Goal: Task Accomplishment & Management: Manage account settings

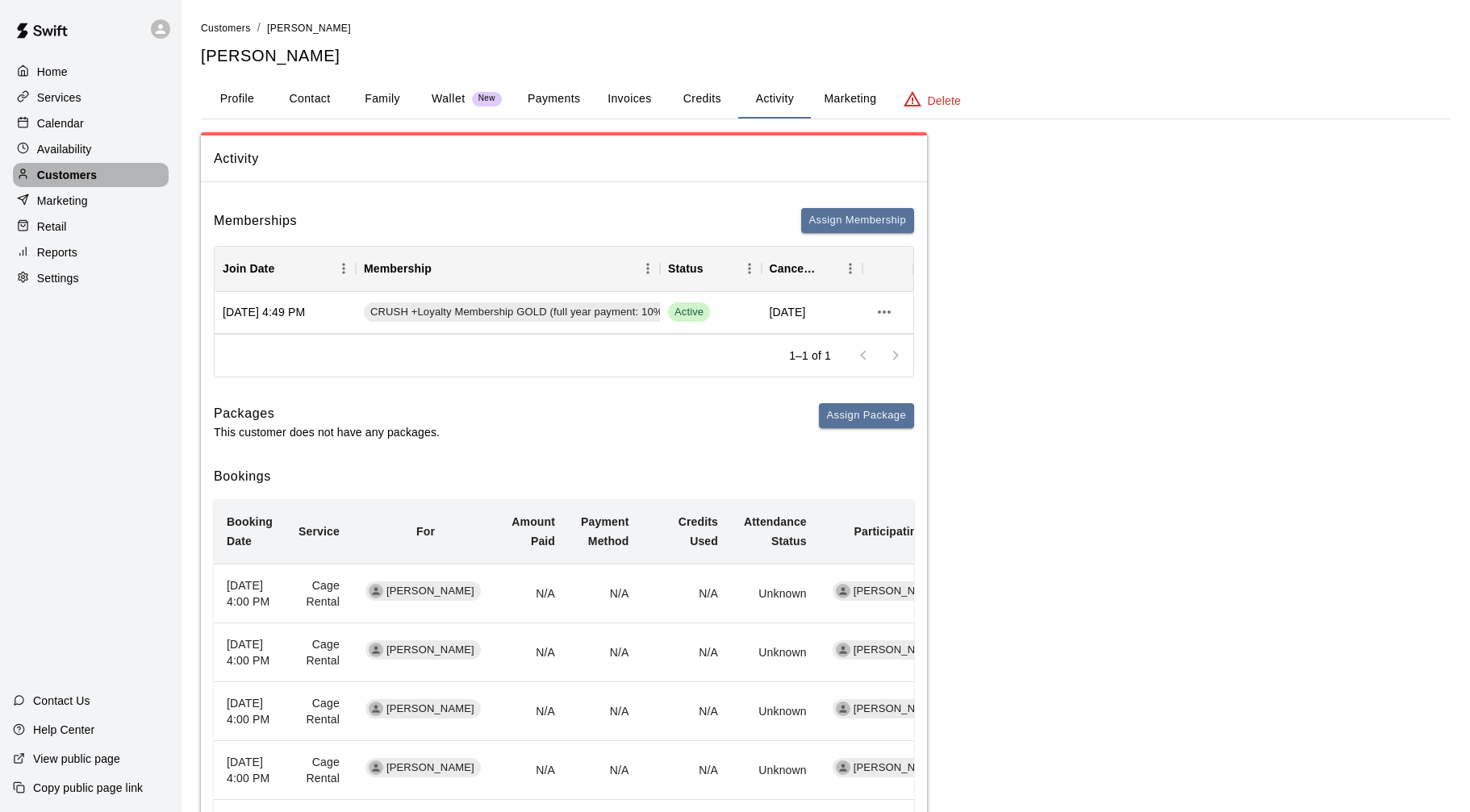
click at [100, 173] on div "Customers" at bounding box center [91, 175] width 155 height 24
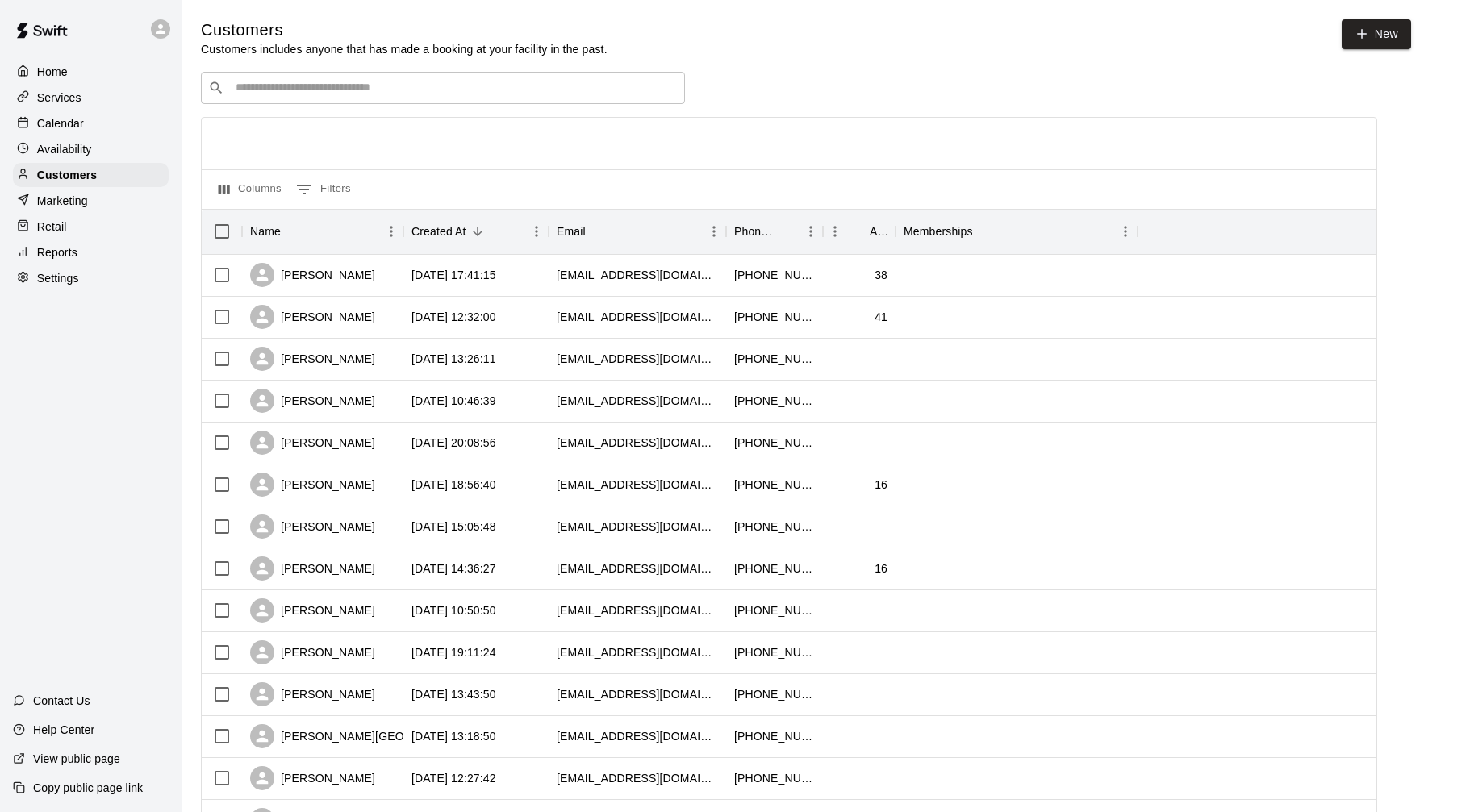
click at [308, 93] on input "Search customers by name or email" at bounding box center [454, 87] width 447 height 16
type input "****"
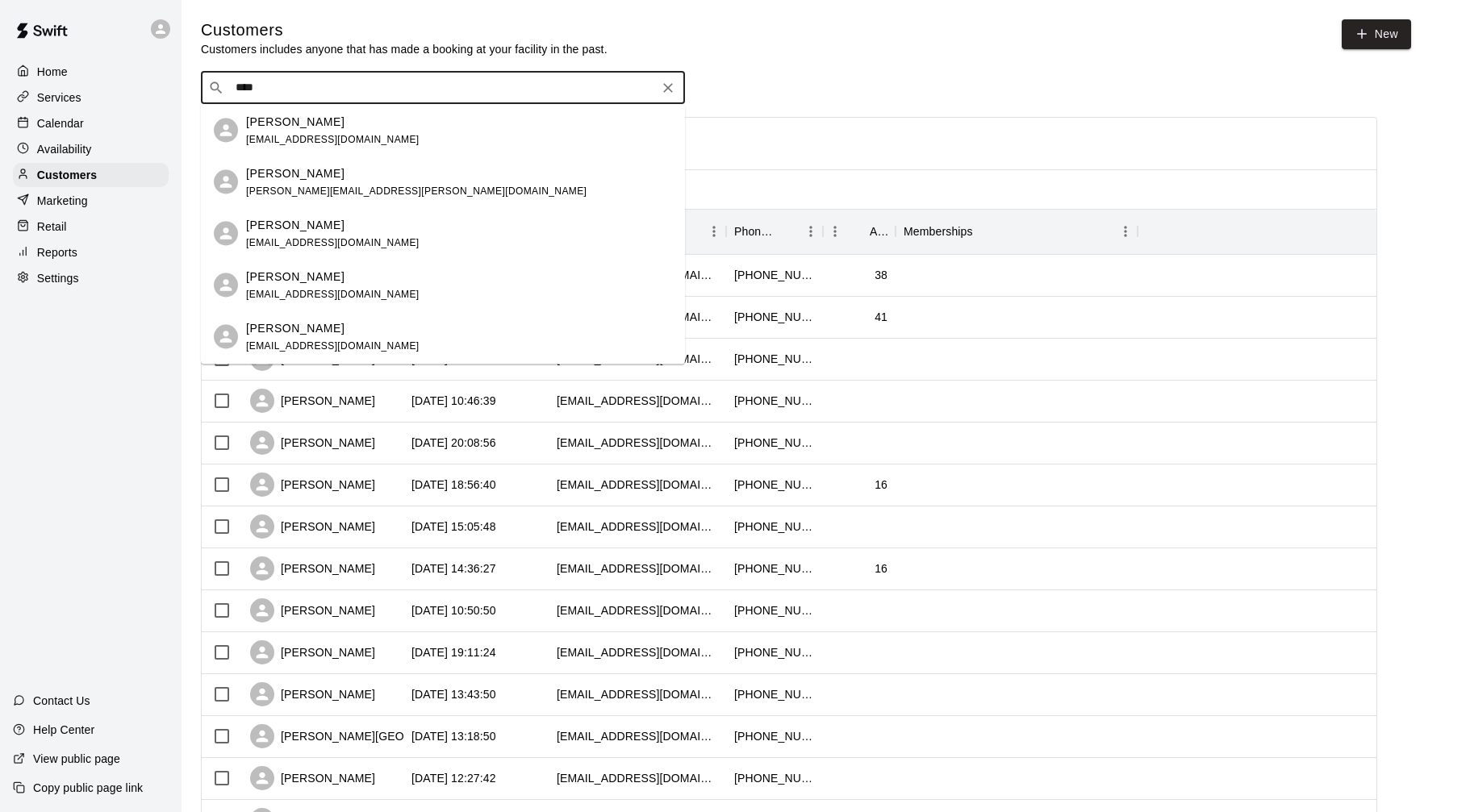
click at [265, 125] on p "[PERSON_NAME]" at bounding box center [295, 120] width 99 height 17
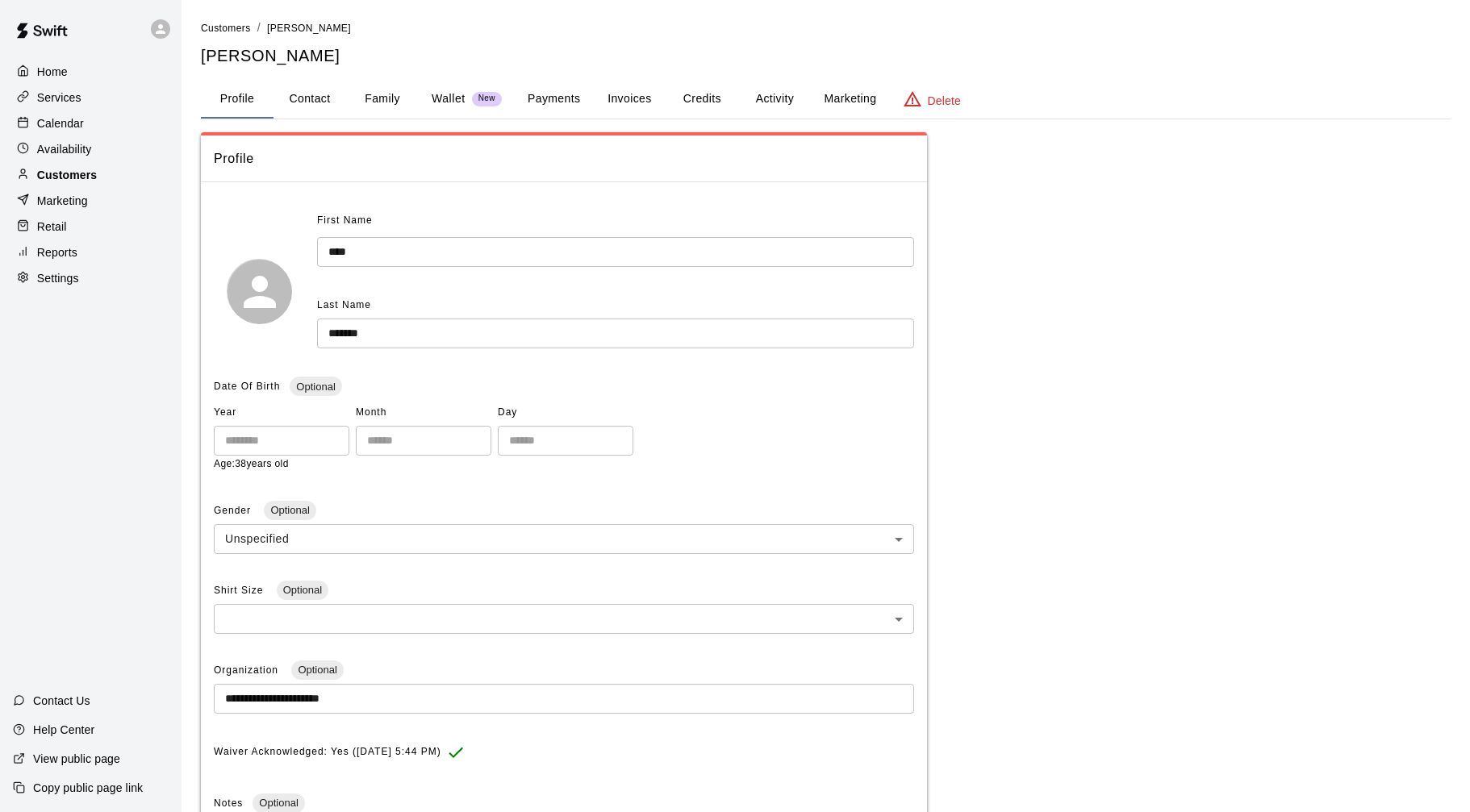
click at [89, 182] on p "Customers" at bounding box center [66, 175] width 59 height 16
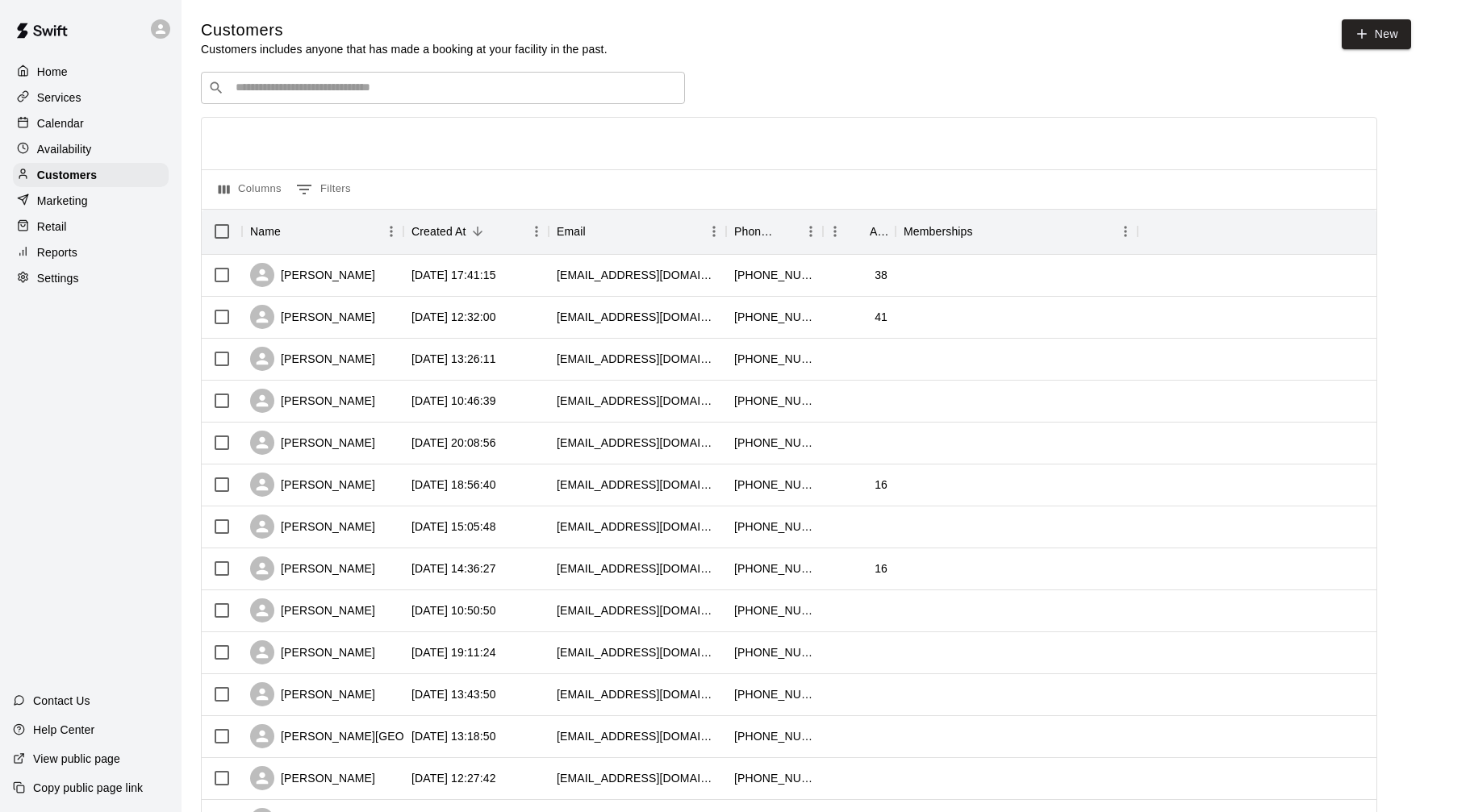
click at [335, 97] on div "​ ​" at bounding box center [443, 87] width 484 height 32
type input "*****"
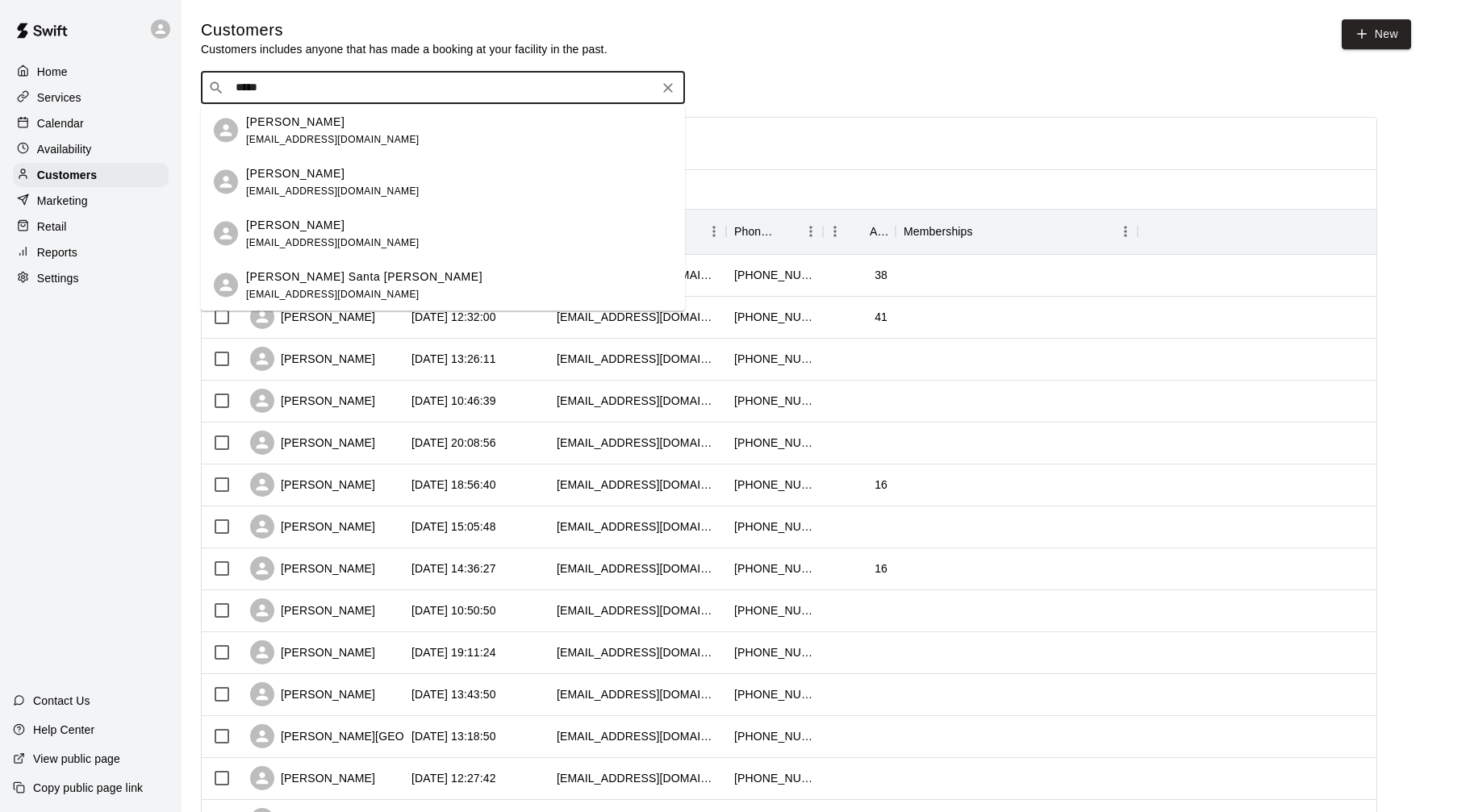
click at [273, 189] on span "[EMAIL_ADDRESS][DOMAIN_NAME]" at bounding box center [333, 190] width 174 height 11
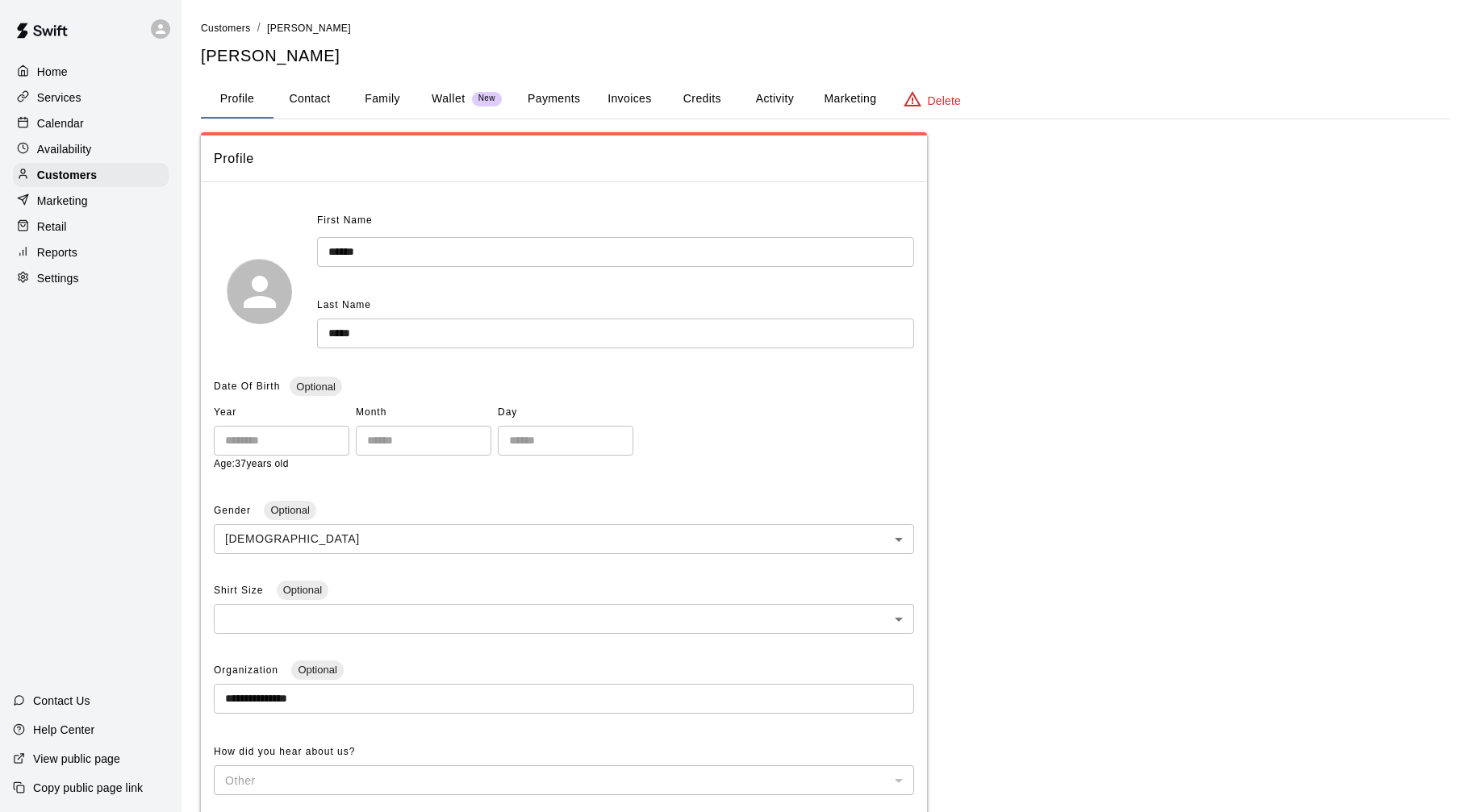
click at [648, 97] on button "Invoices" at bounding box center [629, 99] width 72 height 38
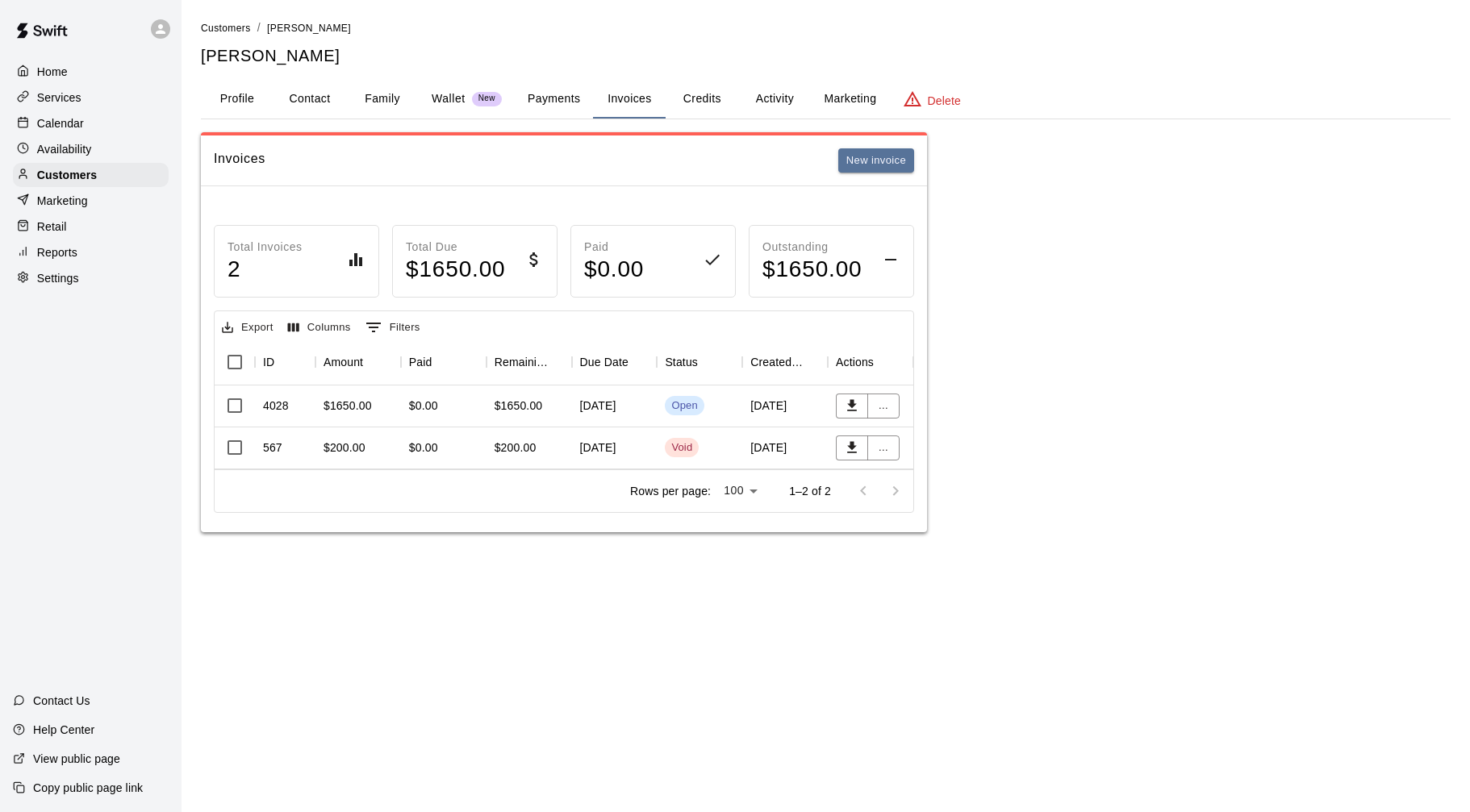
click at [458, 414] on div "$0.00" at bounding box center [444, 407] width 86 height 42
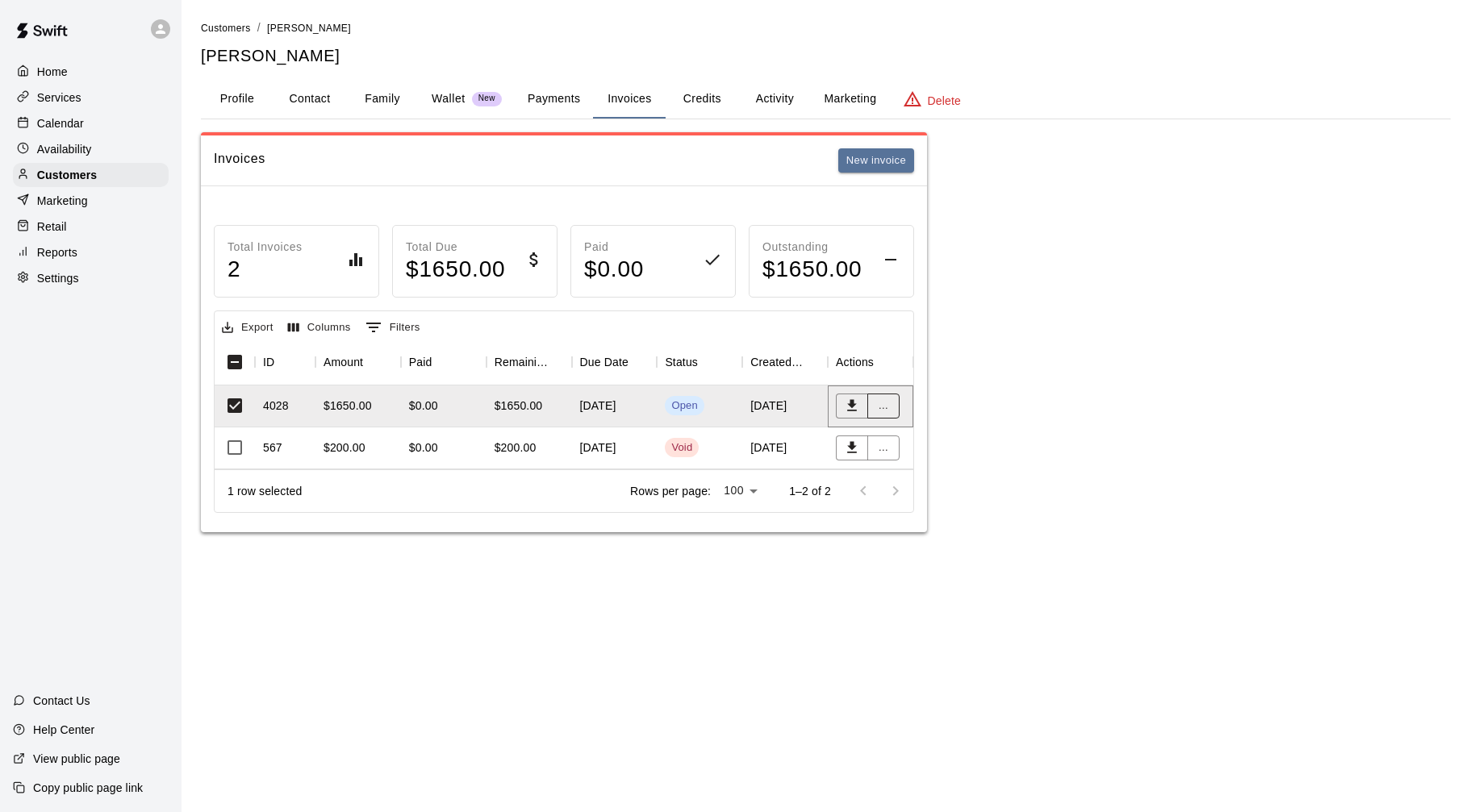
click at [889, 410] on button "..." at bounding box center [883, 406] width 32 height 25
click at [928, 437] on li "View details" at bounding box center [936, 438] width 139 height 26
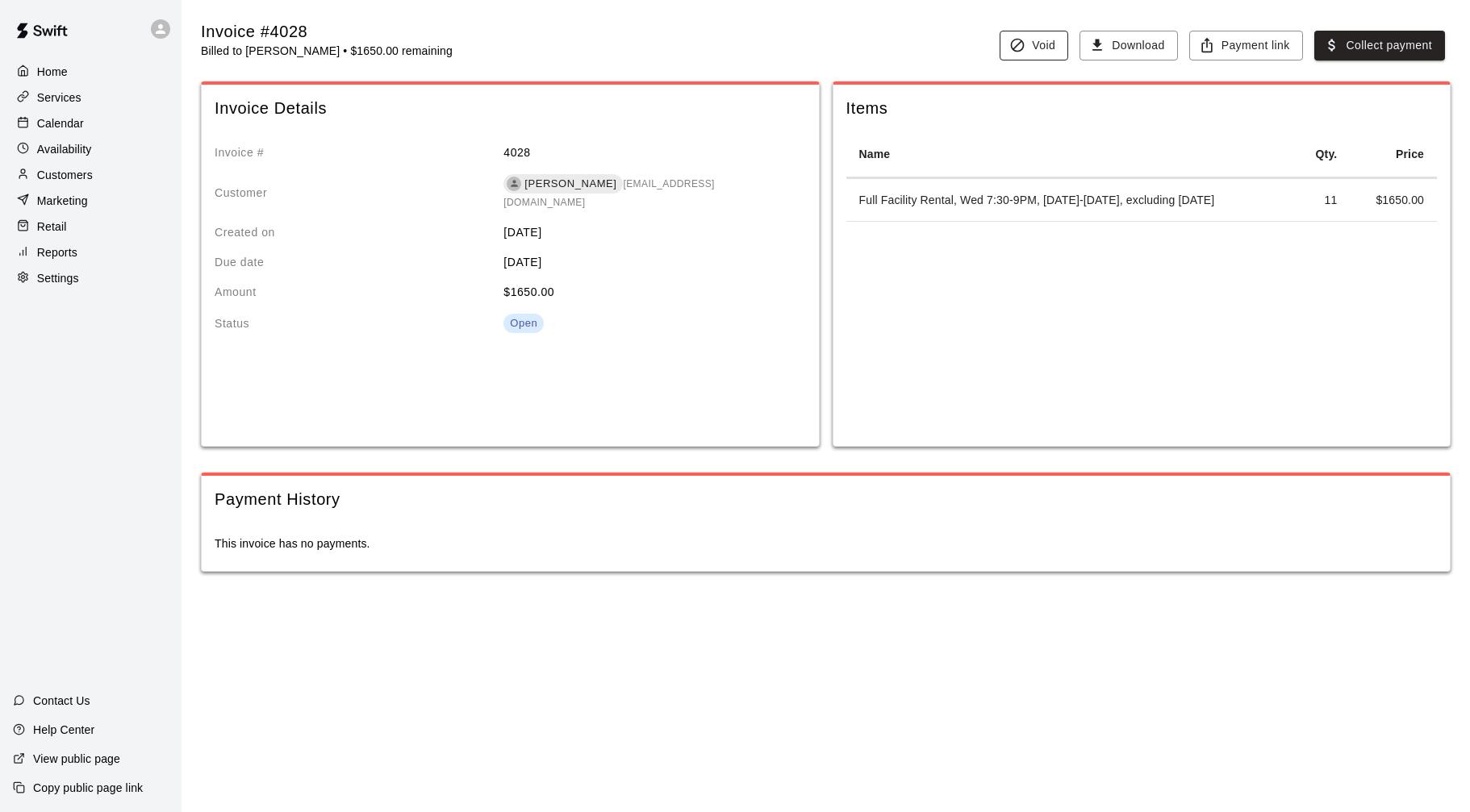
click at [1048, 47] on button "Void" at bounding box center [1033, 45] width 69 height 30
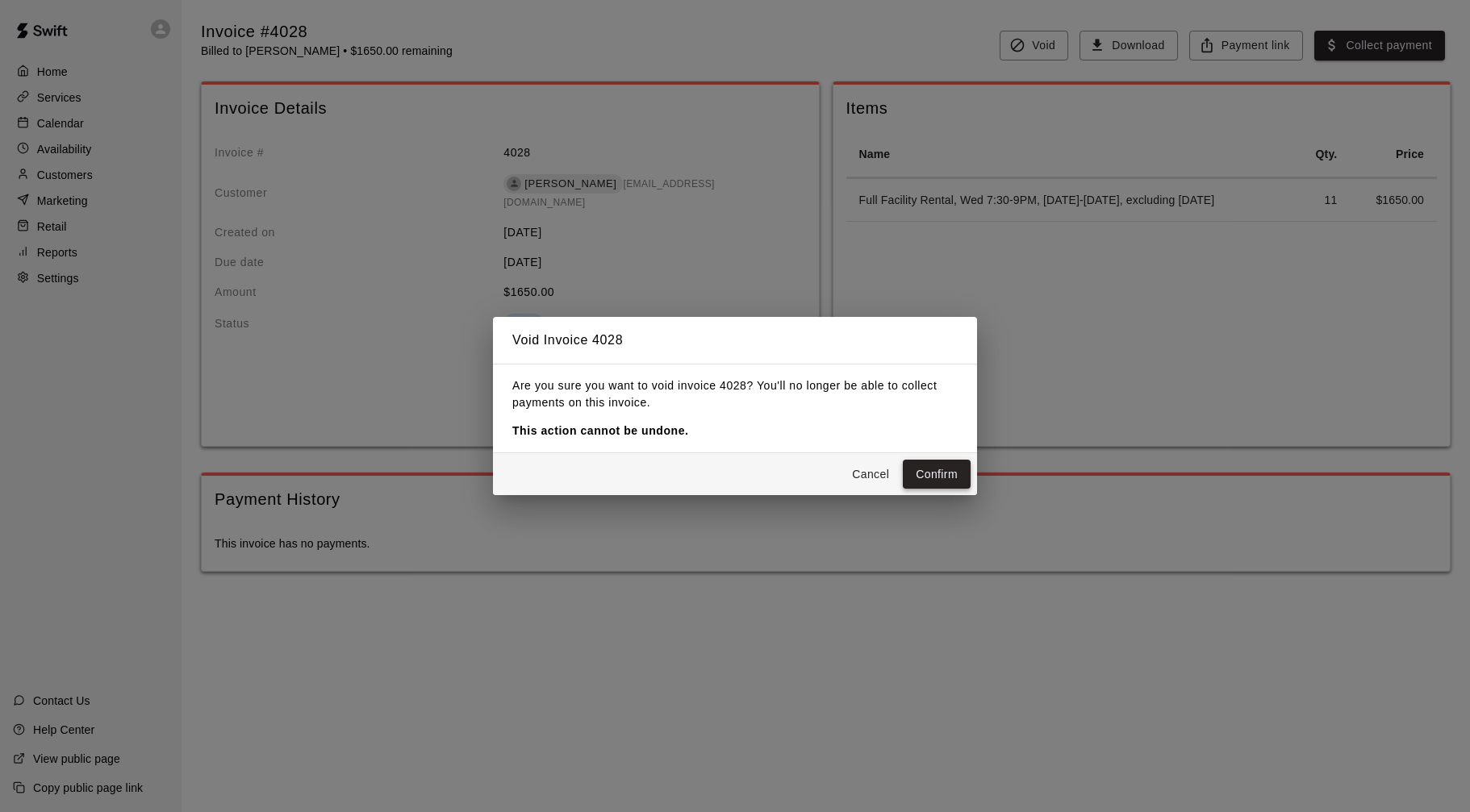
click at [947, 474] on button "Confirm" at bounding box center [937, 475] width 68 height 30
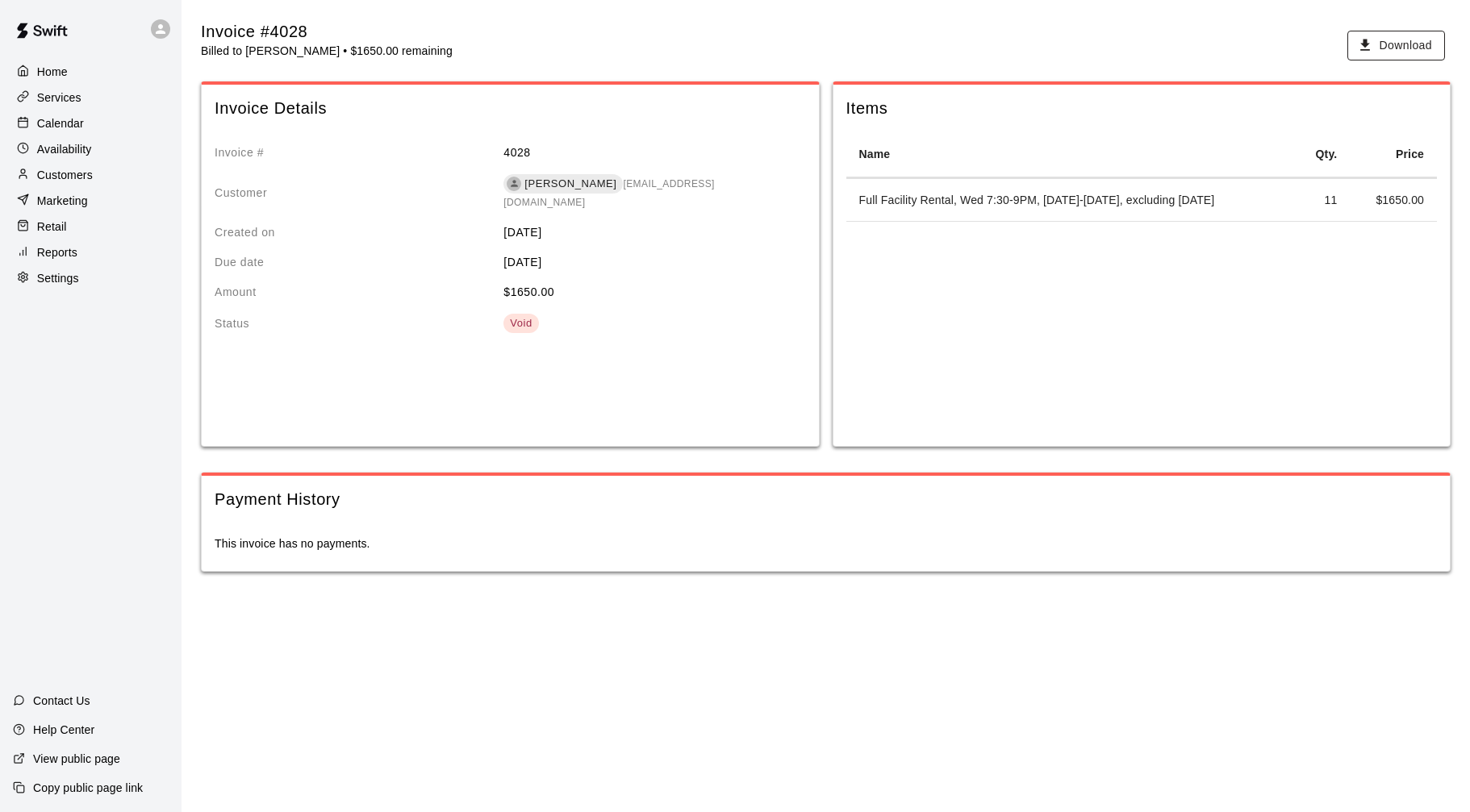
click at [1412, 39] on button "Download" at bounding box center [1397, 45] width 98 height 30
click at [87, 177] on p "Customers" at bounding box center [65, 175] width 56 height 16
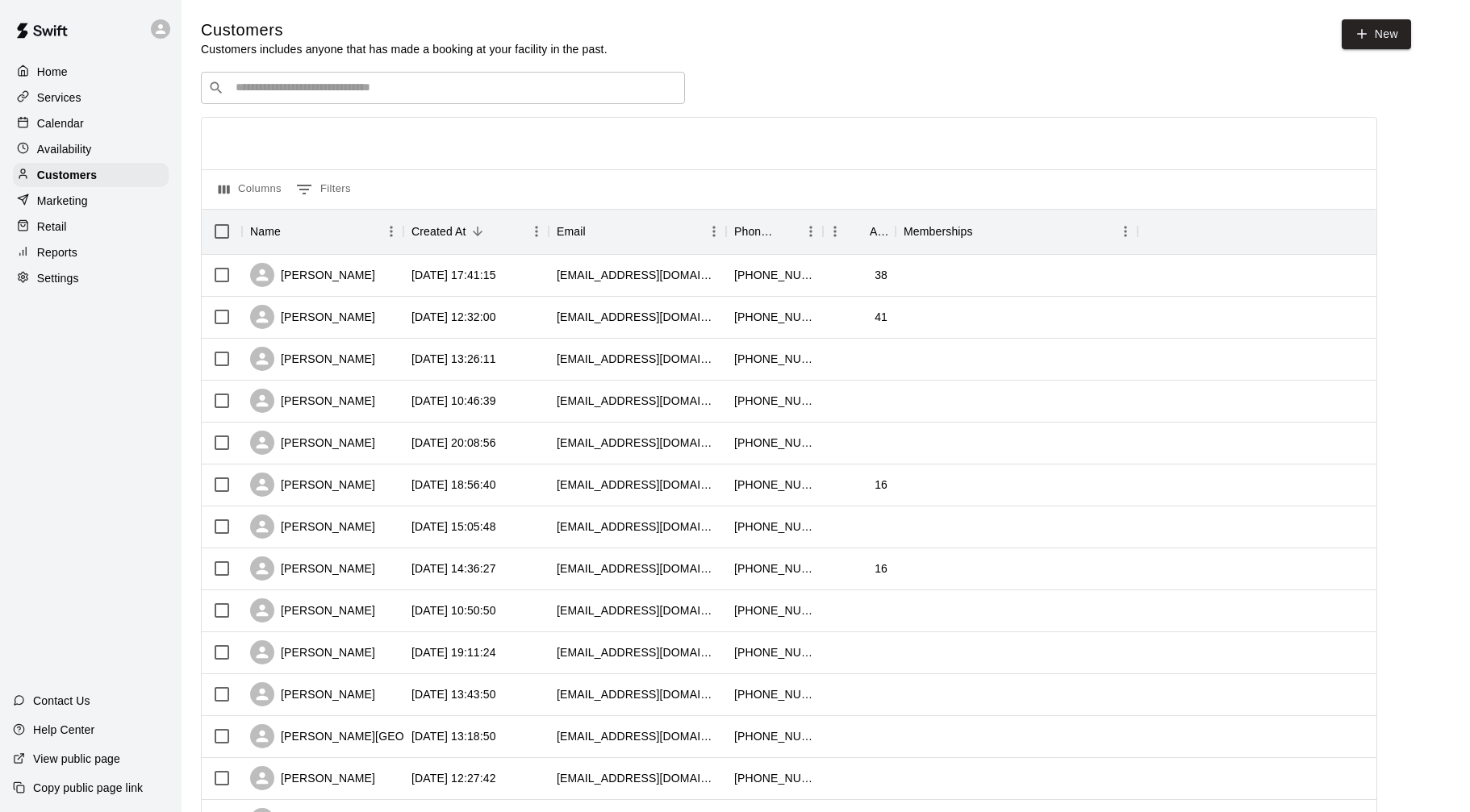
click at [328, 69] on div "Customers Customers includes anyone that has made a booking at your facility in…" at bounding box center [825, 683] width 1250 height 1327
click at [330, 79] on input "Search customers by name or email" at bounding box center [454, 87] width 447 height 16
type input "***"
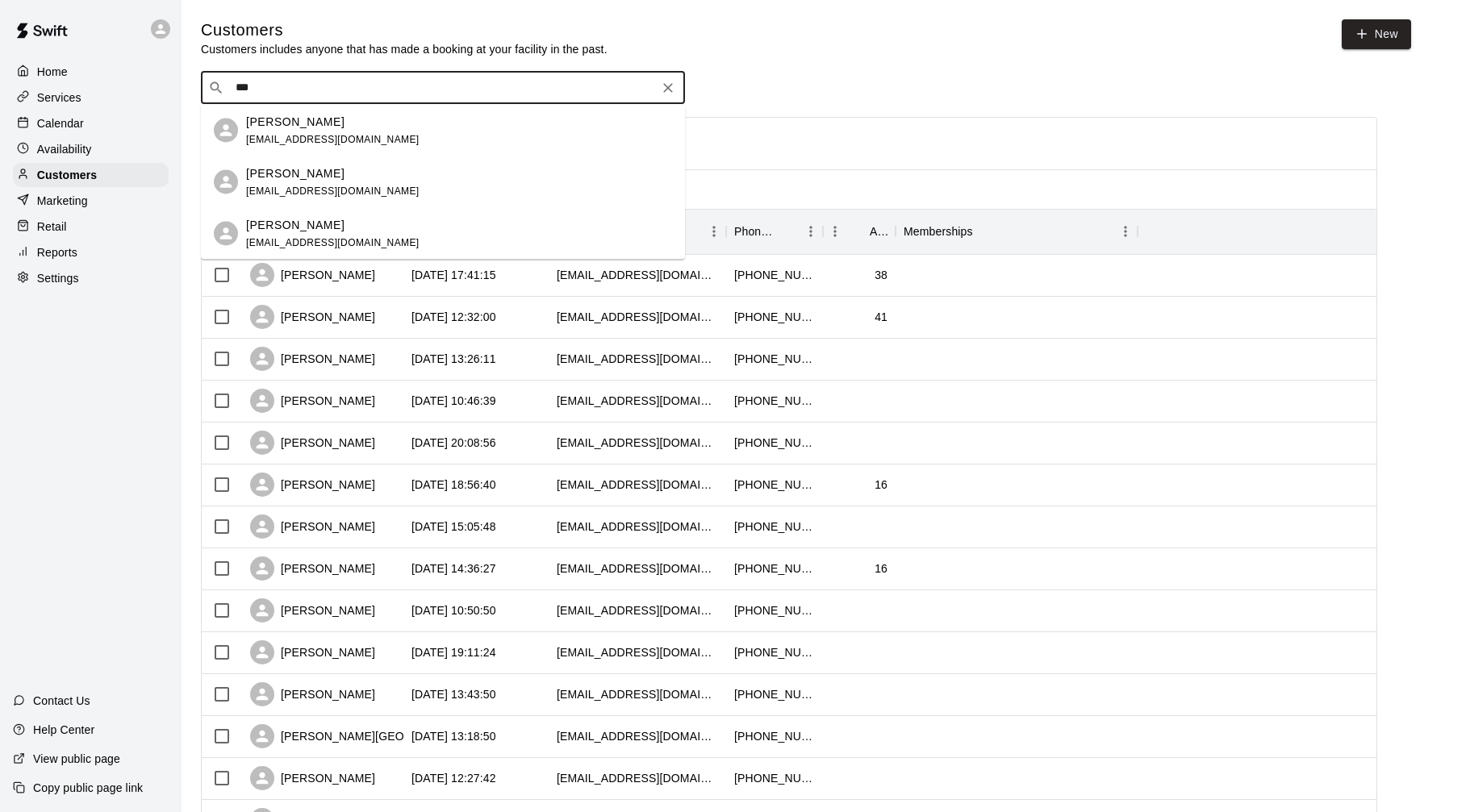
click at [322, 123] on div "[PERSON_NAME]" at bounding box center [333, 120] width 174 height 17
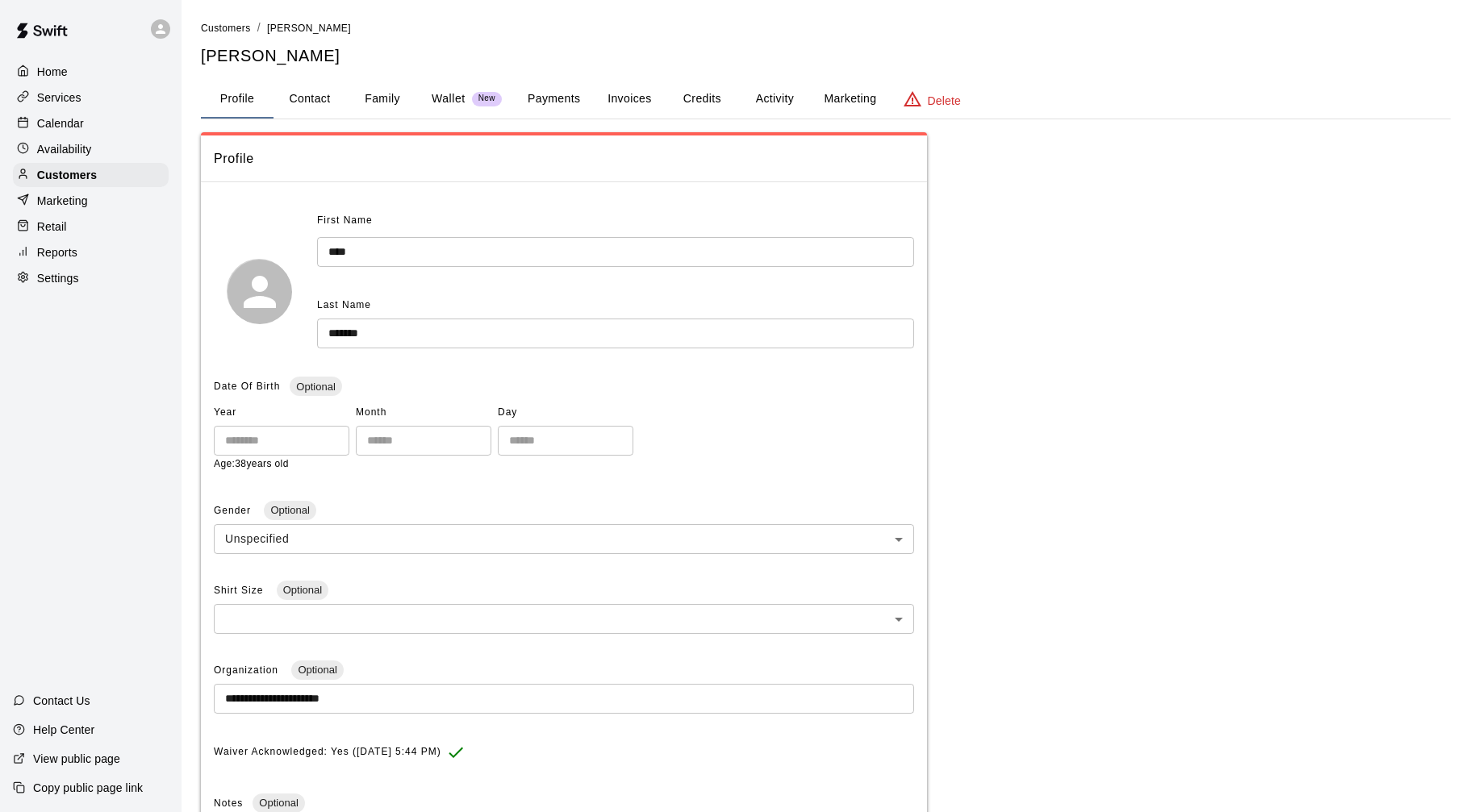
click at [618, 100] on button "Invoices" at bounding box center [629, 99] width 72 height 38
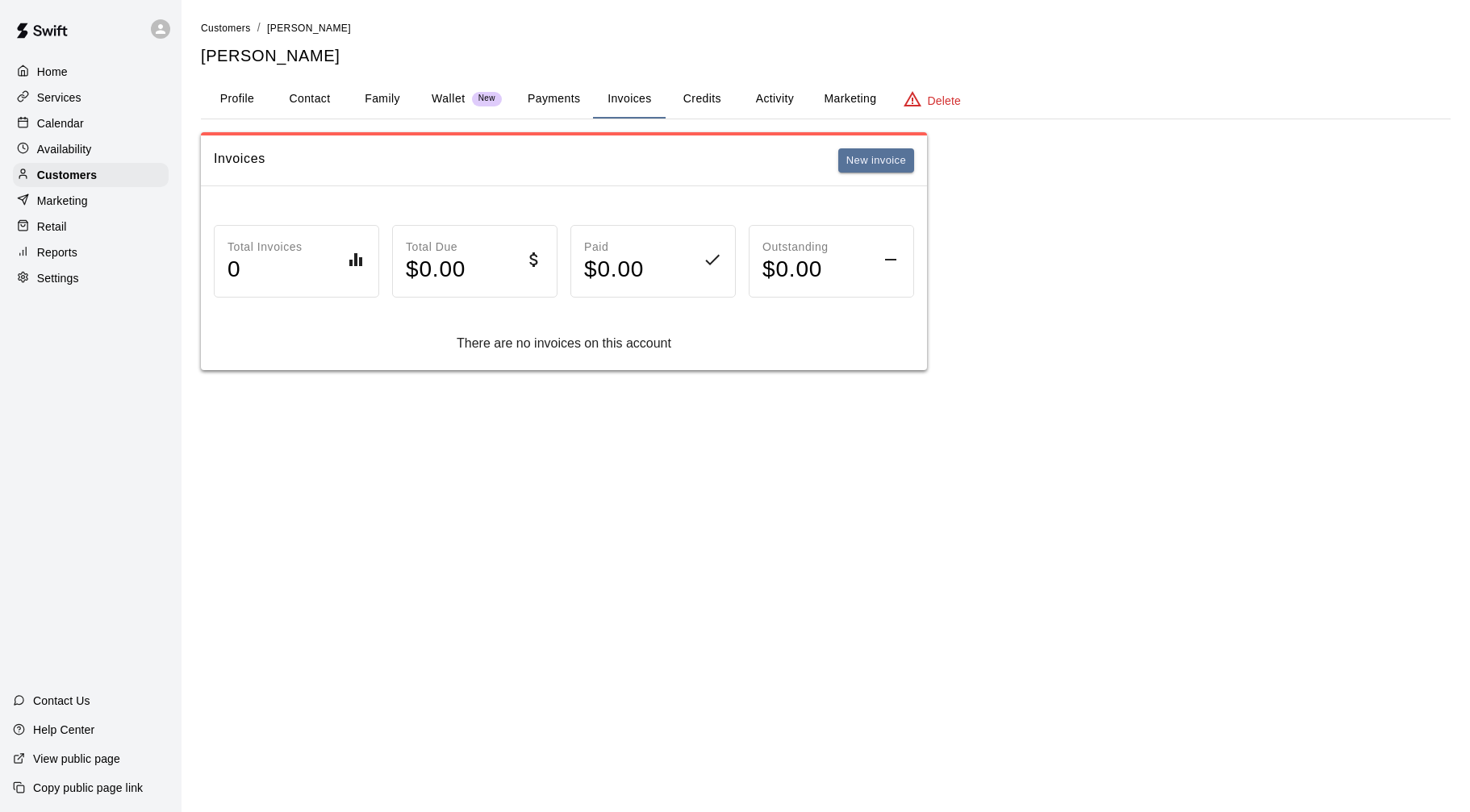
click at [825, 164] on div "Invoices New invoice" at bounding box center [564, 161] width 700 height 25
click at [852, 162] on button "New invoice" at bounding box center [876, 161] width 76 height 25
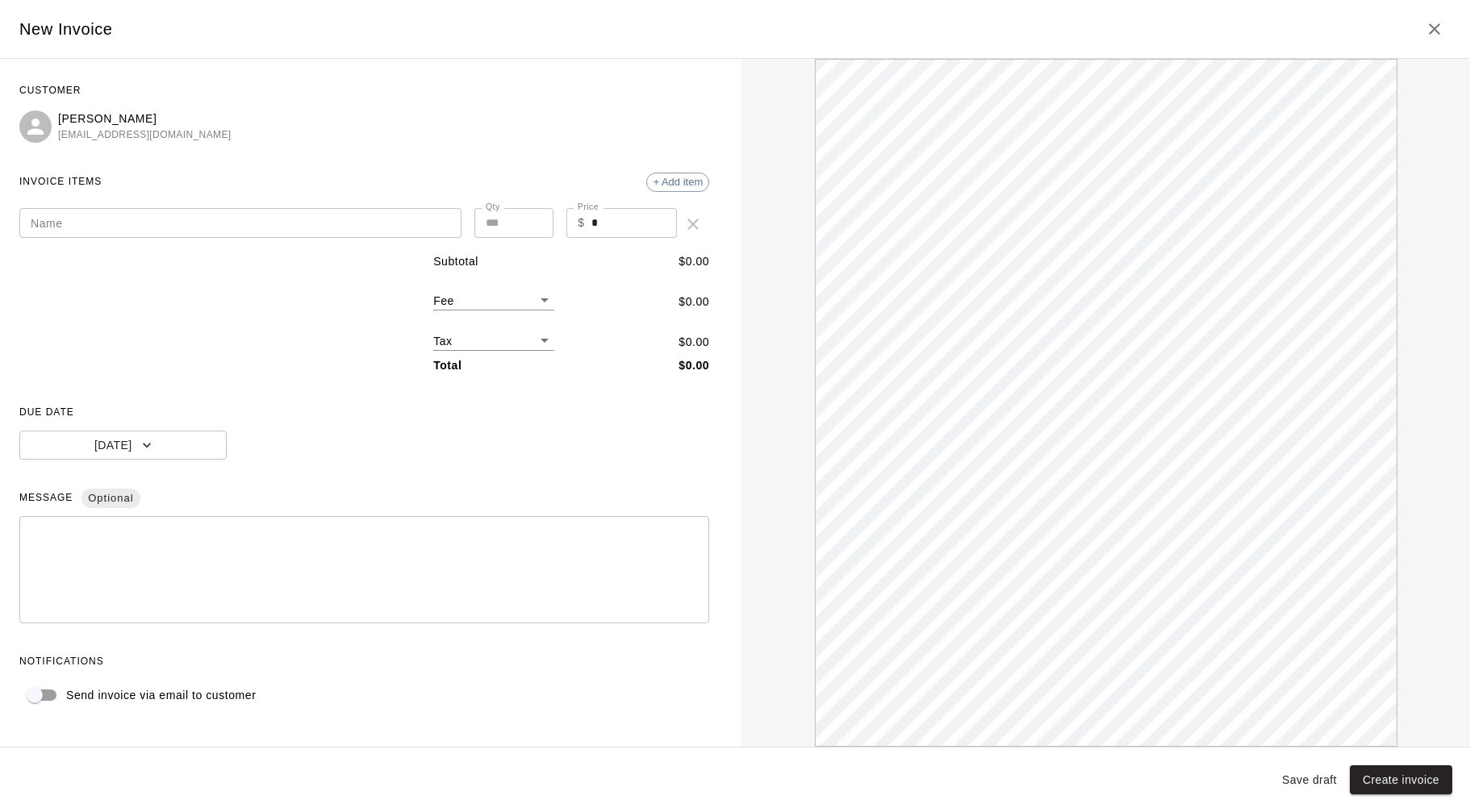
click at [356, 536] on textarea at bounding box center [364, 570] width 667 height 80
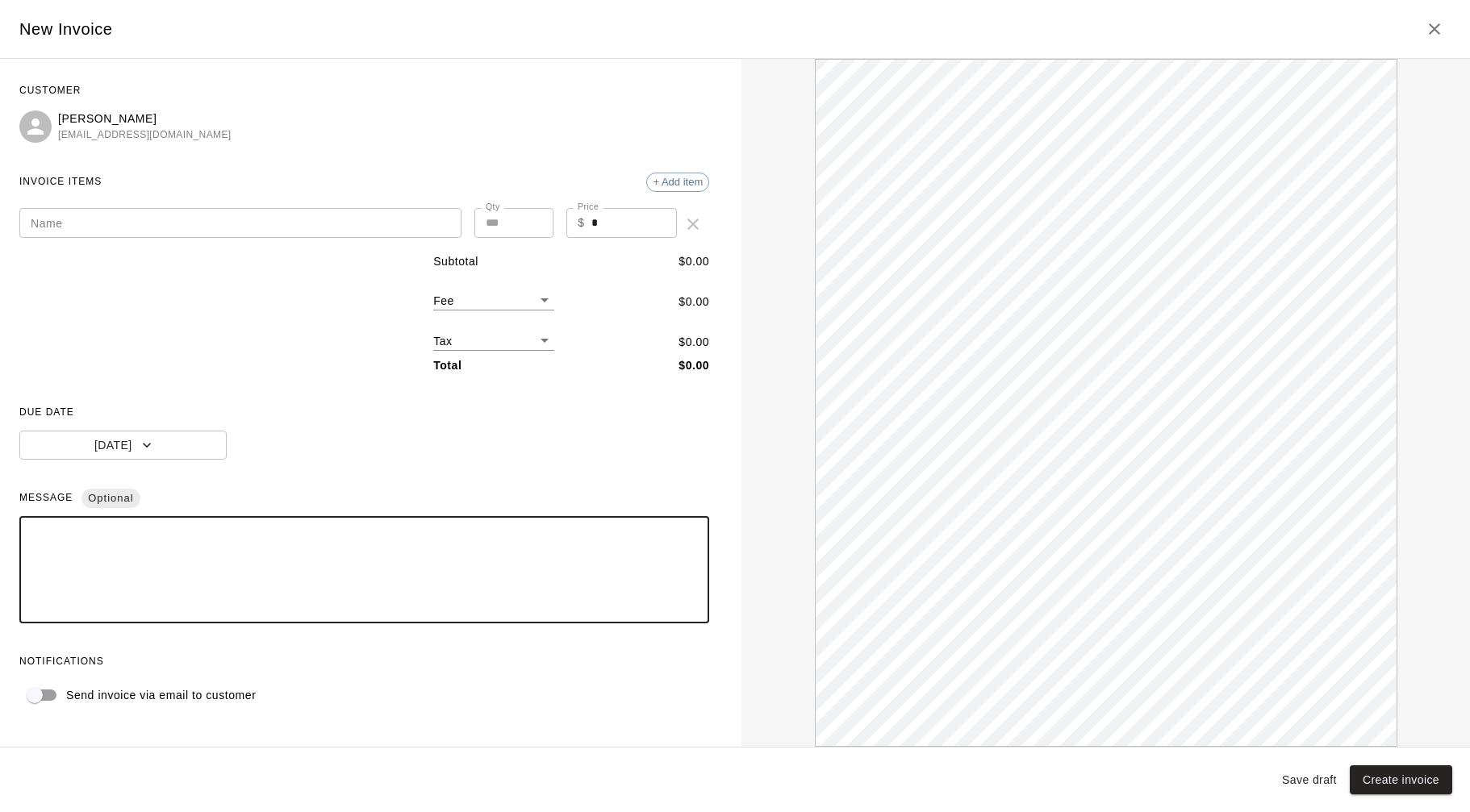
paste textarea "**********"
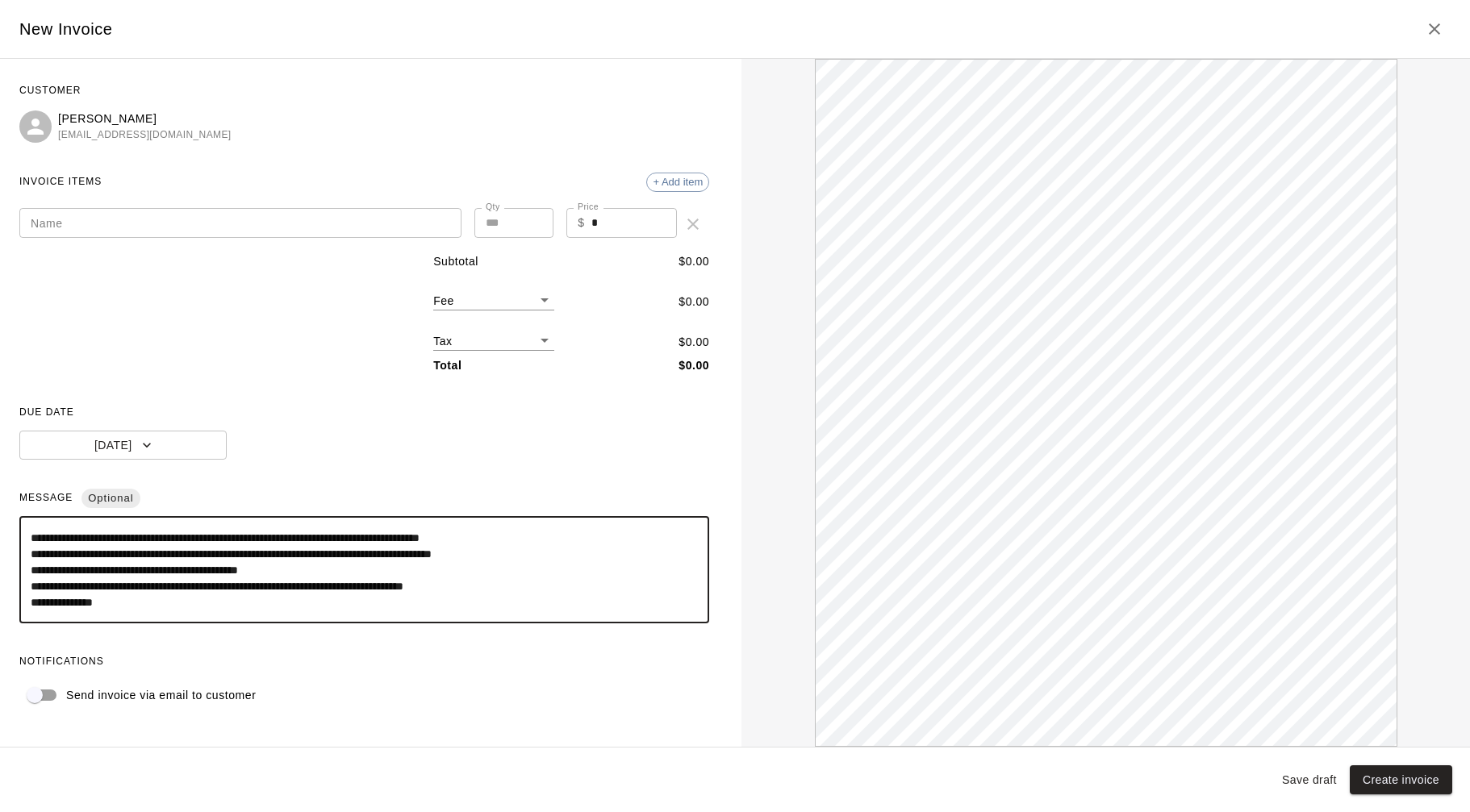
scroll to position [79, 0]
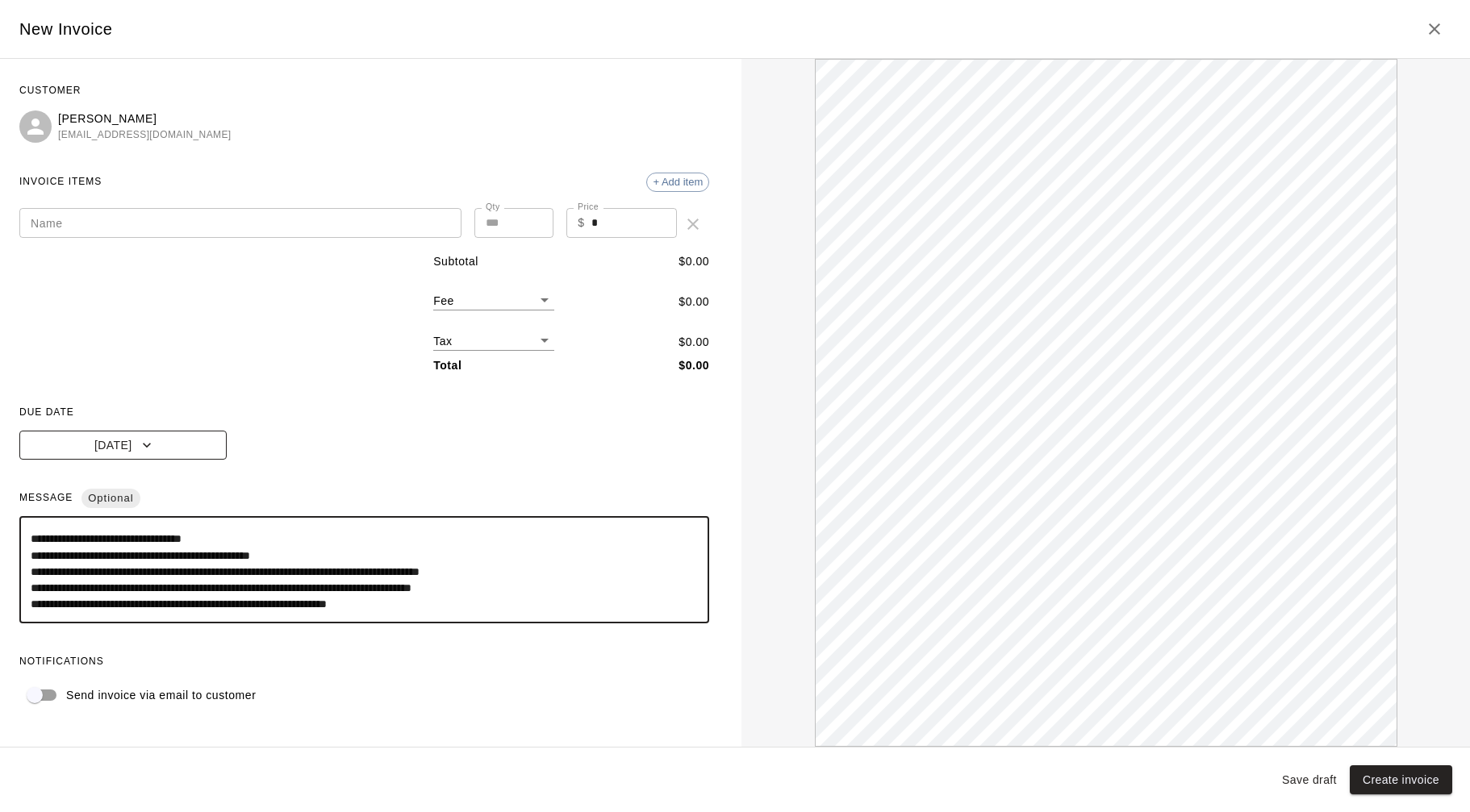
type textarea "**********"
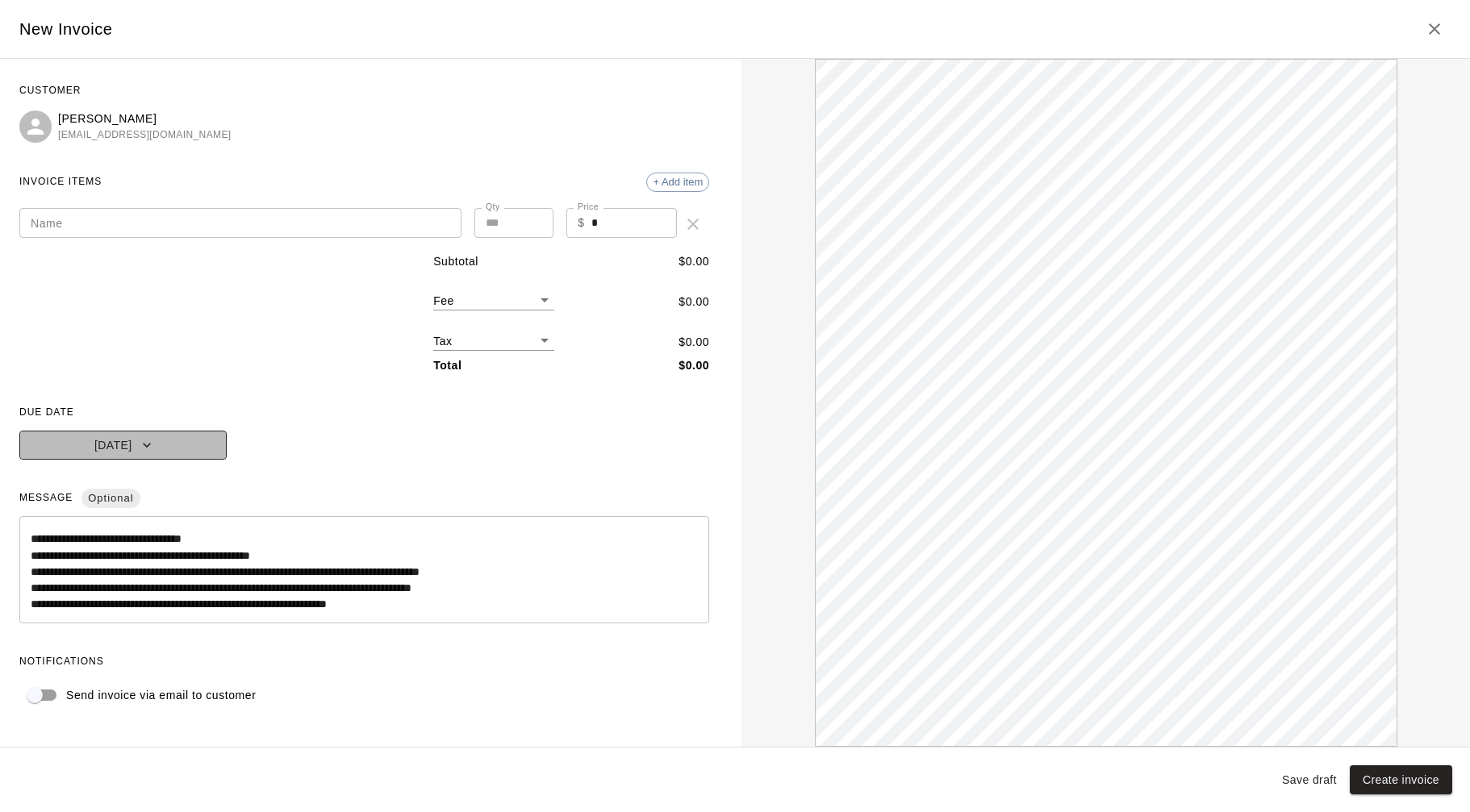
click at [163, 433] on button "[DATE]" at bounding box center [122, 445] width 207 height 30
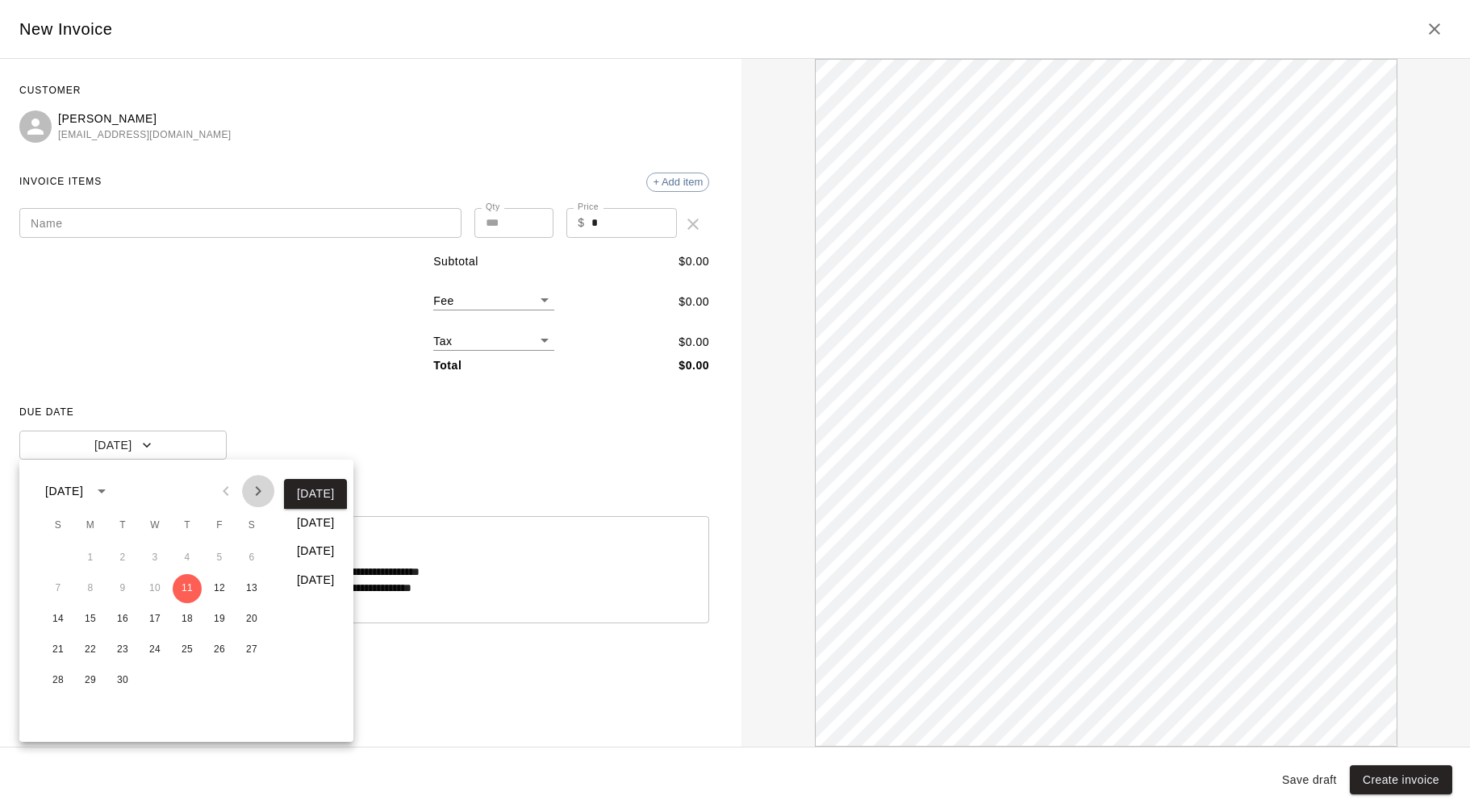
click at [258, 491] on icon "Next month" at bounding box center [259, 491] width 19 height 19
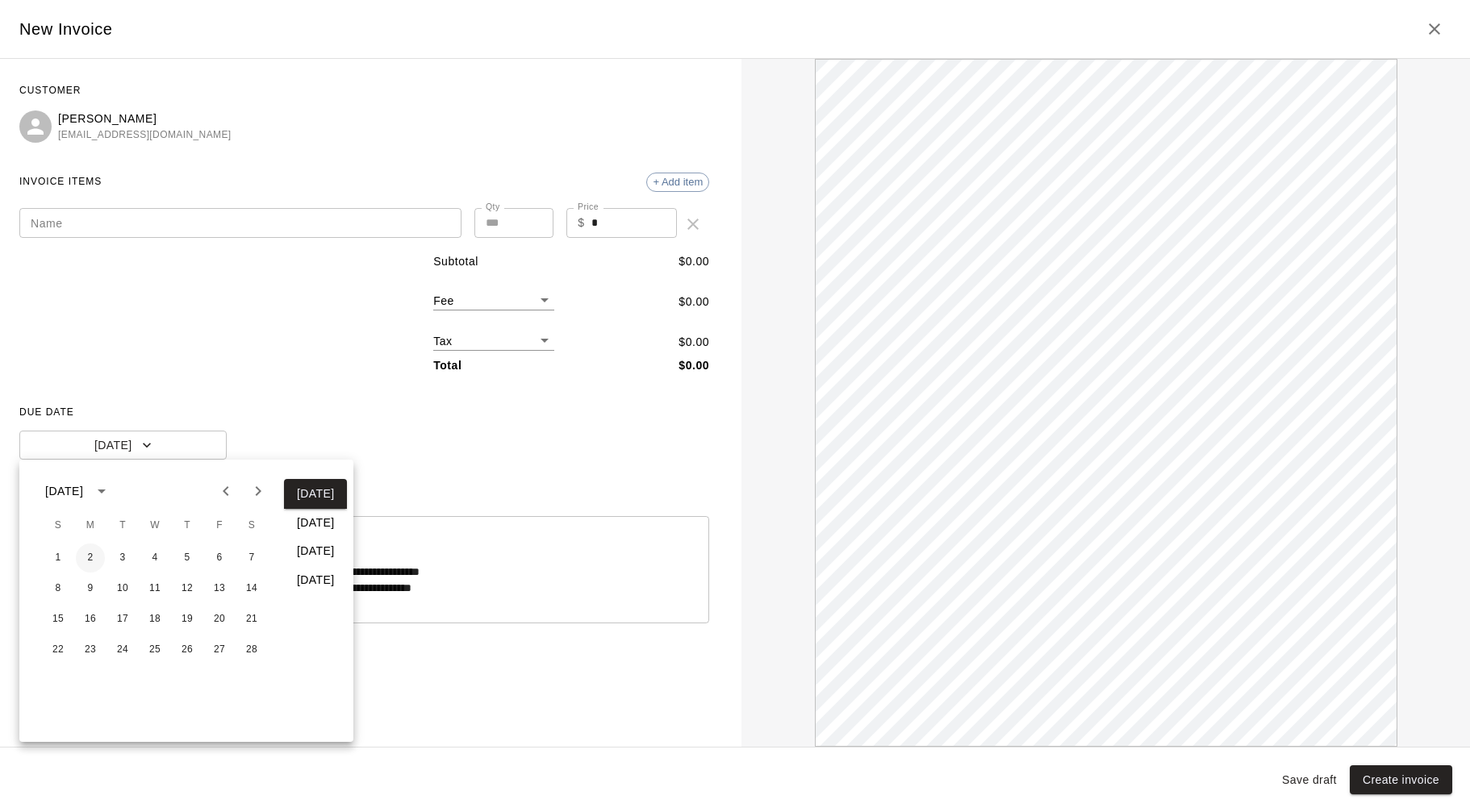
click at [99, 555] on button "2" at bounding box center [90, 558] width 29 height 29
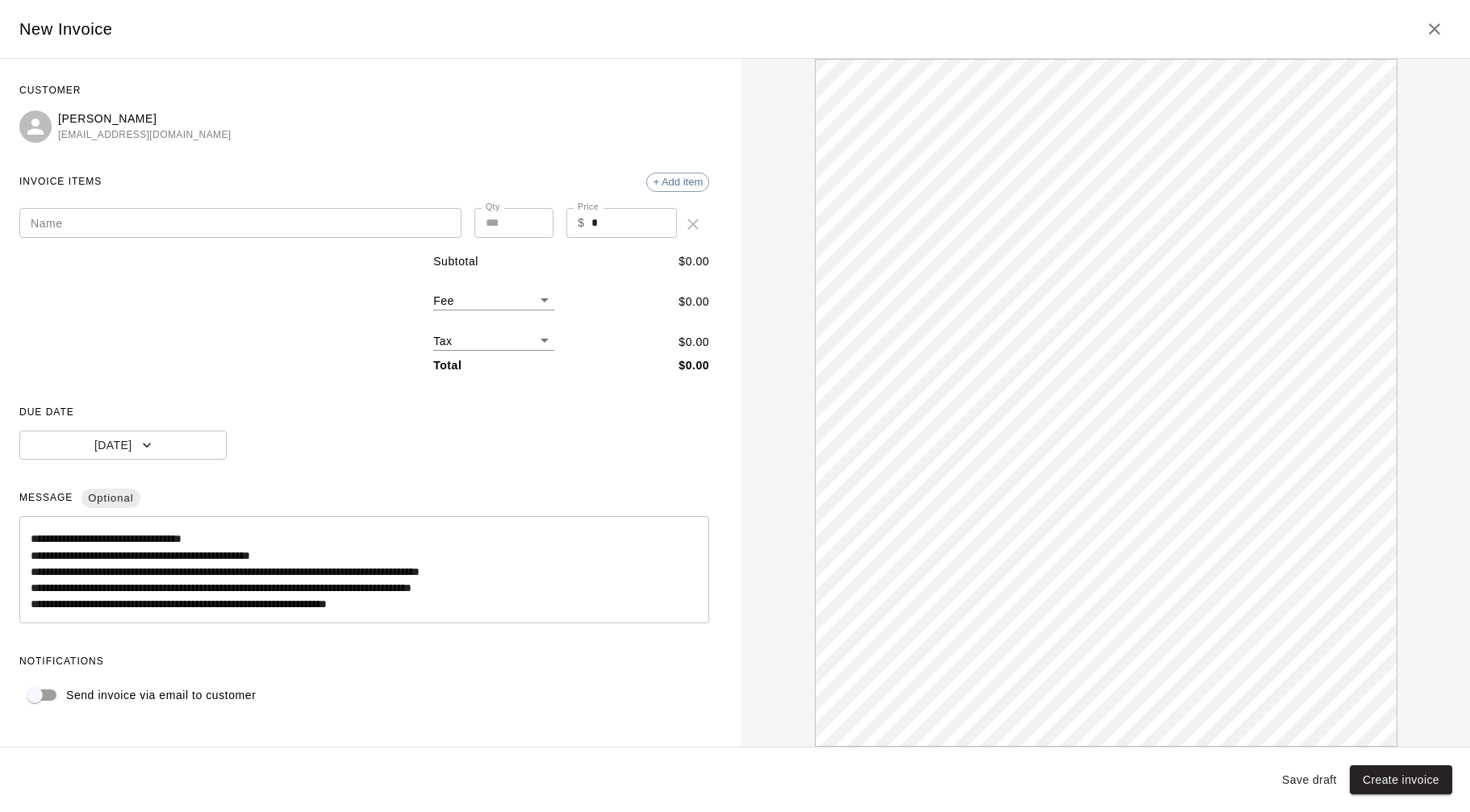
click at [96, 227] on input "Name" at bounding box center [240, 223] width 442 height 30
paste input "**********"
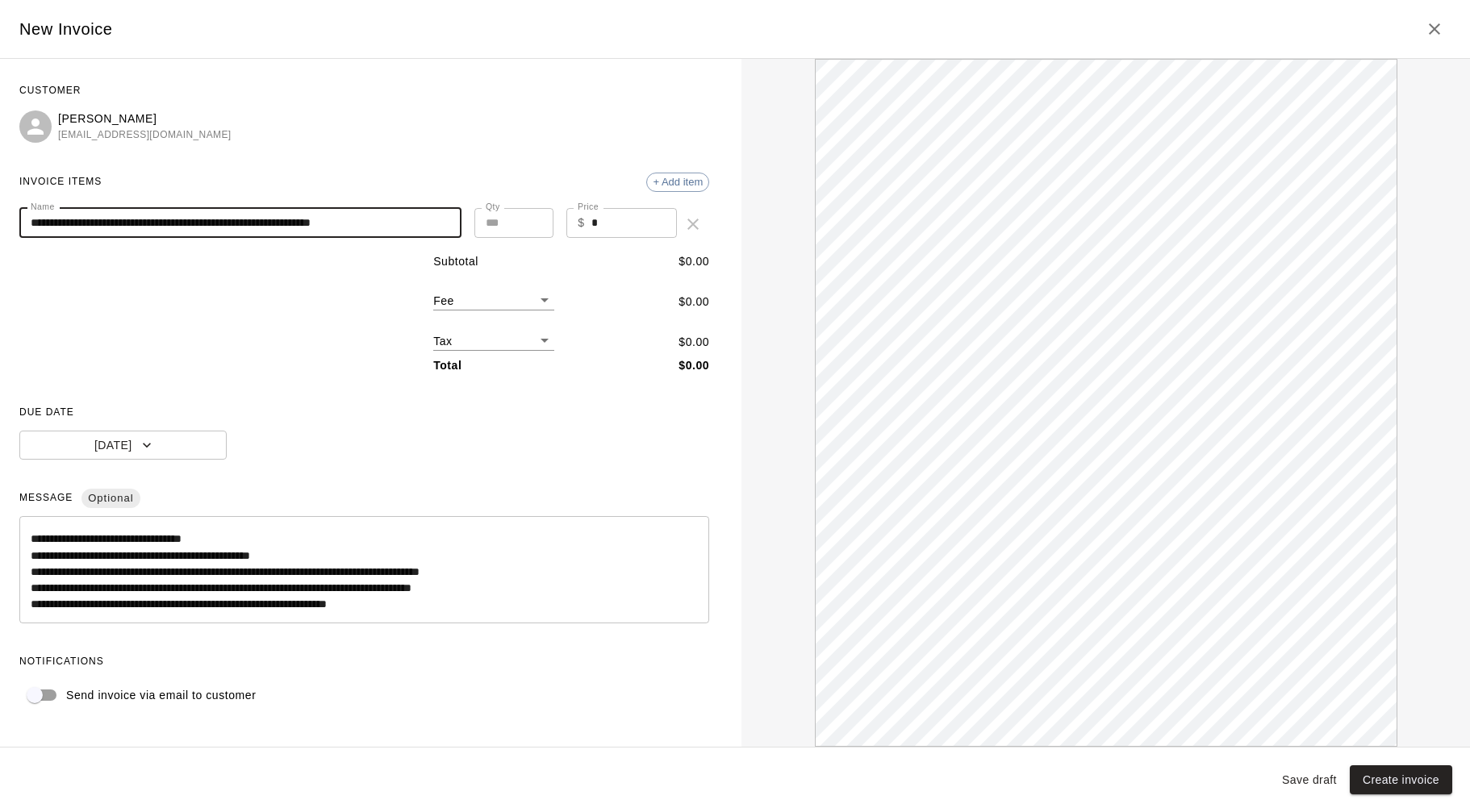
type input "**********"
click at [505, 225] on input "*" at bounding box center [514, 223] width 79 height 30
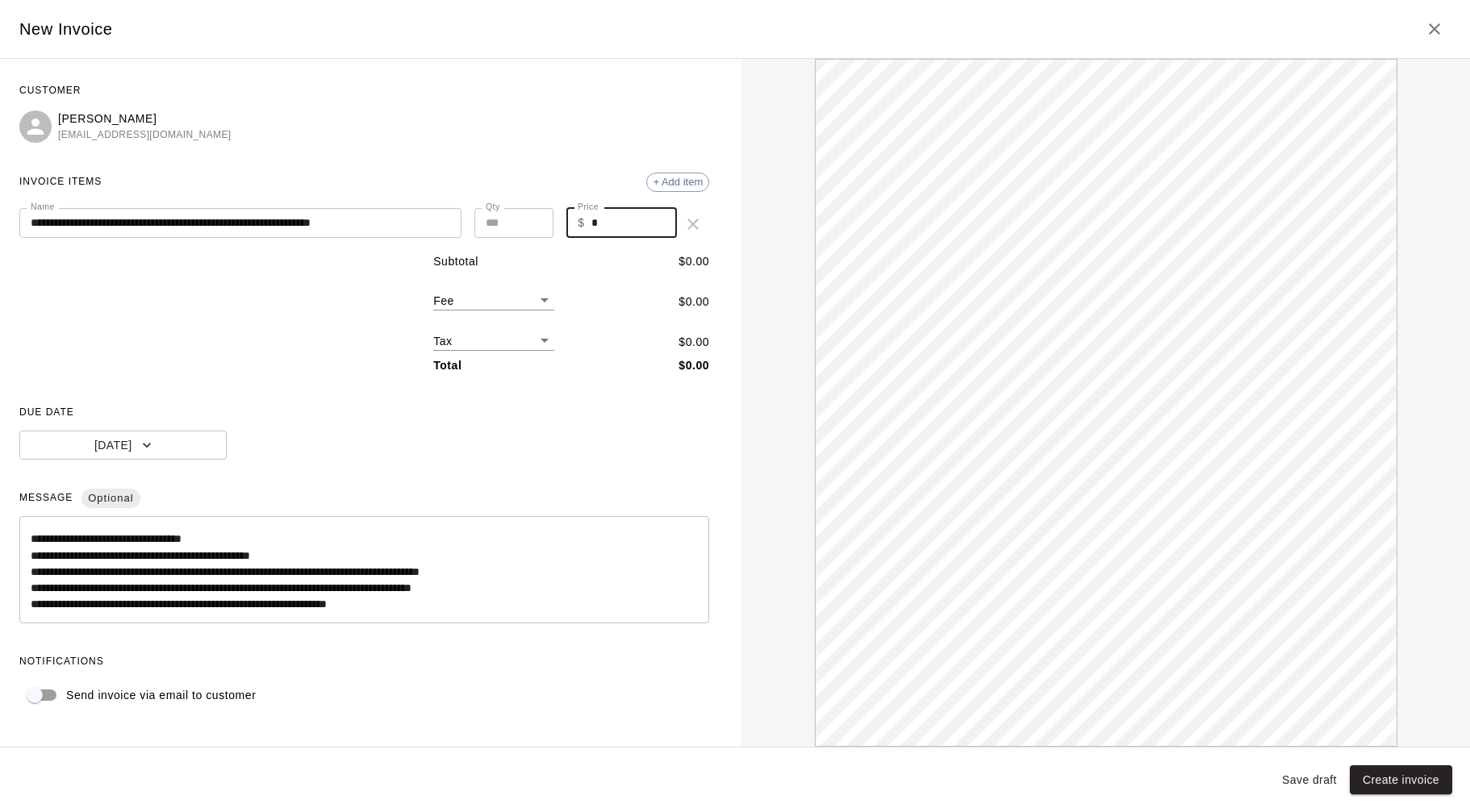
click at [615, 222] on input "*" at bounding box center [634, 223] width 86 height 30
type input "***"
click at [511, 220] on input "*" at bounding box center [514, 223] width 79 height 30
type input "**"
type input "*******"
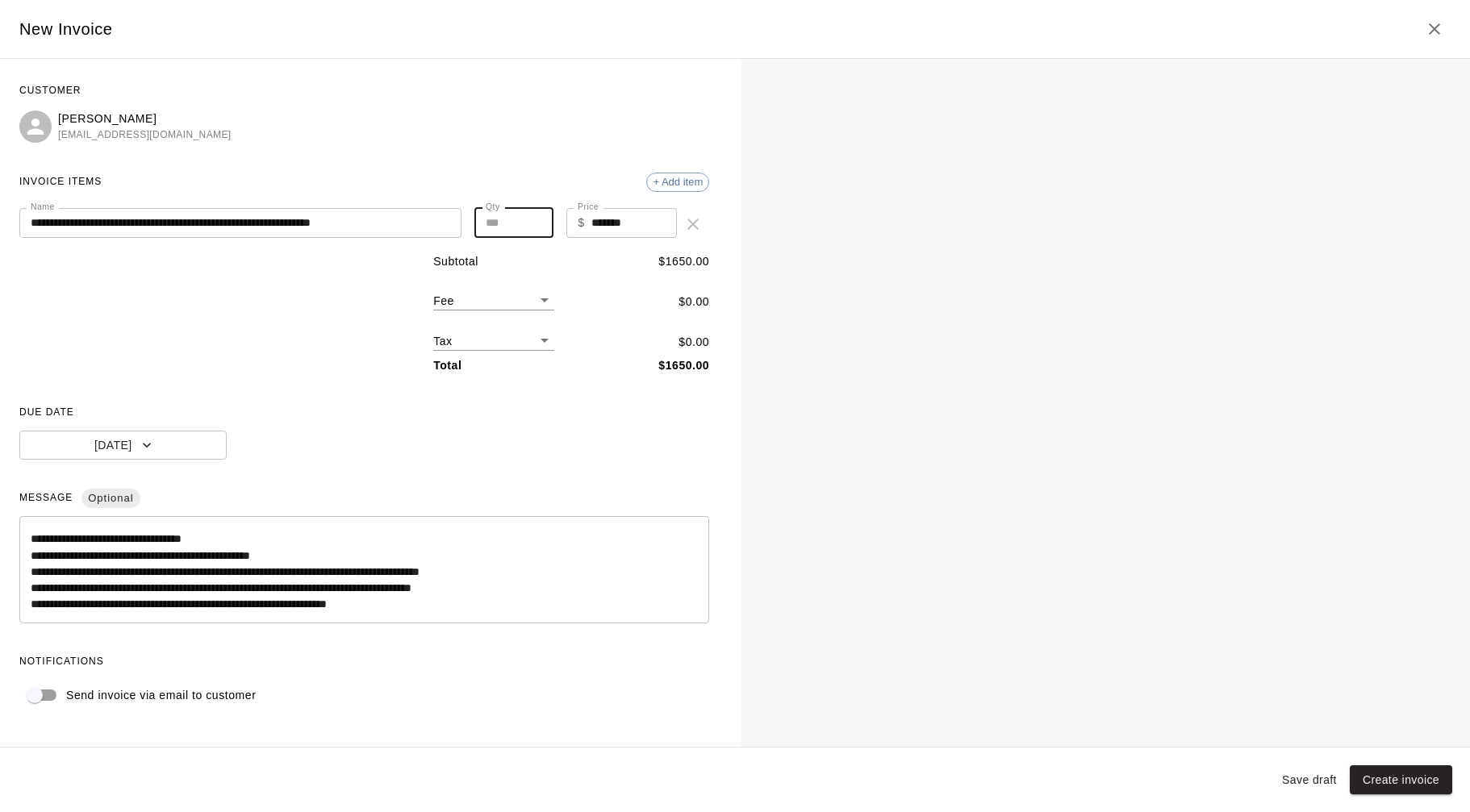
type input "**"
click at [604, 160] on div "**********" at bounding box center [364, 395] width 690 height 632
click at [1402, 781] on button "Create invoice" at bounding box center [1400, 781] width 102 height 30
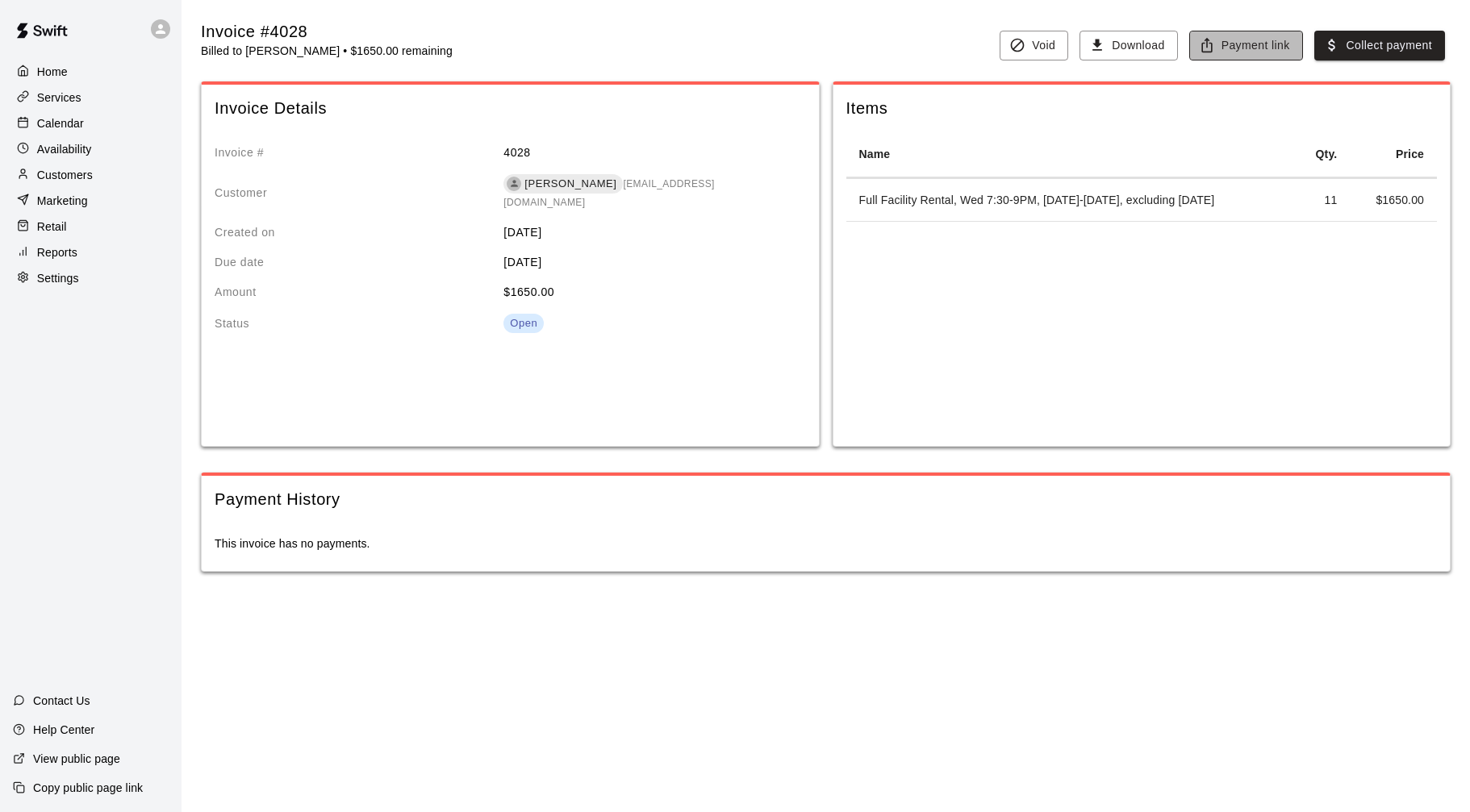
click at [1236, 49] on button "Payment link" at bounding box center [1246, 45] width 114 height 30
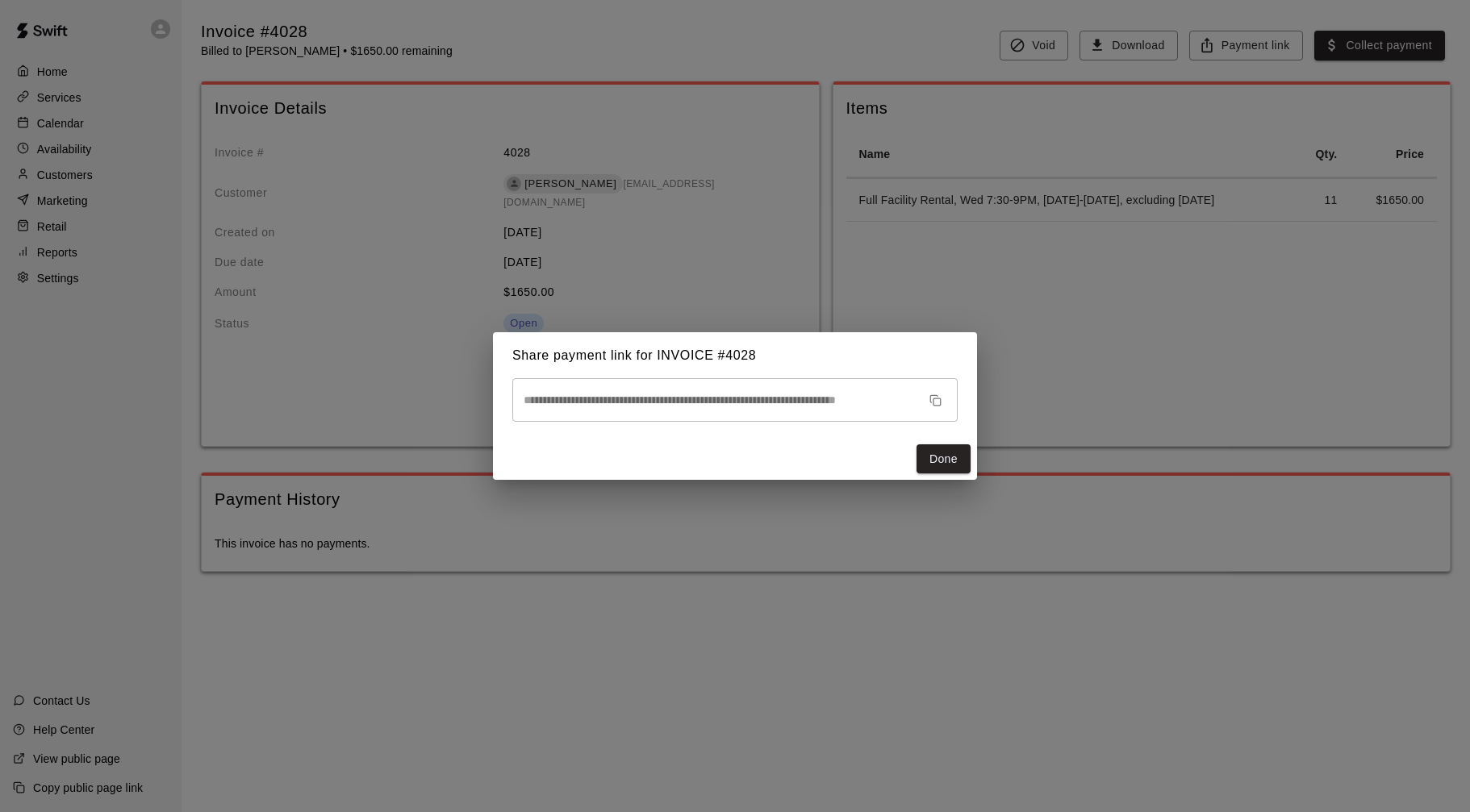
click at [1055, 412] on div "**********" at bounding box center [735, 406] width 1470 height 812
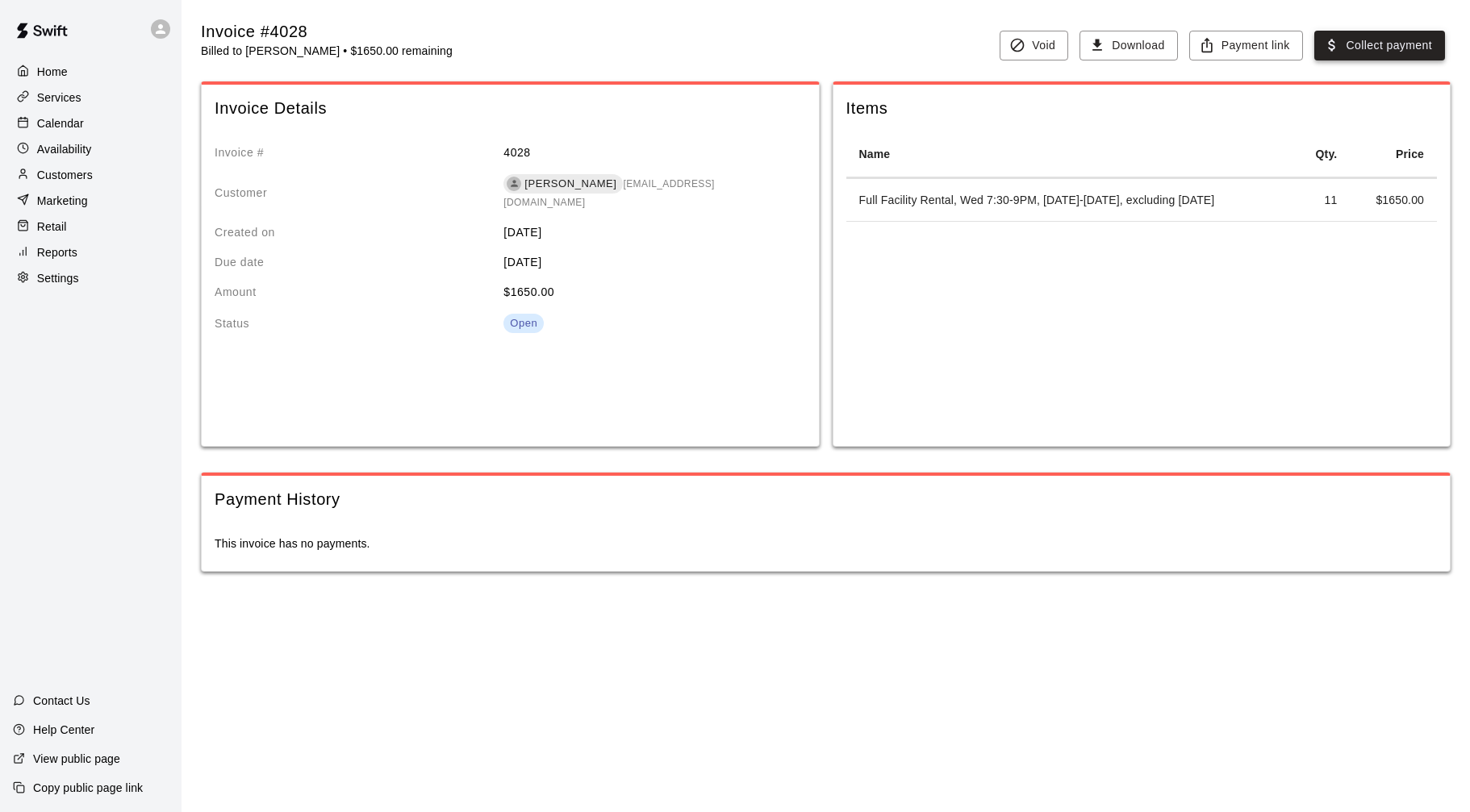
click at [1444, 53] on button "Collect payment" at bounding box center [1380, 45] width 131 height 30
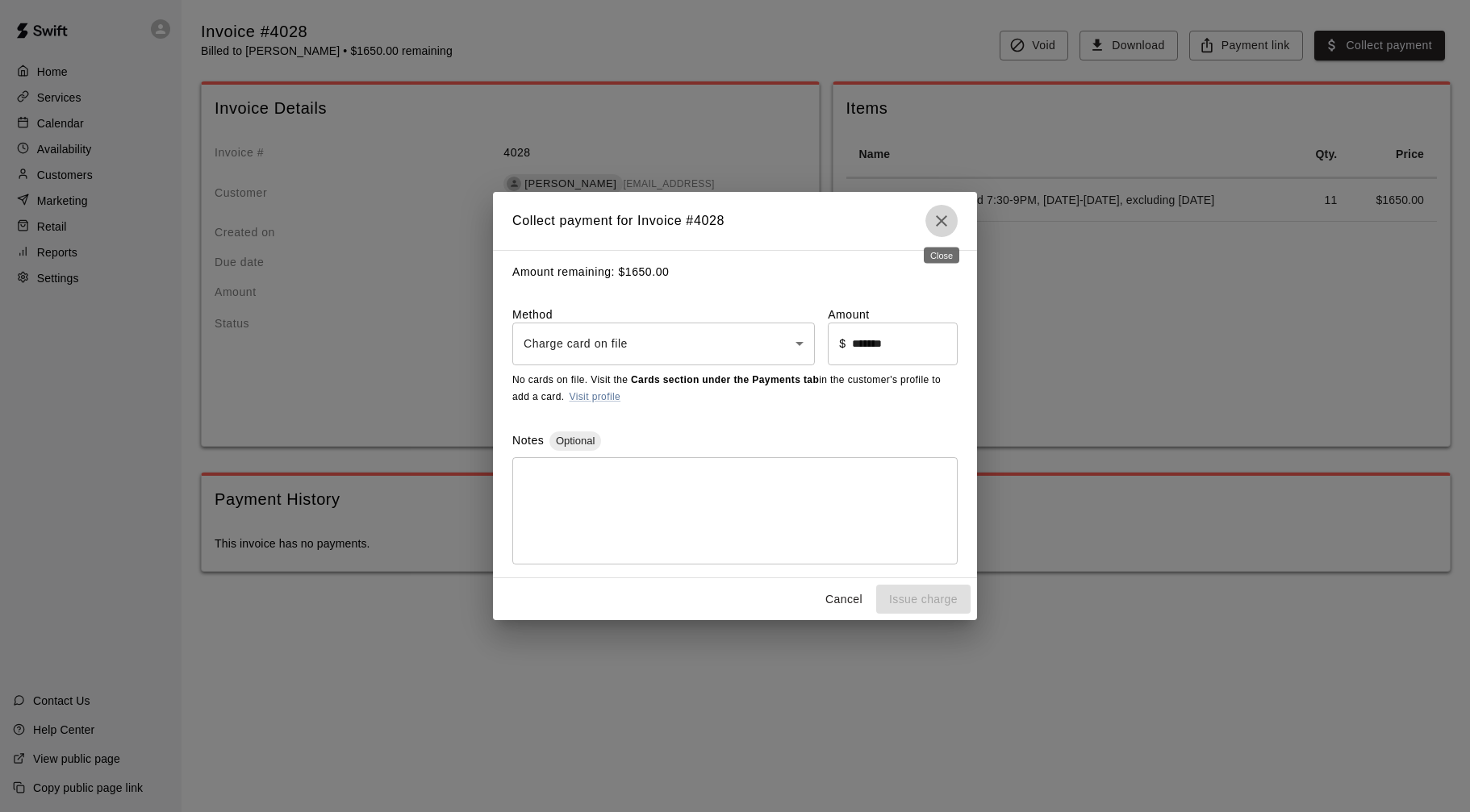
click at [946, 217] on icon "Close" at bounding box center [942, 221] width 19 height 19
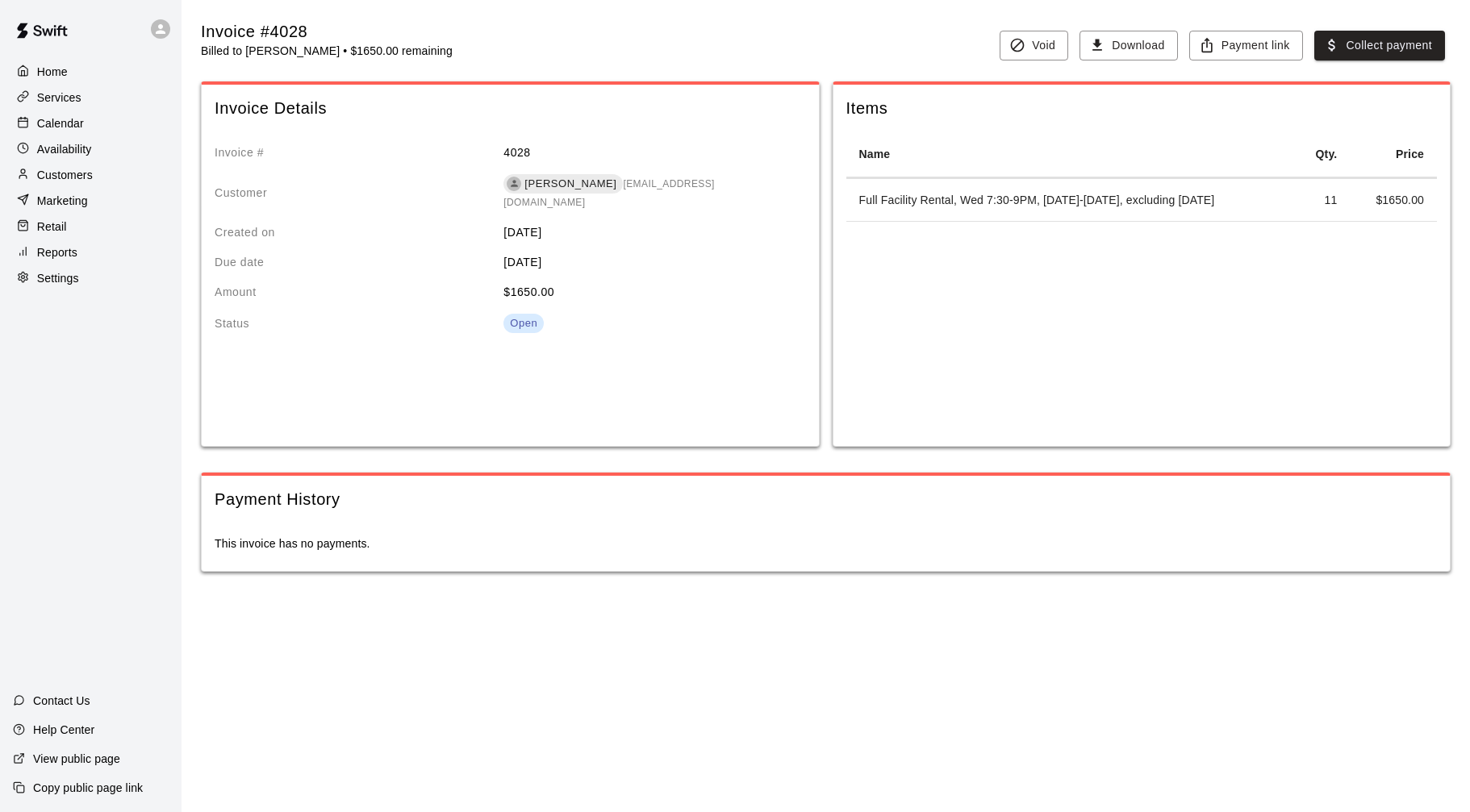
click at [293, 40] on div "Invoice #4028" at bounding box center [327, 31] width 252 height 22
click at [295, 48] on p "Billed to [PERSON_NAME] • $1650.00 remaining" at bounding box center [327, 51] width 252 height 16
click at [427, 49] on p "Billed to [PERSON_NAME] • $1650.00 remaining" at bounding box center [327, 51] width 252 height 16
click at [698, 139] on div "Invoice # 4028 Customer [PERSON_NAME] [EMAIL_ADDRESS][DOMAIN_NAME] Created on […" at bounding box center [504, 306] width 604 height 348
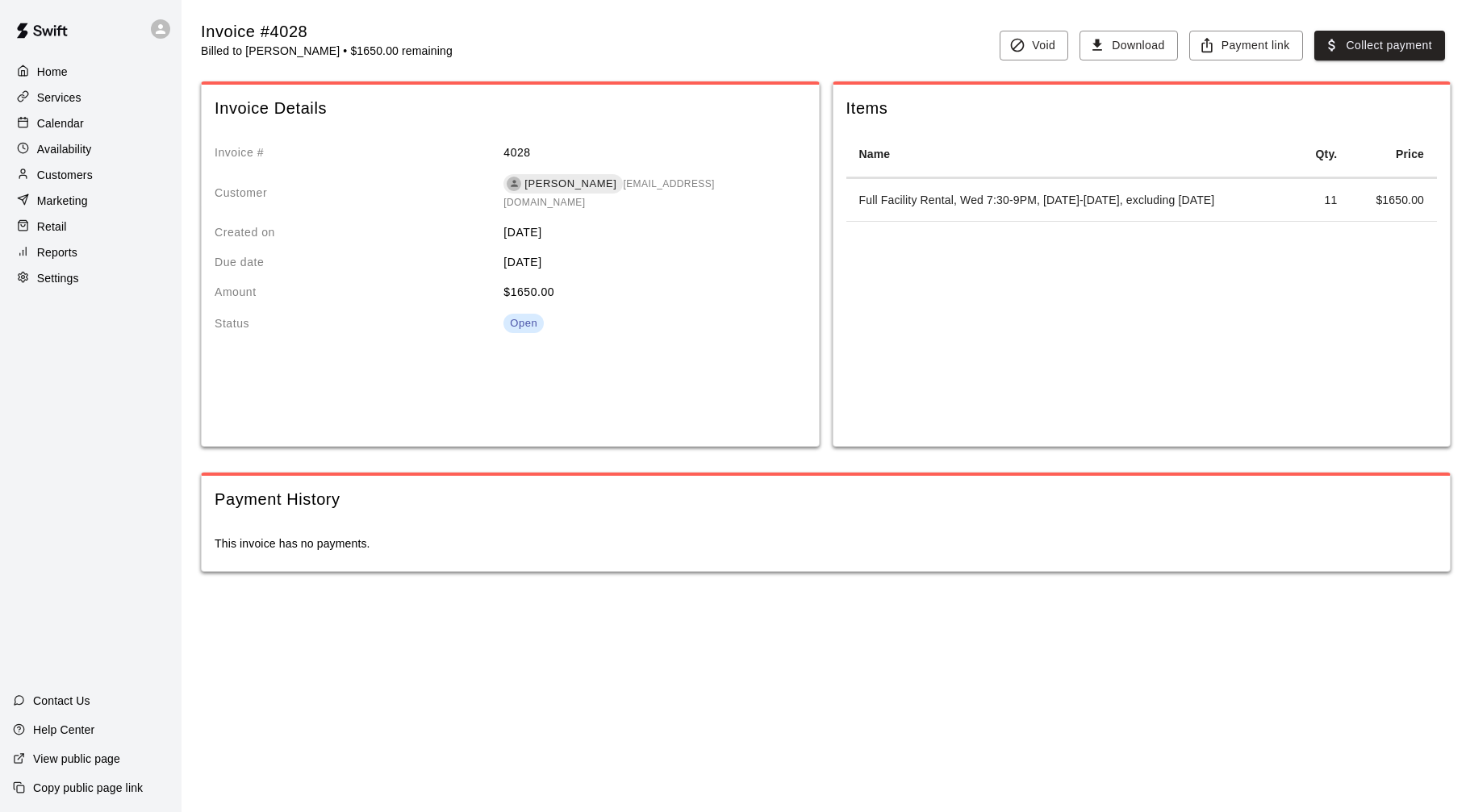
click at [103, 129] on div "Calendar" at bounding box center [91, 123] width 155 height 24
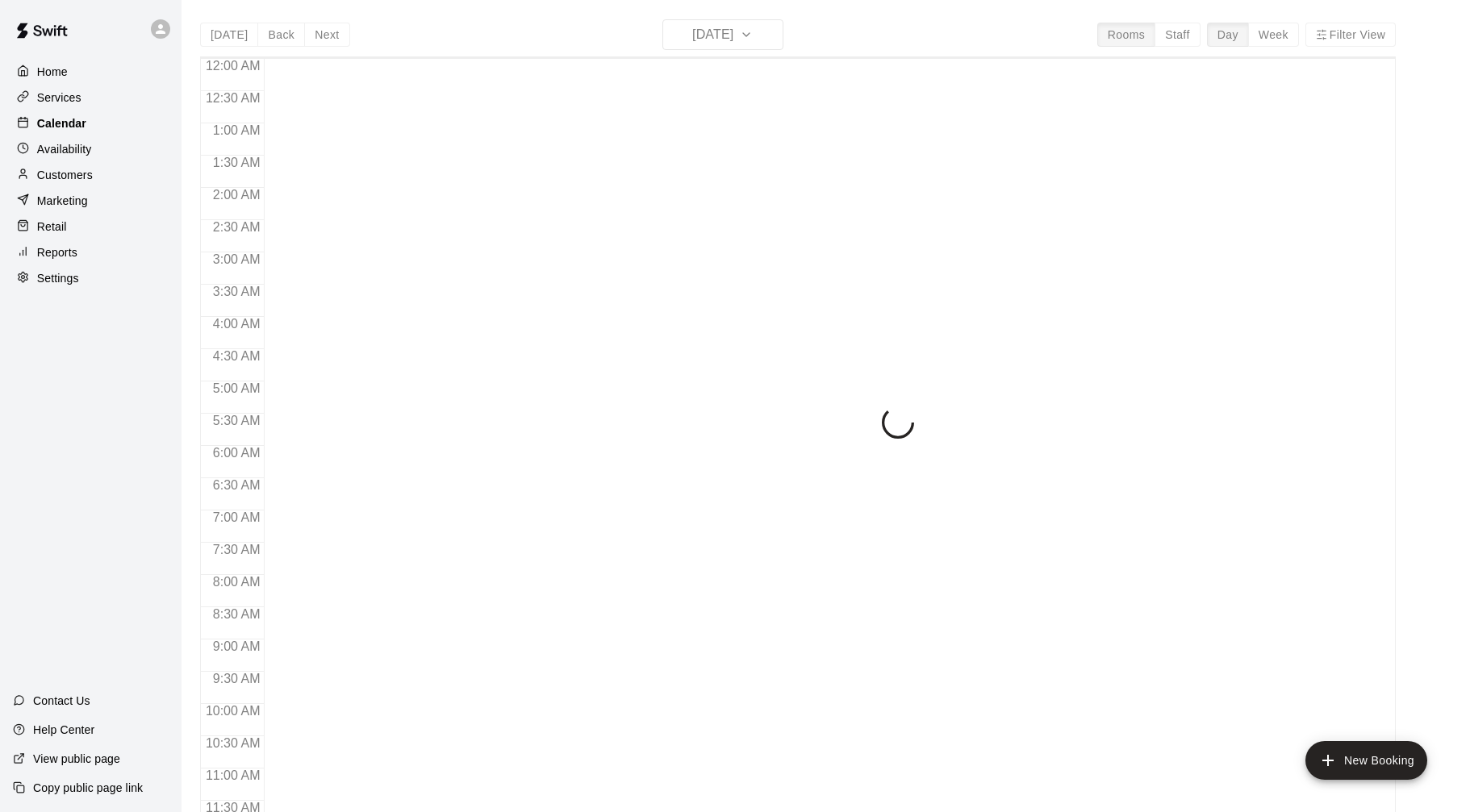
scroll to position [777, 0]
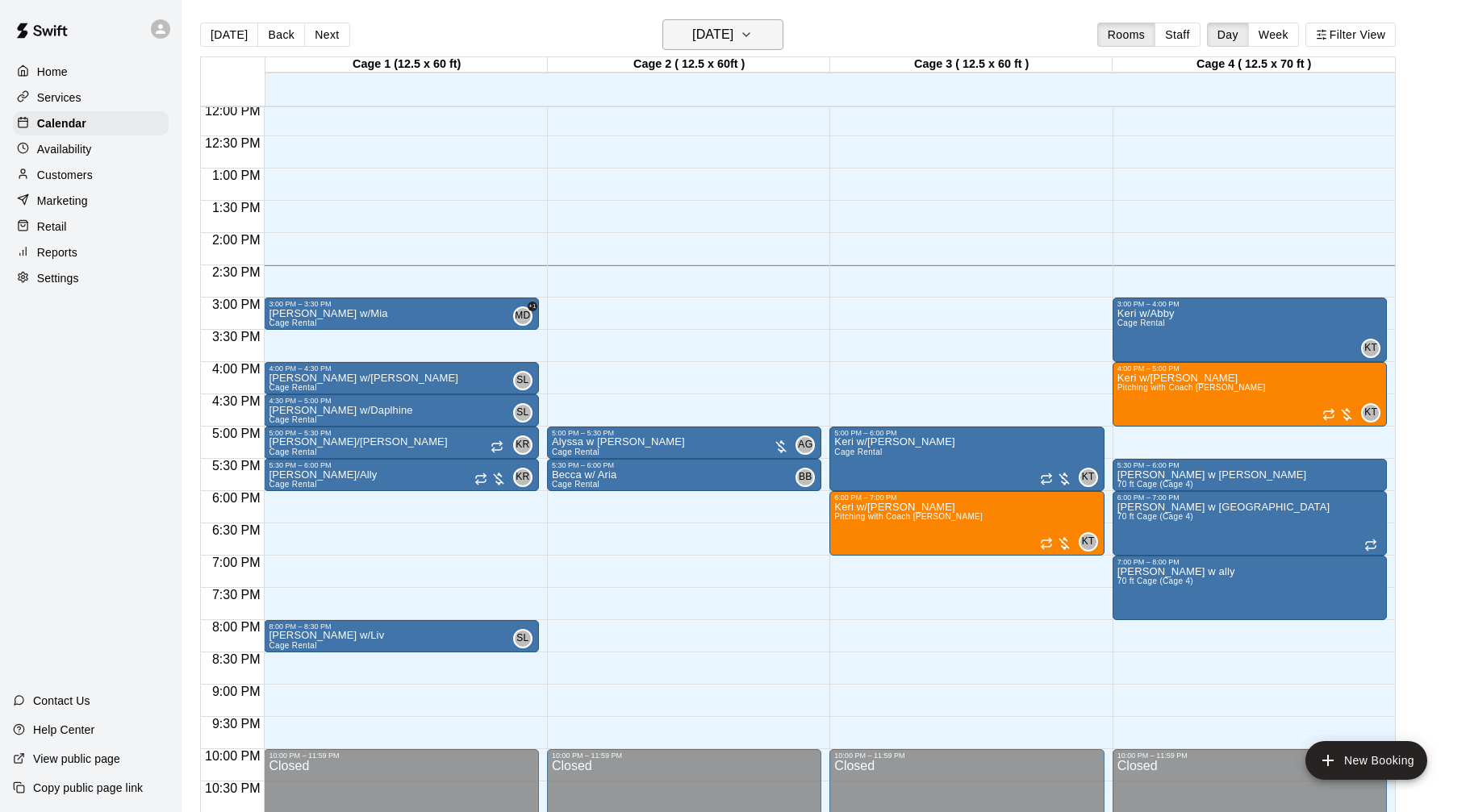
click at [761, 31] on button "[DATE]" at bounding box center [722, 34] width 121 height 31
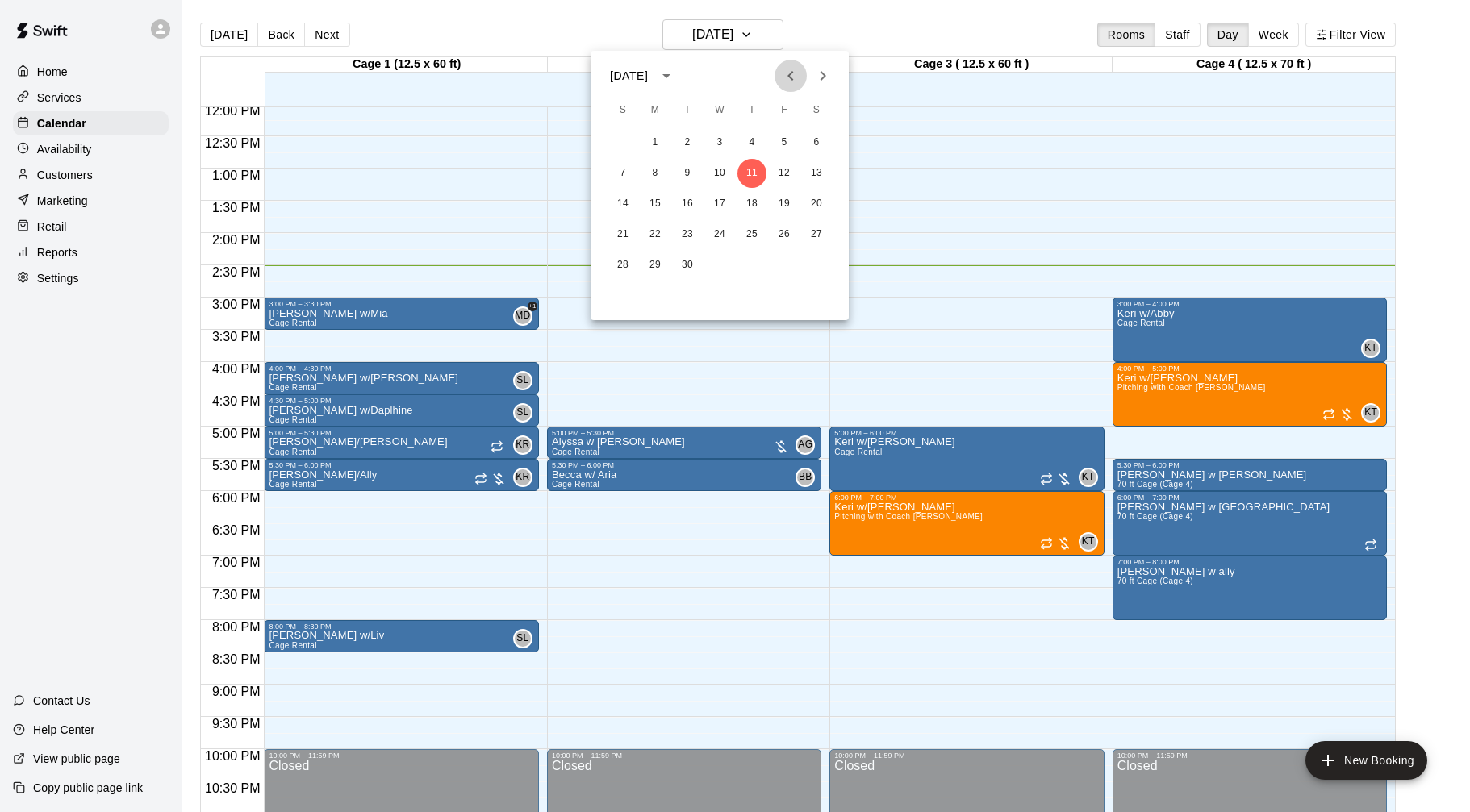
click at [793, 79] on icon "Previous month" at bounding box center [790, 76] width 19 height 19
click at [686, 267] on button "26" at bounding box center [687, 265] width 29 height 29
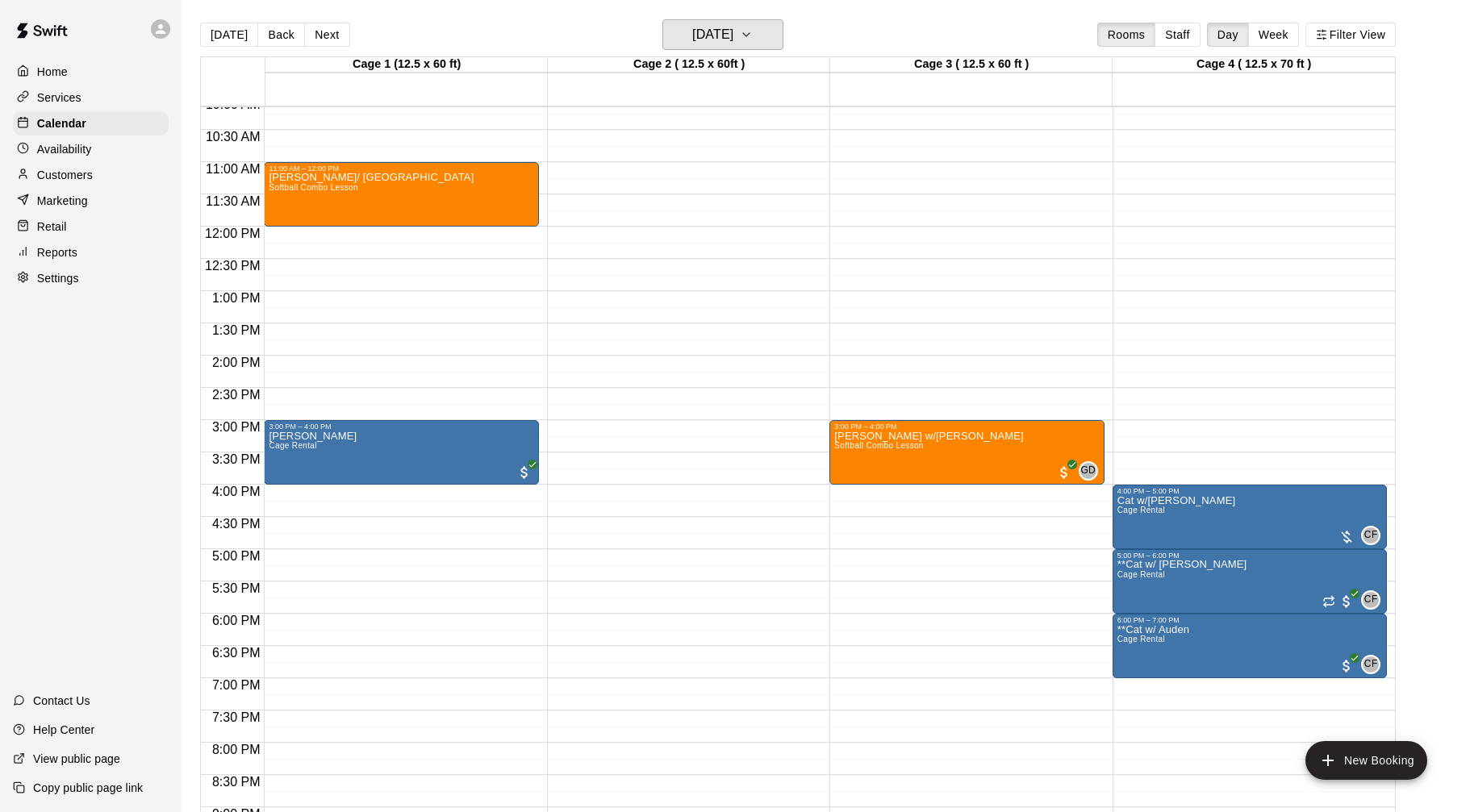
scroll to position [664, 0]
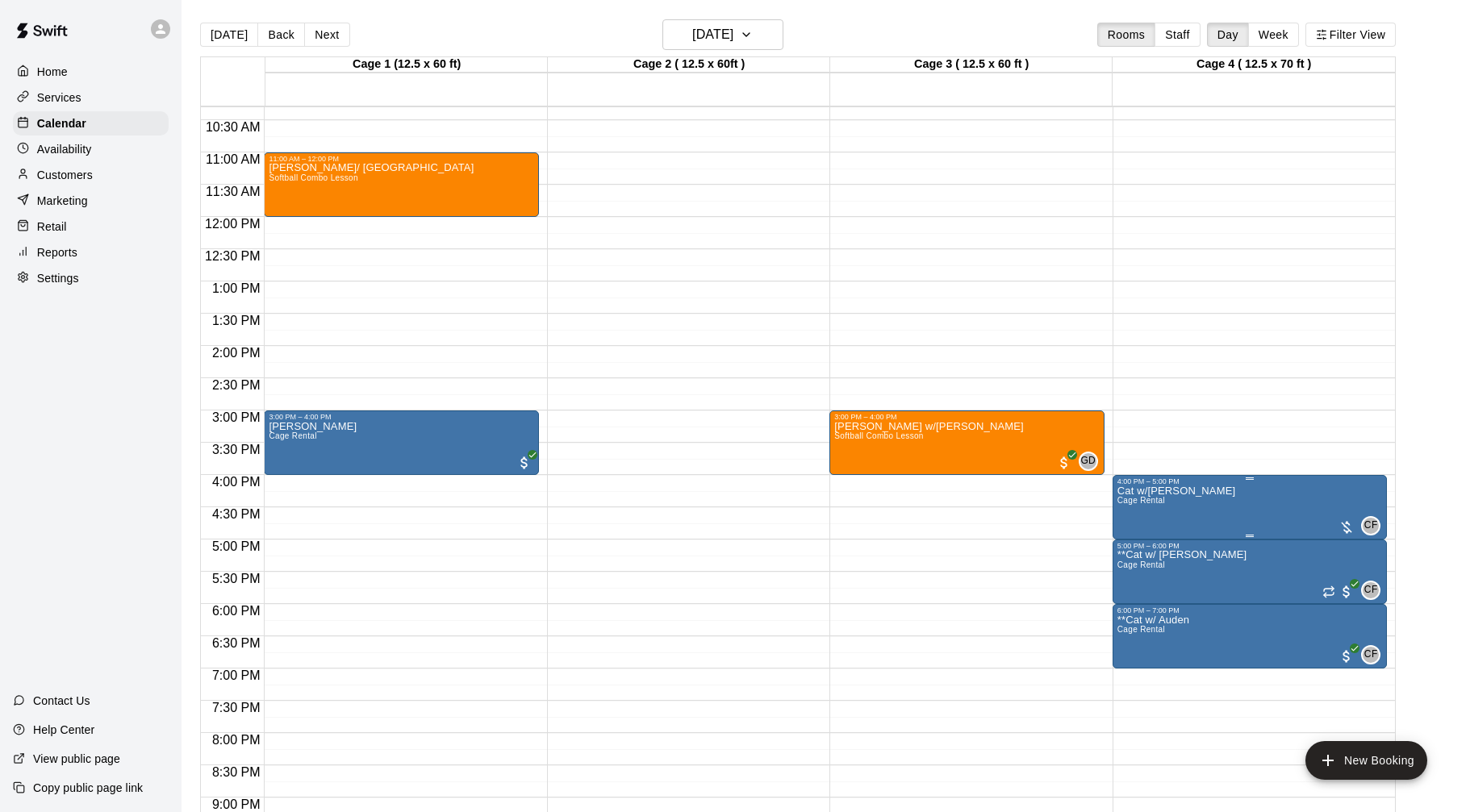
click at [1135, 580] on icon "delete" at bounding box center [1133, 579] width 11 height 15
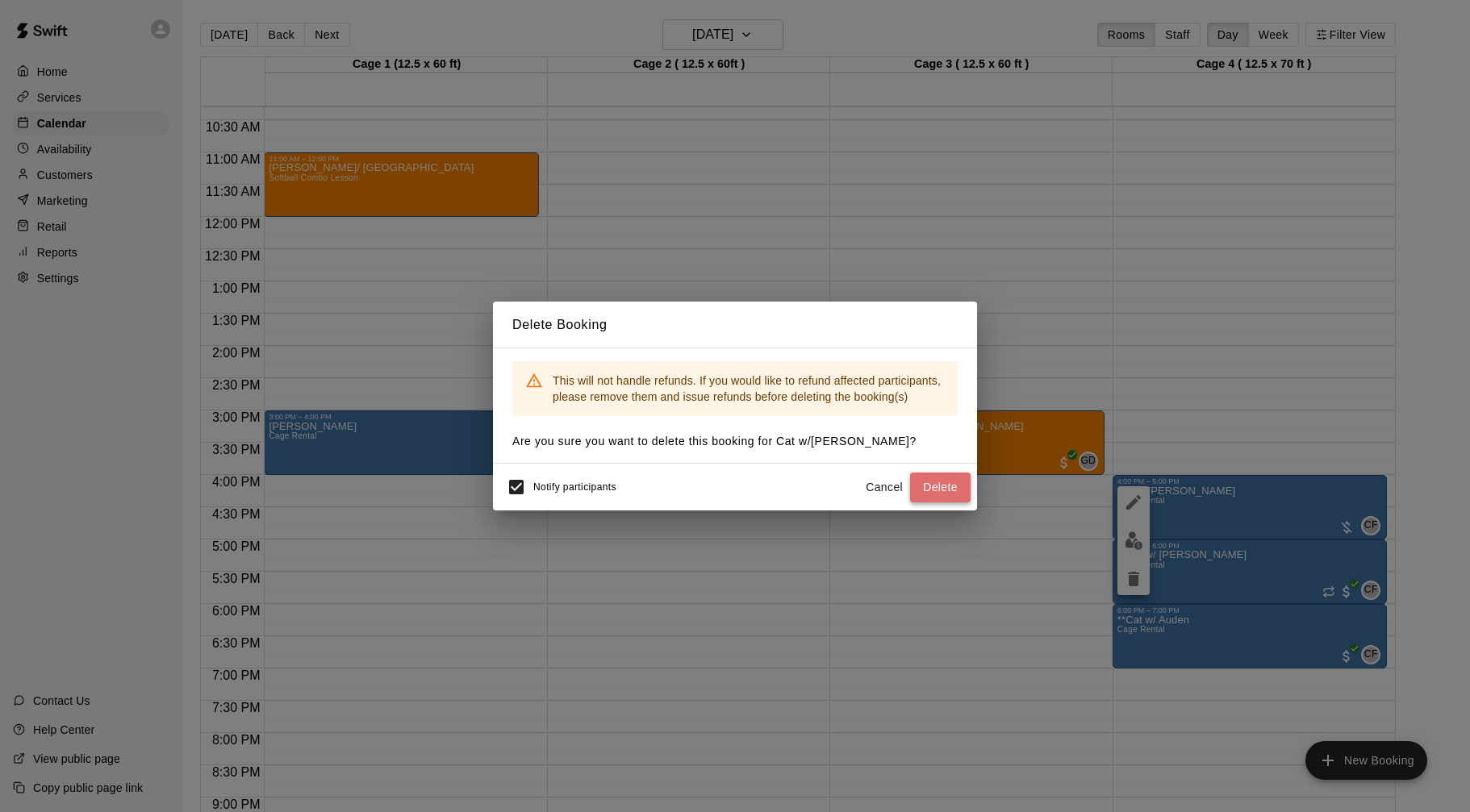
click at [919, 477] on button "Delete" at bounding box center [940, 487] width 60 height 30
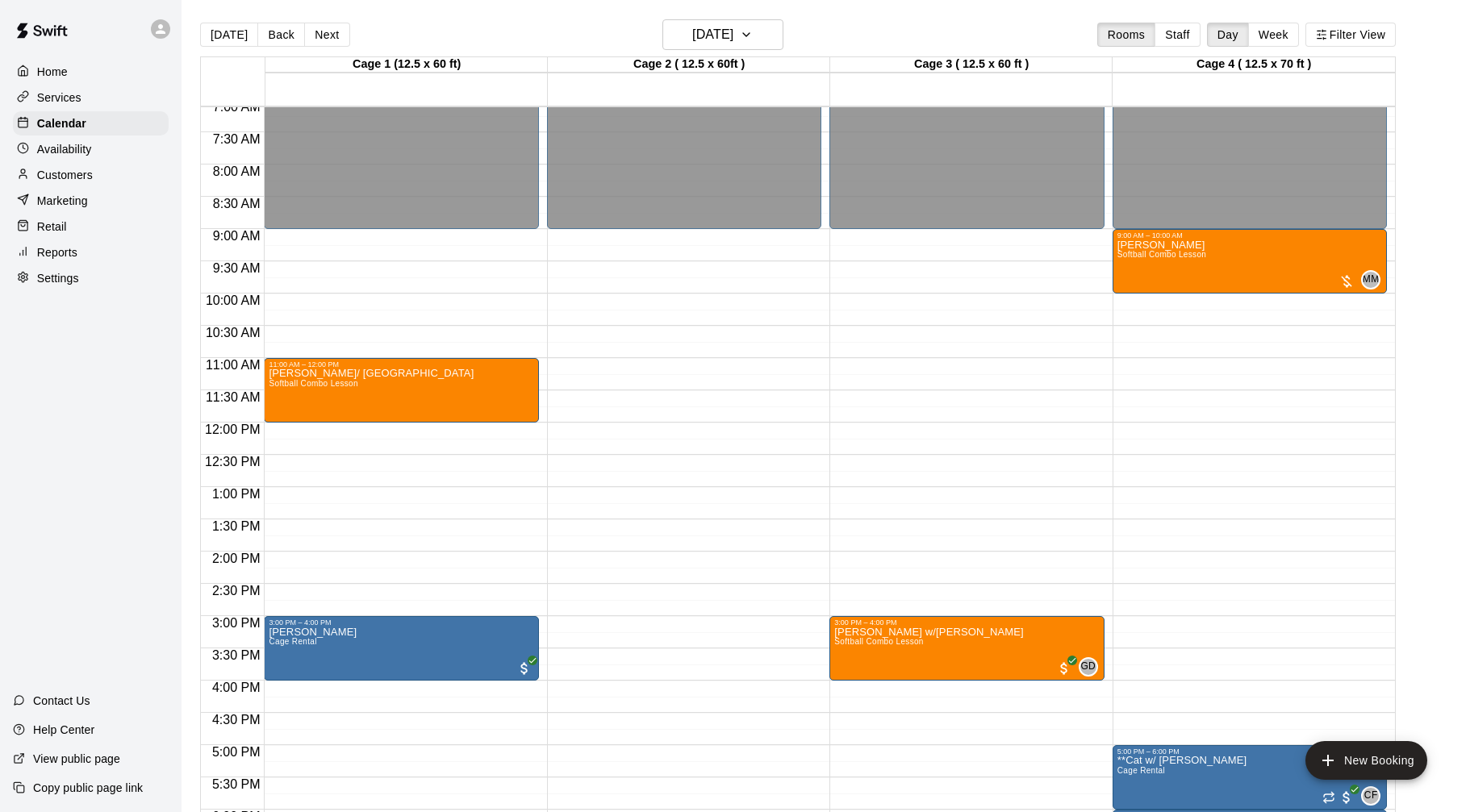
scroll to position [456, 0]
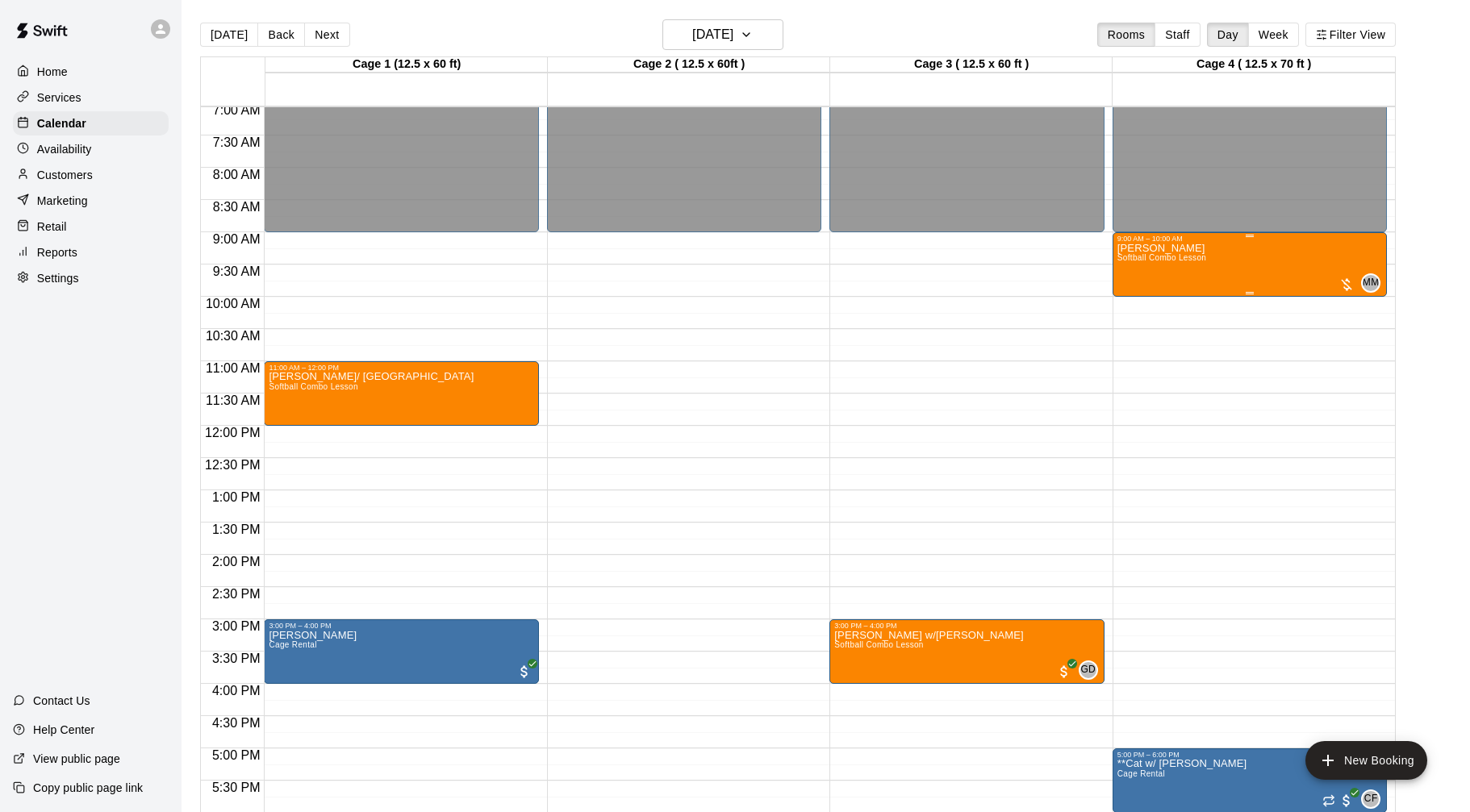
click at [1346, 287] on div at bounding box center [1346, 285] width 16 height 16
click at [1360, 326] on img "edit" at bounding box center [1355, 331] width 18 height 18
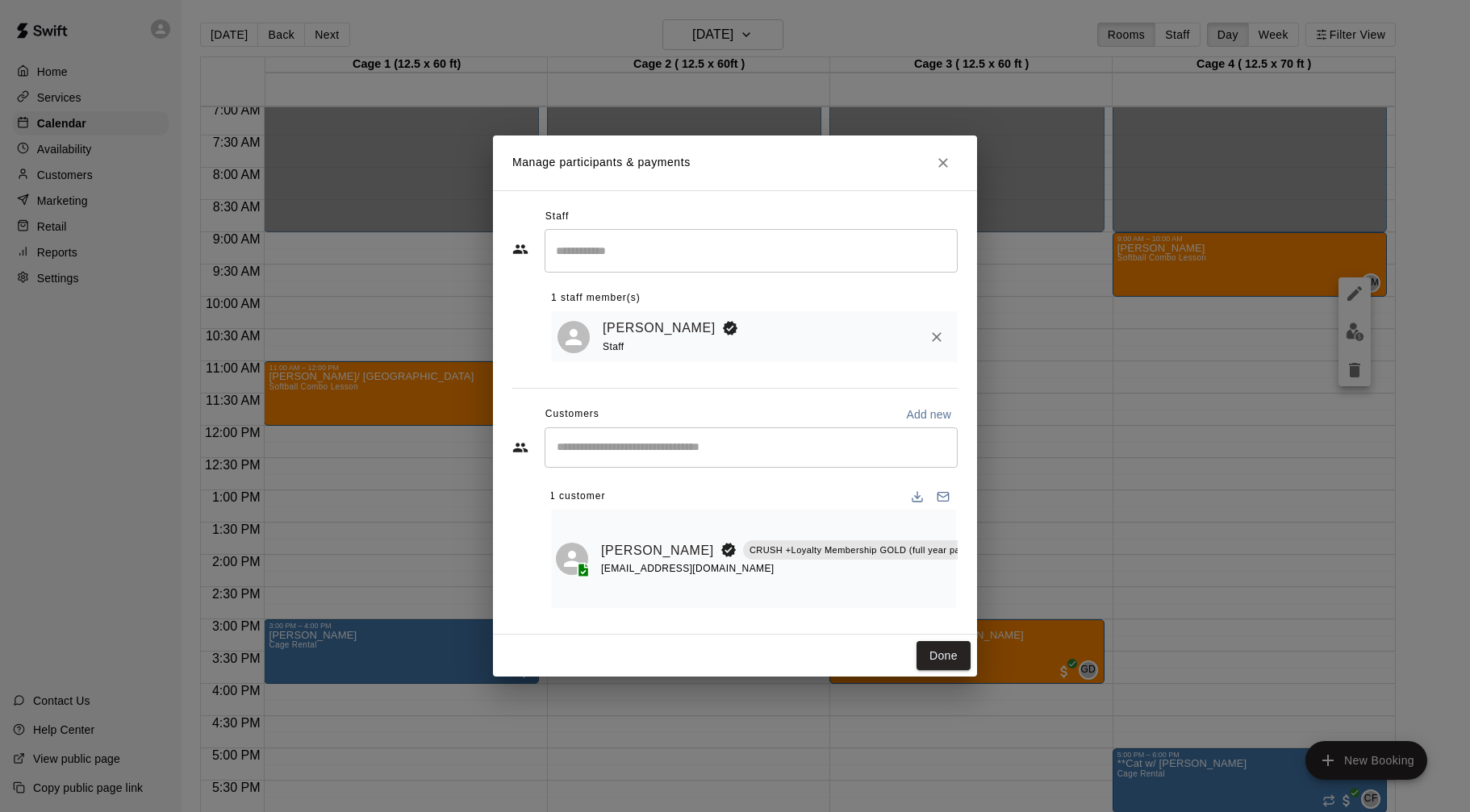
scroll to position [0, 68]
click at [974, 586] on icon "Manage bookings & payment" at bounding box center [982, 587] width 16 height 16
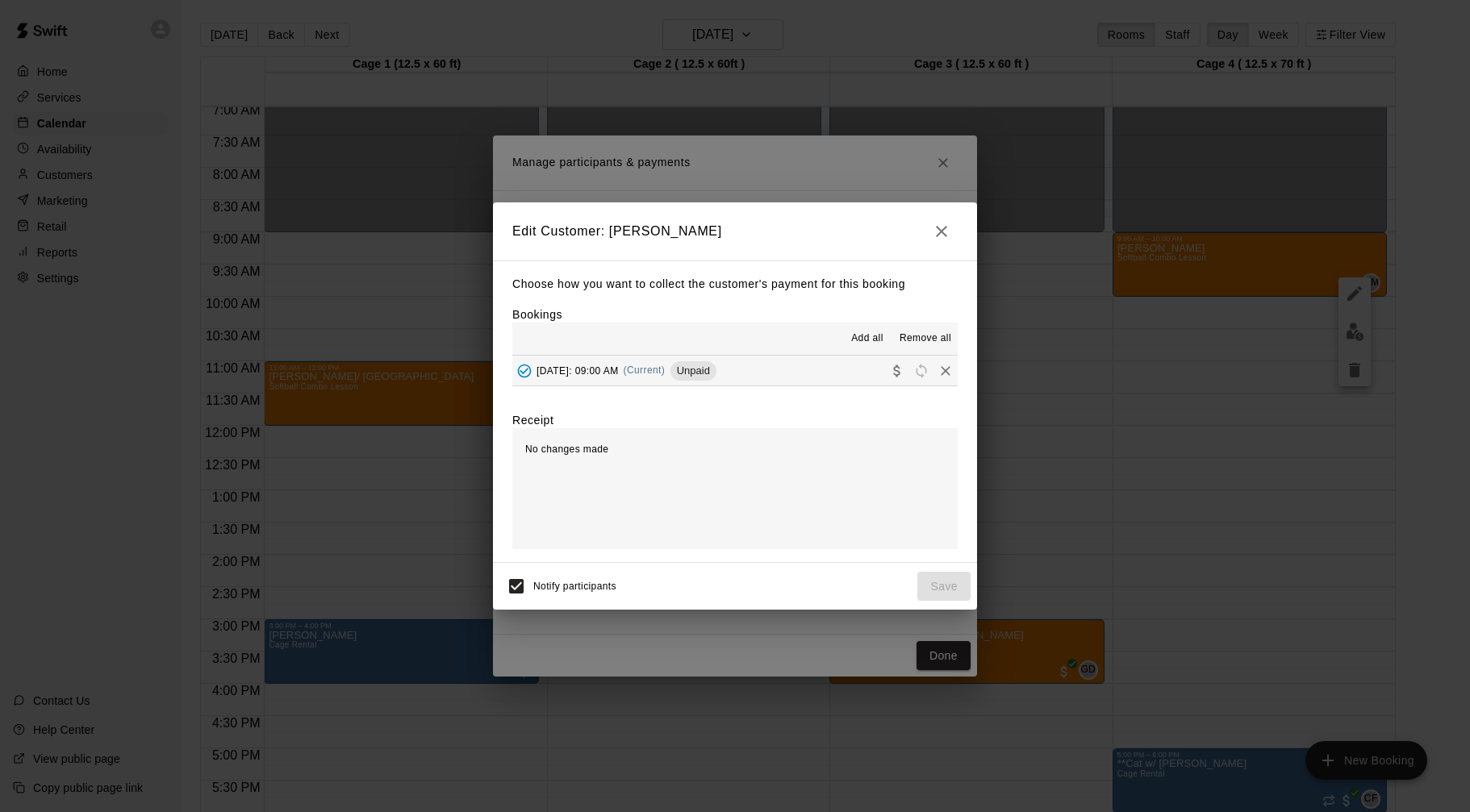
click at [829, 378] on button "Tuesday, August 26: 09:00 AM (Current) Unpaid" at bounding box center [735, 370] width 445 height 30
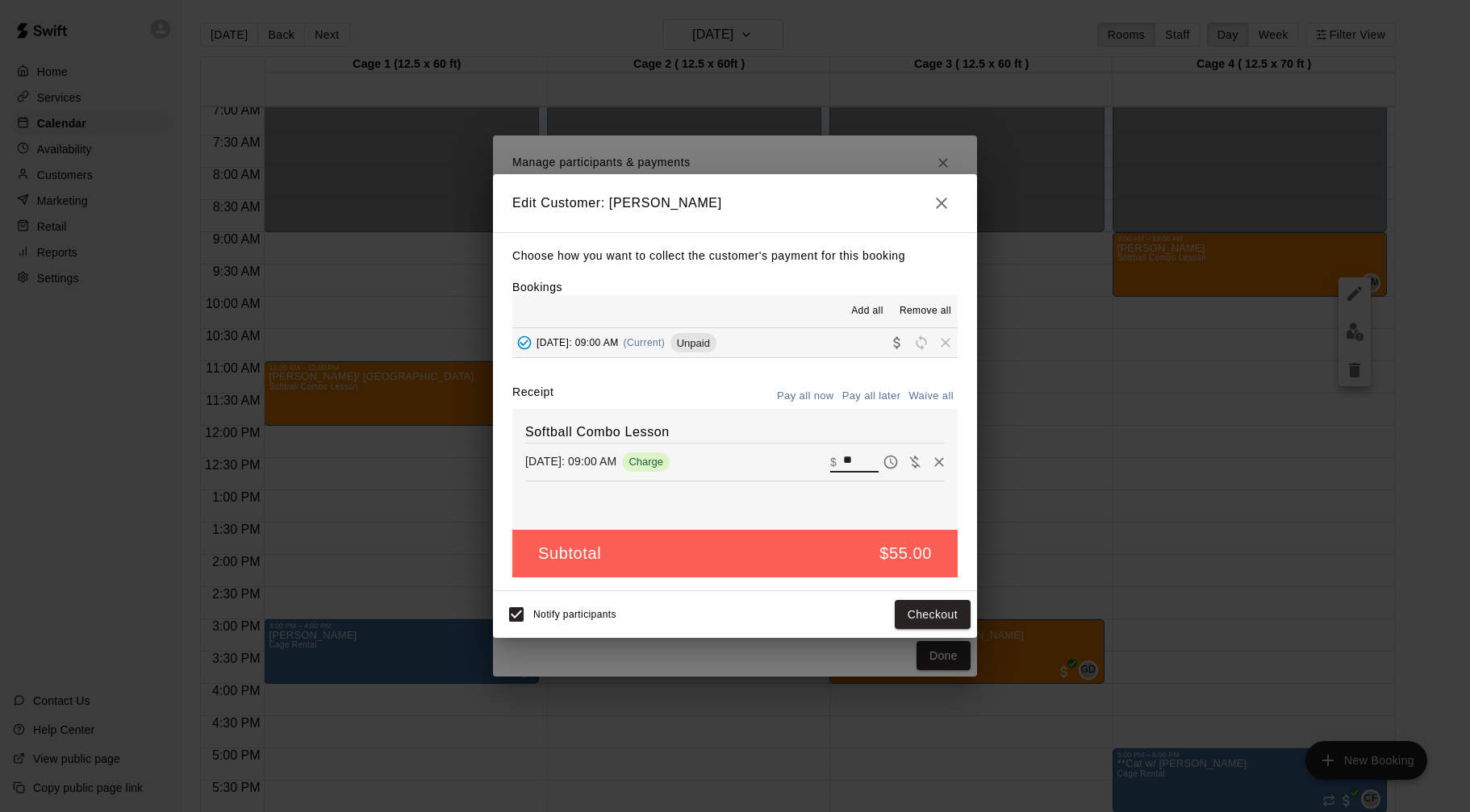
click at [843, 462] on input "**" at bounding box center [860, 462] width 36 height 21
type input "**"
click at [939, 625] on button "Checkout" at bounding box center [932, 615] width 76 height 30
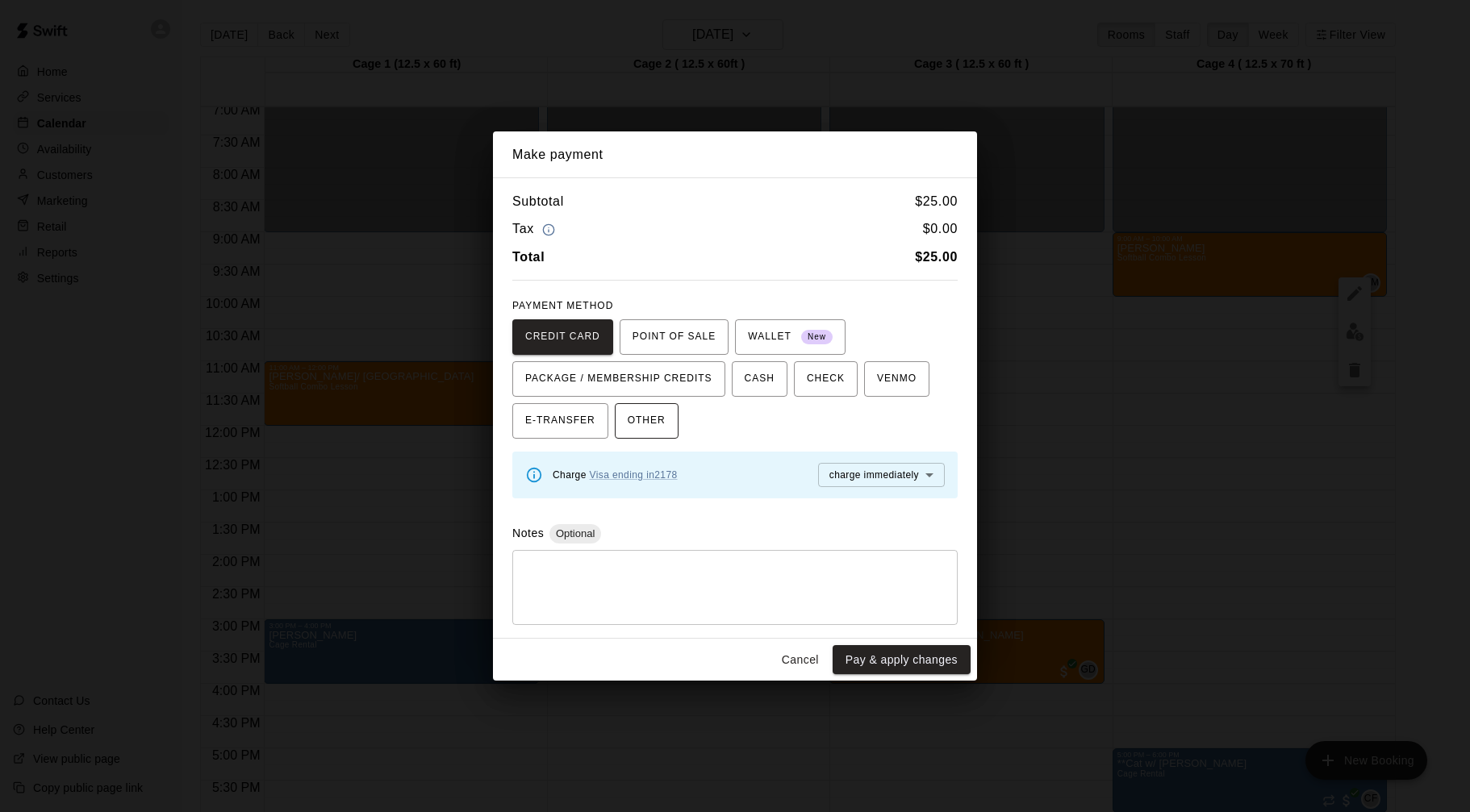
click at [660, 413] on span "OTHER" at bounding box center [646, 421] width 38 height 26
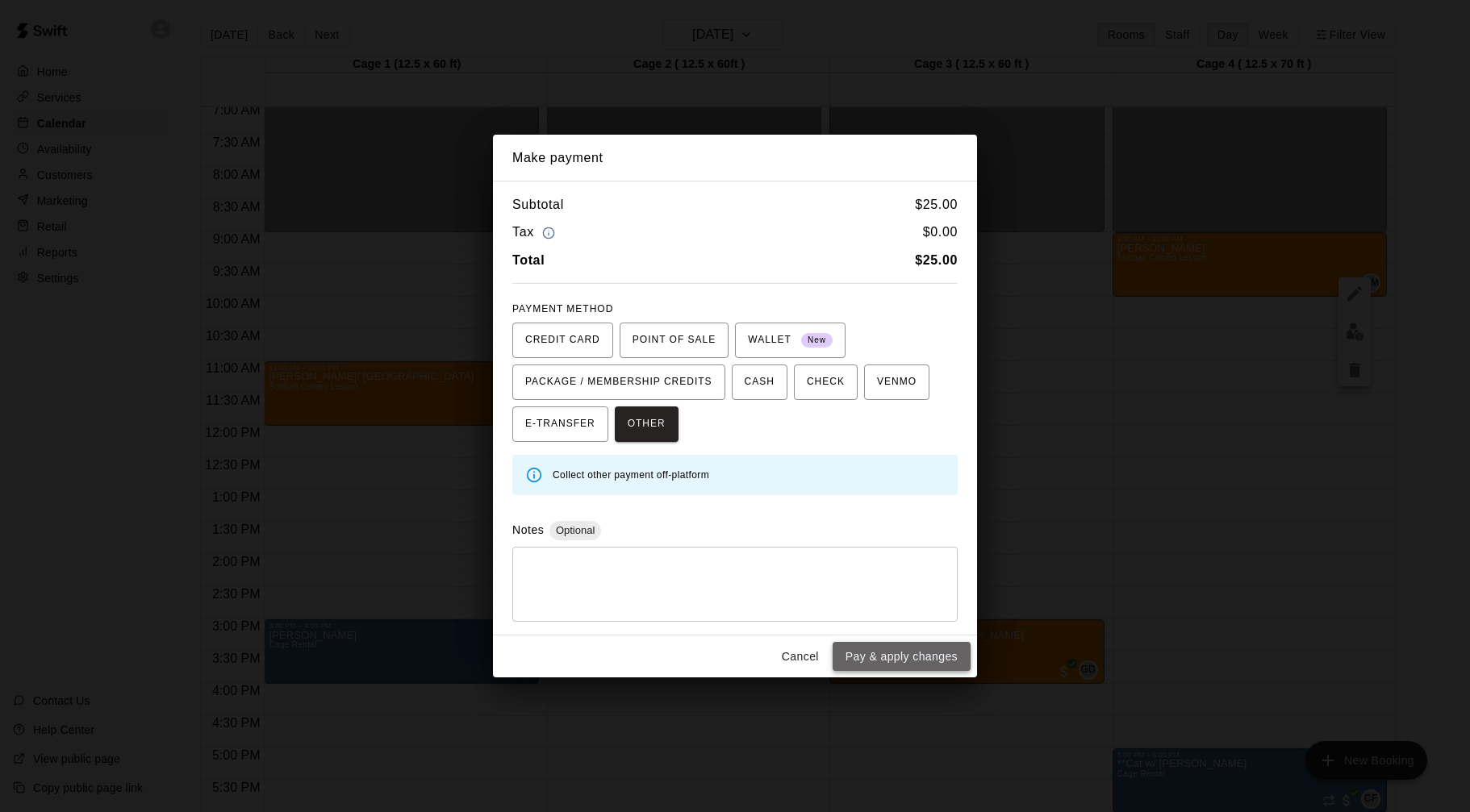
click at [901, 661] on button "Pay & apply changes" at bounding box center [901, 657] width 138 height 30
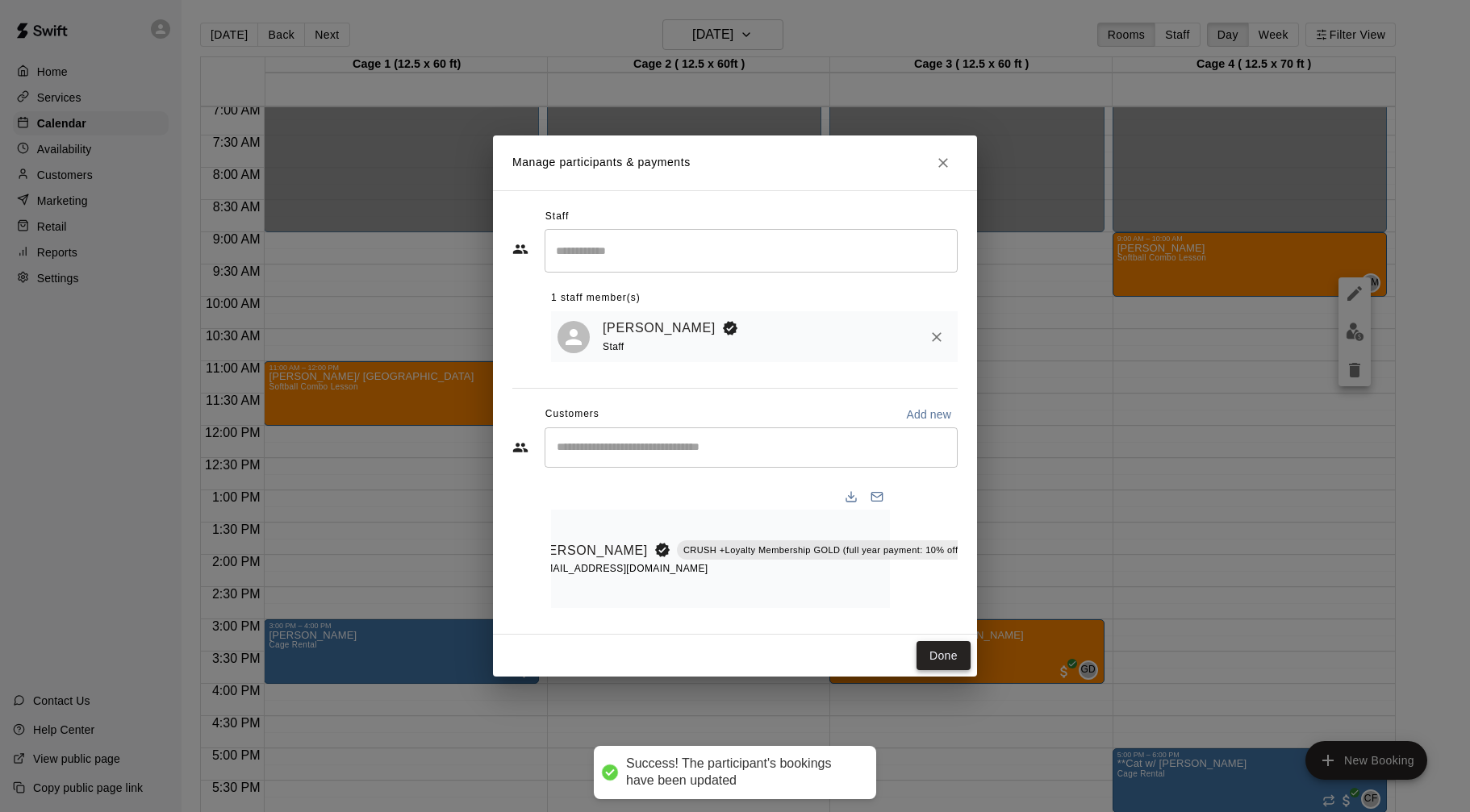
click at [938, 646] on button "Done" at bounding box center [943, 656] width 54 height 30
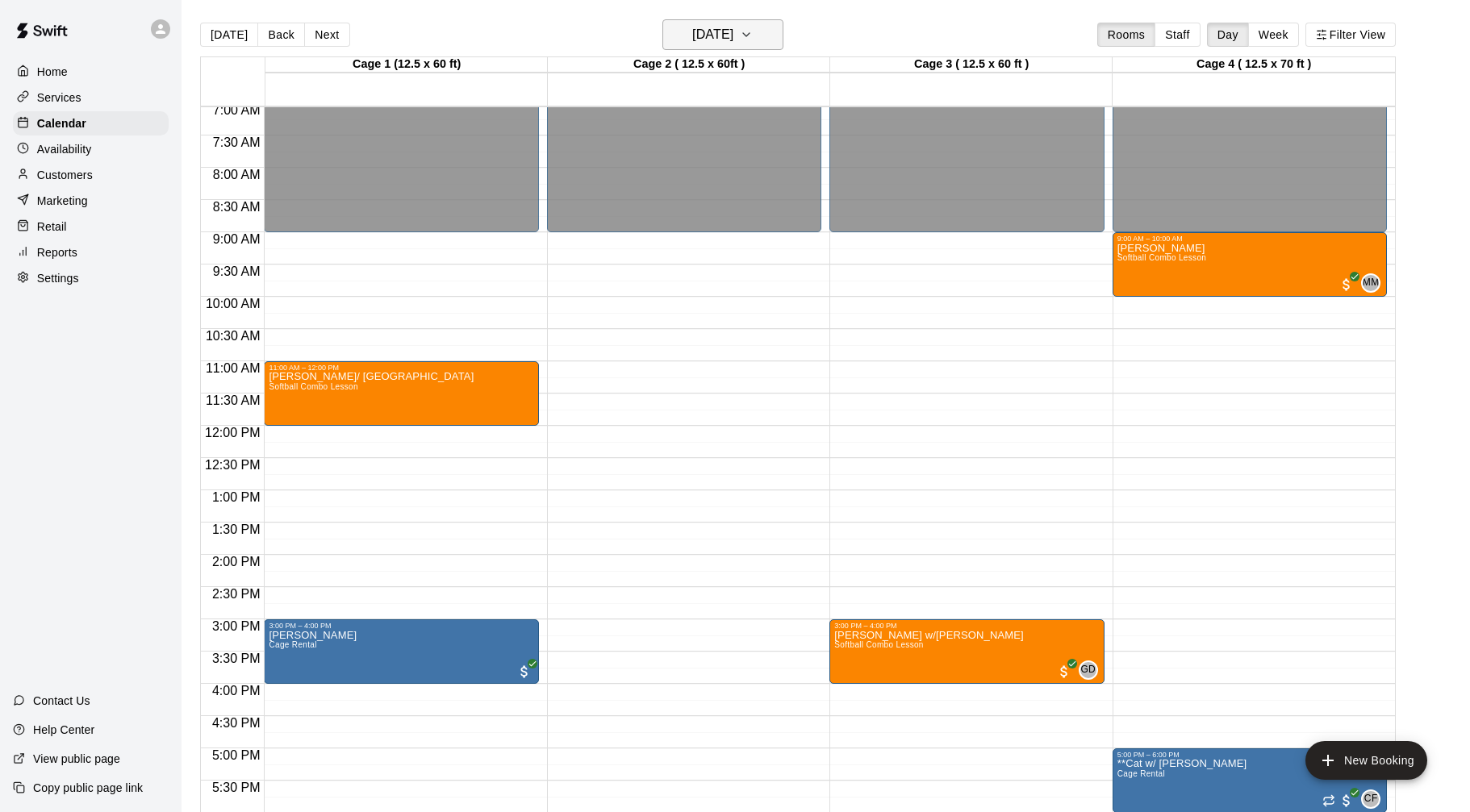
click at [730, 36] on h6 "Tuesday Aug 26" at bounding box center [713, 35] width 41 height 23
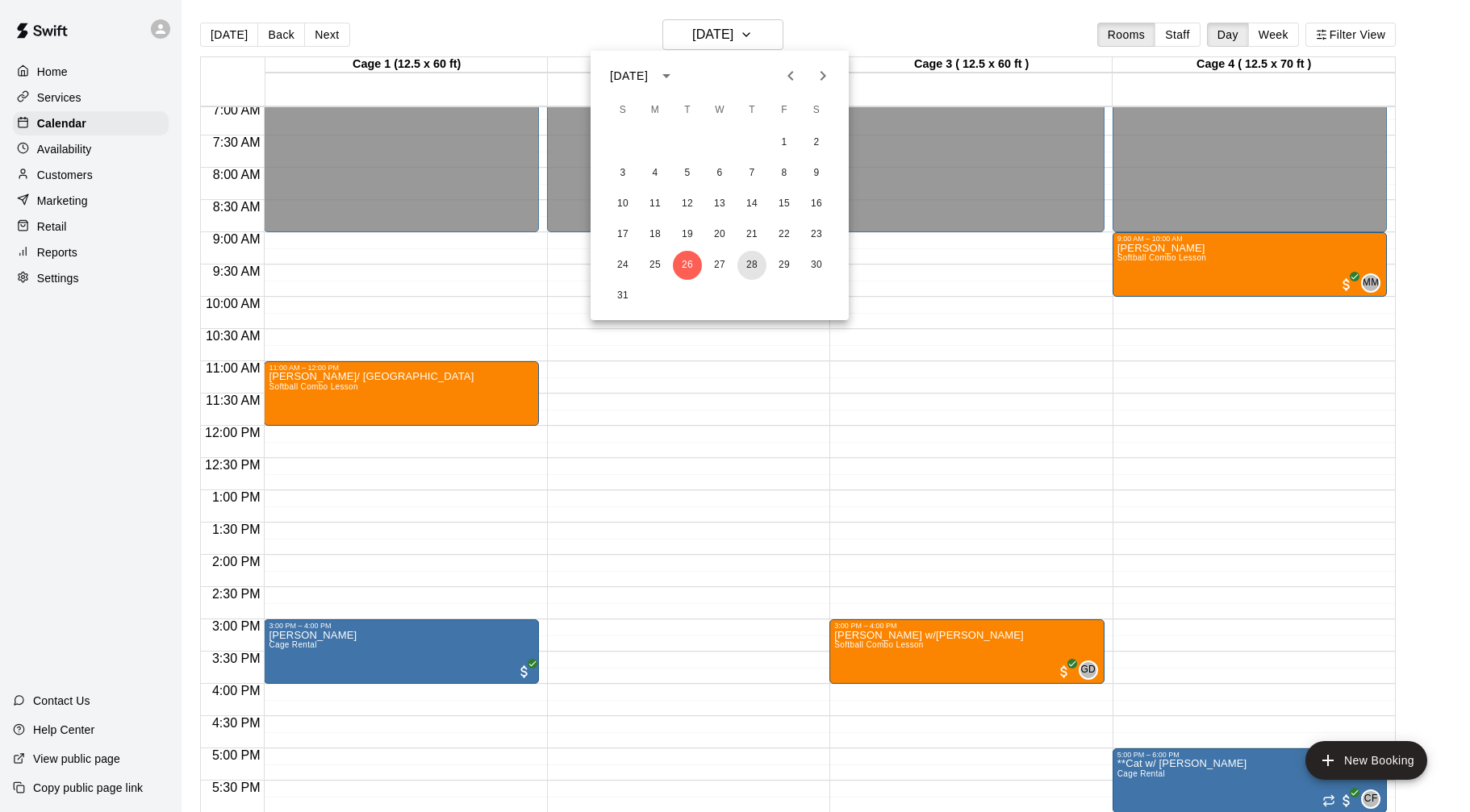
drag, startPoint x: 753, startPoint y: 268, endPoint x: 767, endPoint y: 272, distance: 14.6
click at [753, 268] on button "28" at bounding box center [751, 265] width 29 height 29
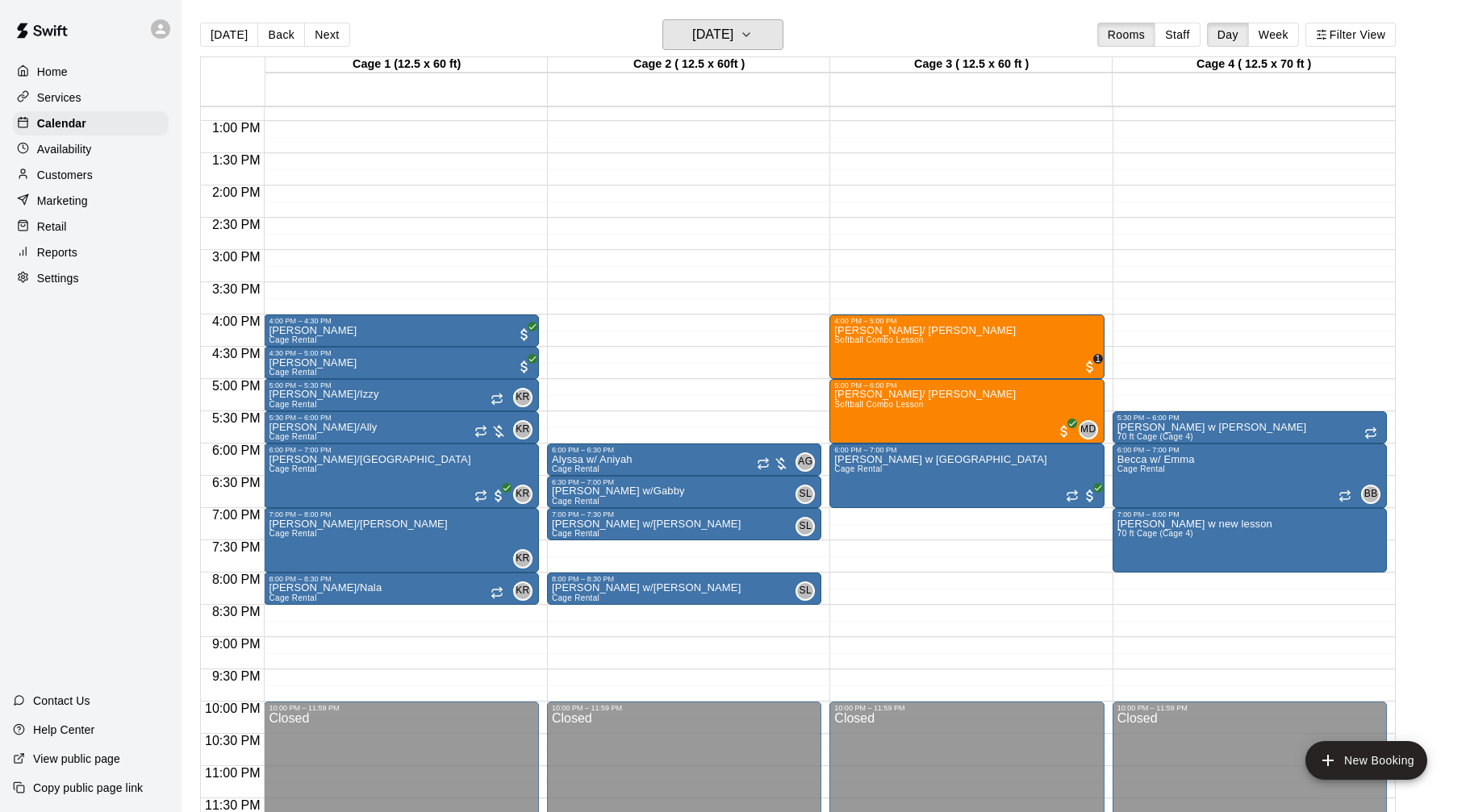
scroll to position [5, 0]
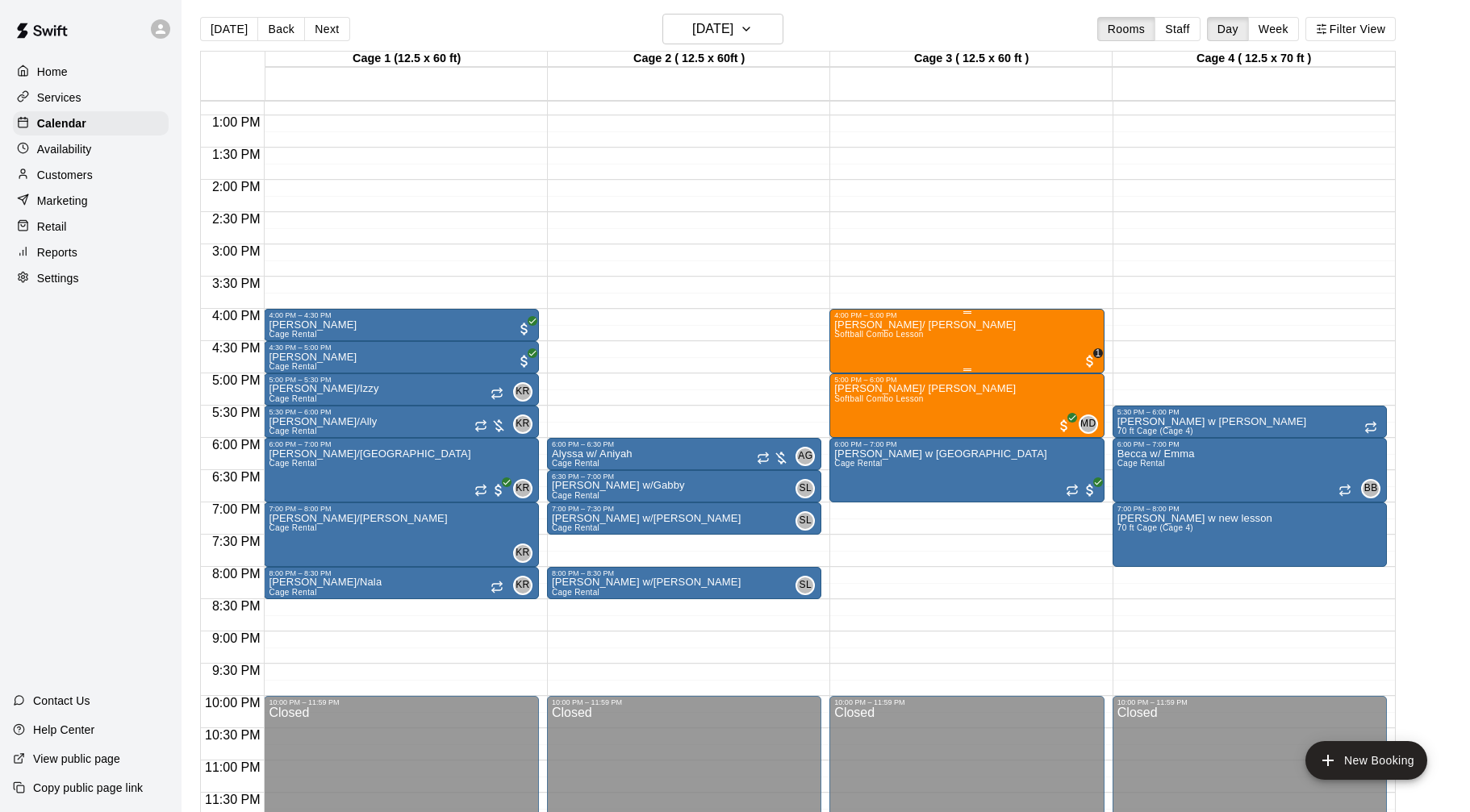
click at [1046, 352] on div "Mia w/ Hayden Softball Combo Lesson 1" at bounding box center [966, 726] width 265 height 812
click at [854, 375] on img "edit" at bounding box center [851, 374] width 18 height 18
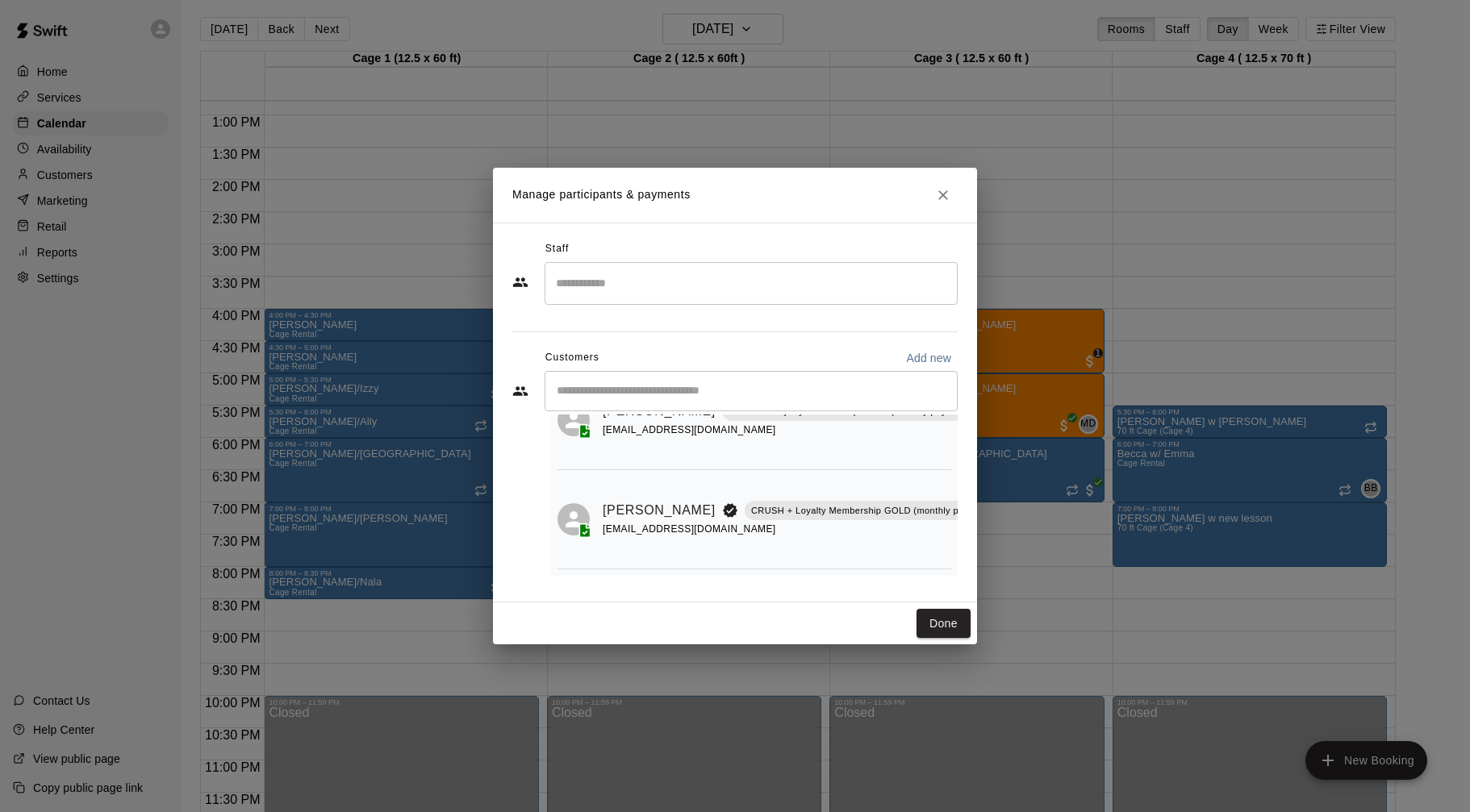
scroll to position [82, 5]
click at [994, 523] on span "Has not paid" at bounding box center [1008, 518] width 29 height 14
click at [1002, 548] on icon "Manage bookings & payment" at bounding box center [1008, 547] width 12 height 14
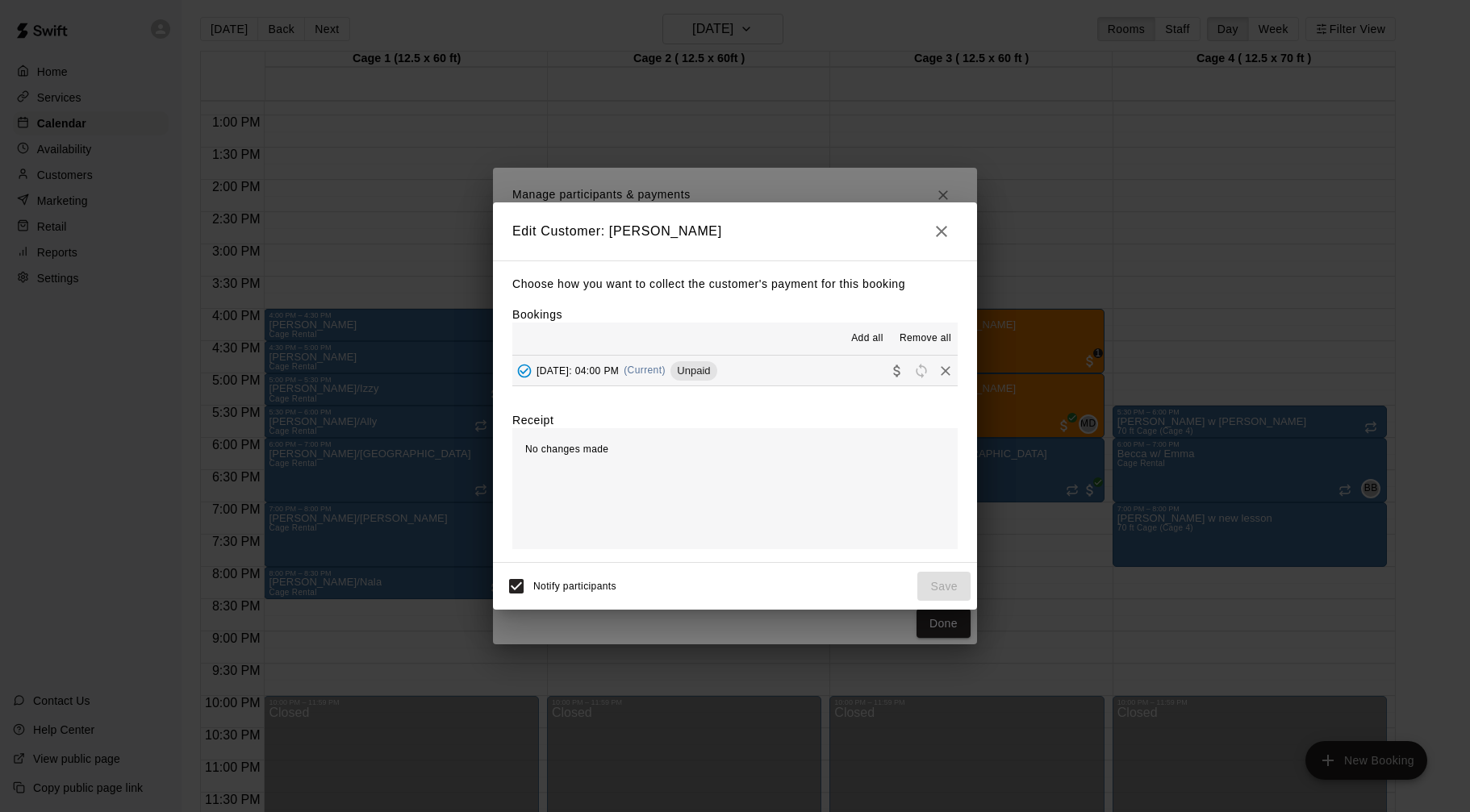
click at [618, 375] on span "Thursday, August 28: 04:00 PM" at bounding box center [577, 370] width 82 height 11
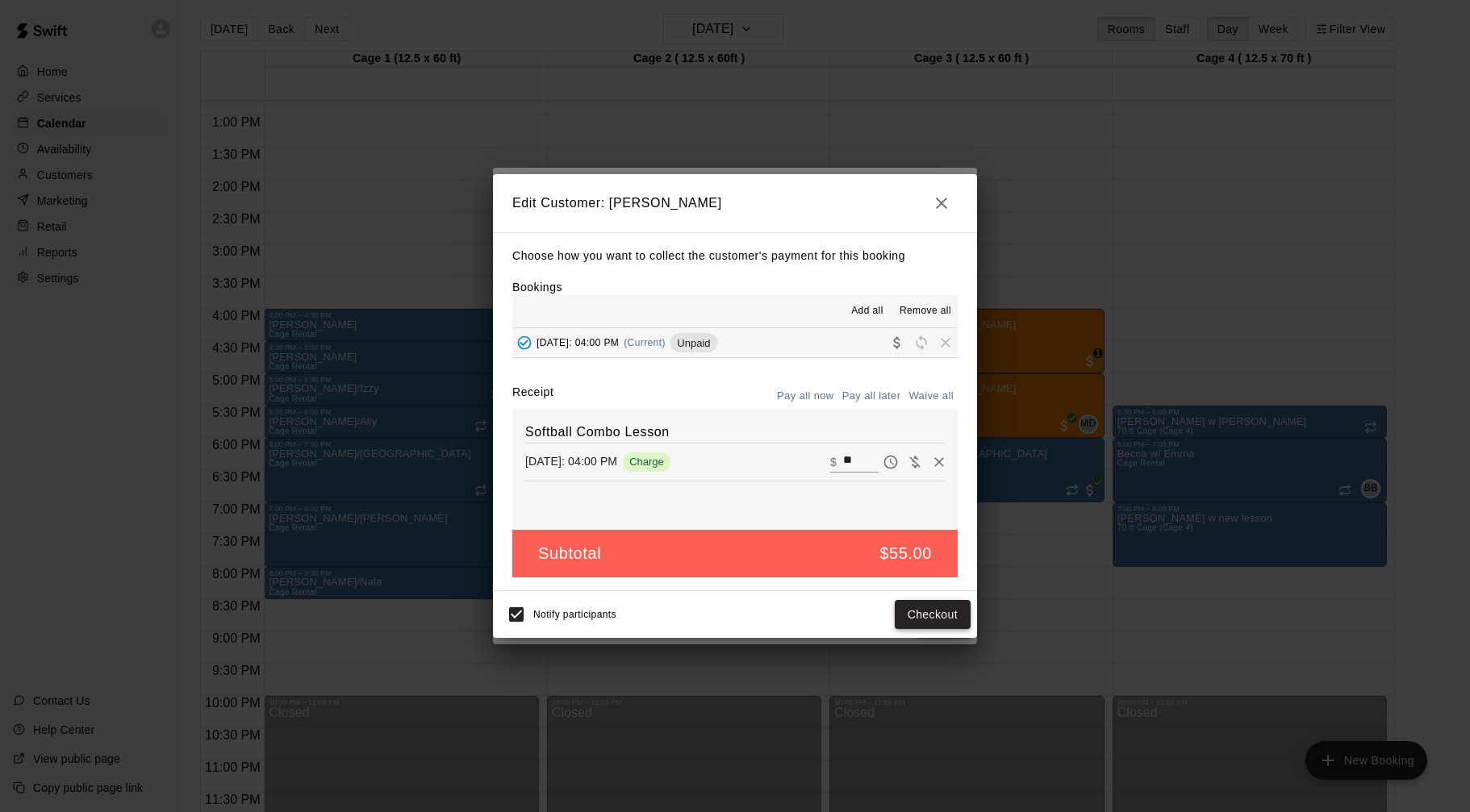
click at [923, 609] on button "Checkout" at bounding box center [932, 615] width 76 height 30
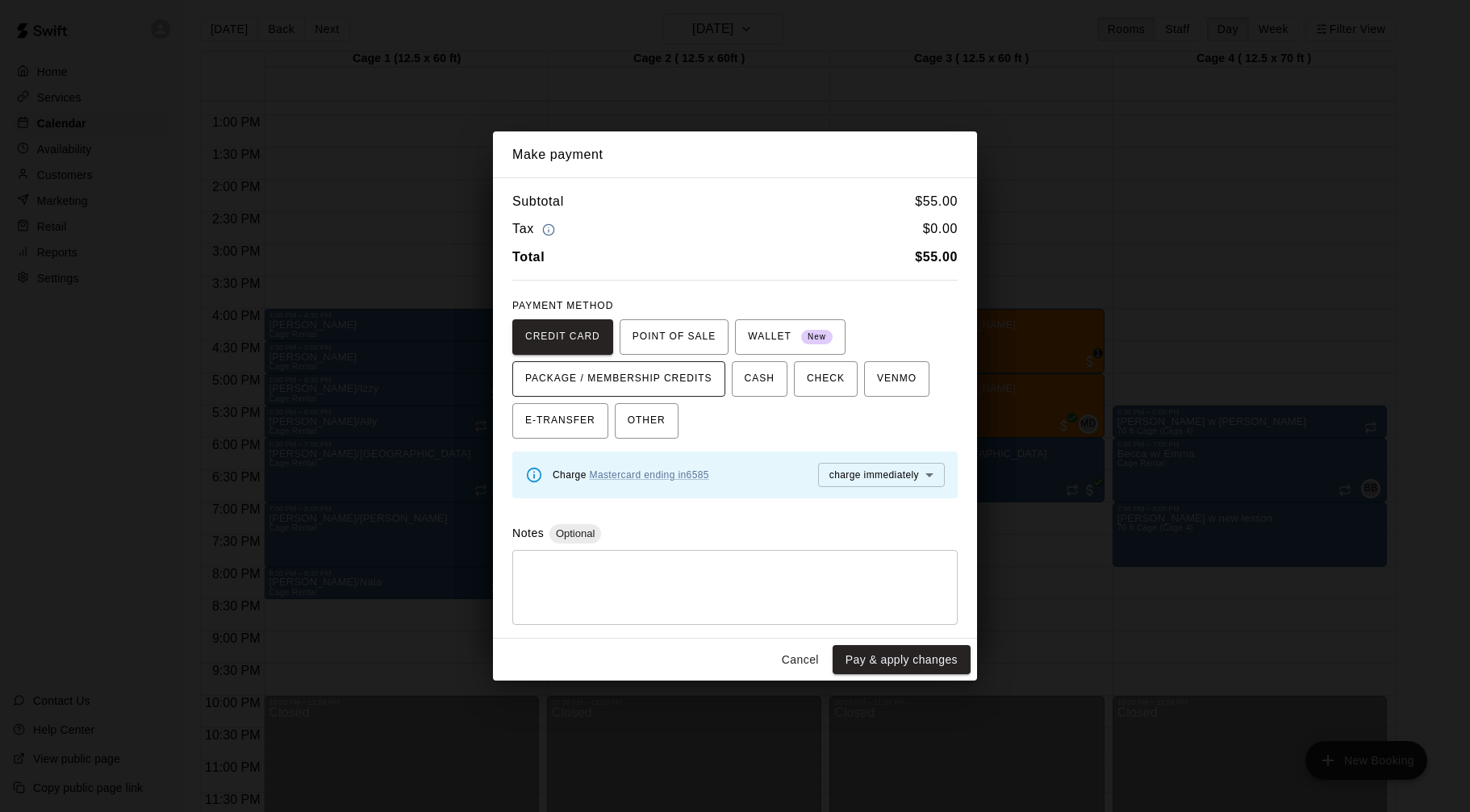
click at [659, 382] on span "PACKAGE / MEMBERSHIP CREDITS" at bounding box center [618, 379] width 187 height 26
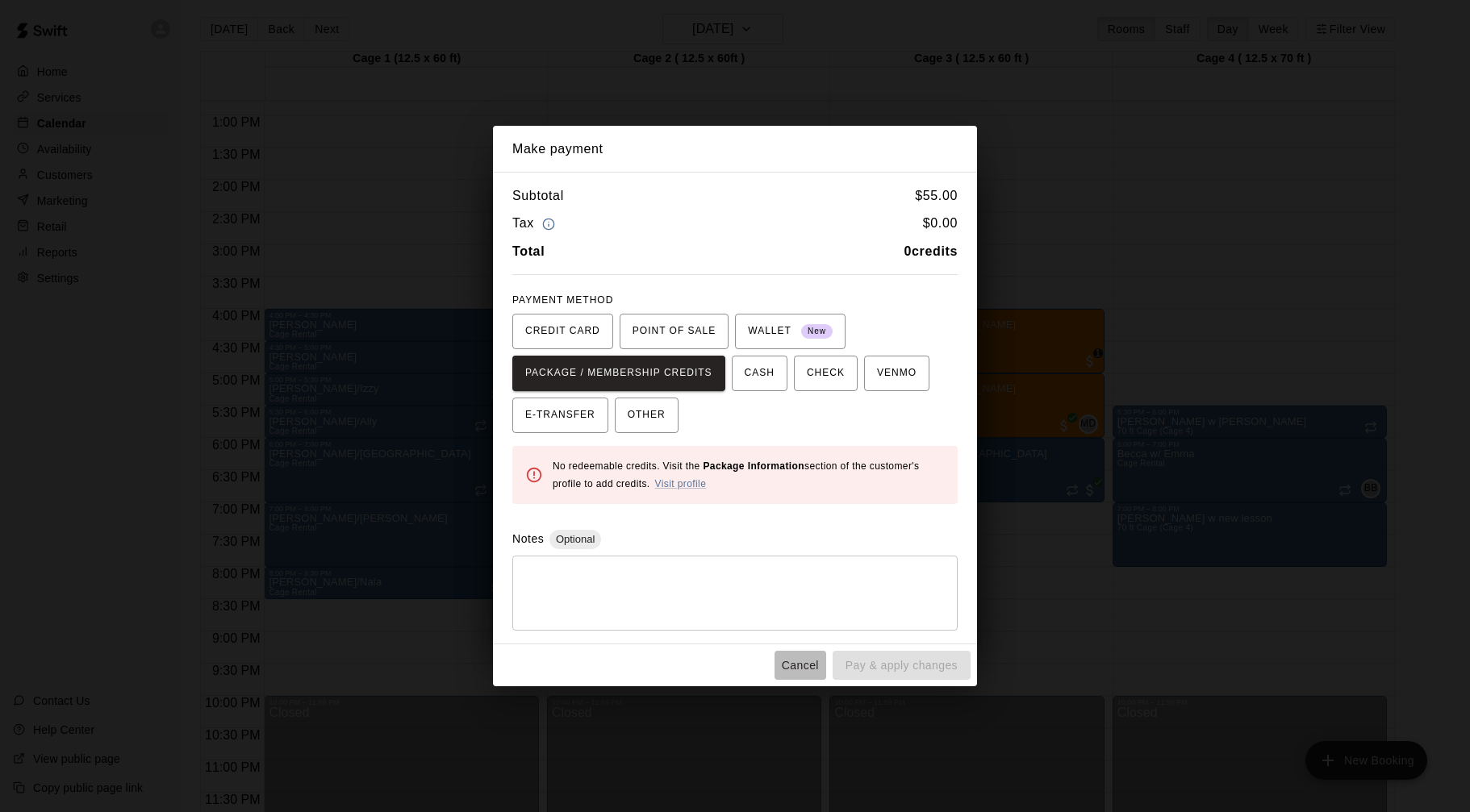
click at [809, 663] on button "Cancel" at bounding box center [800, 665] width 52 height 30
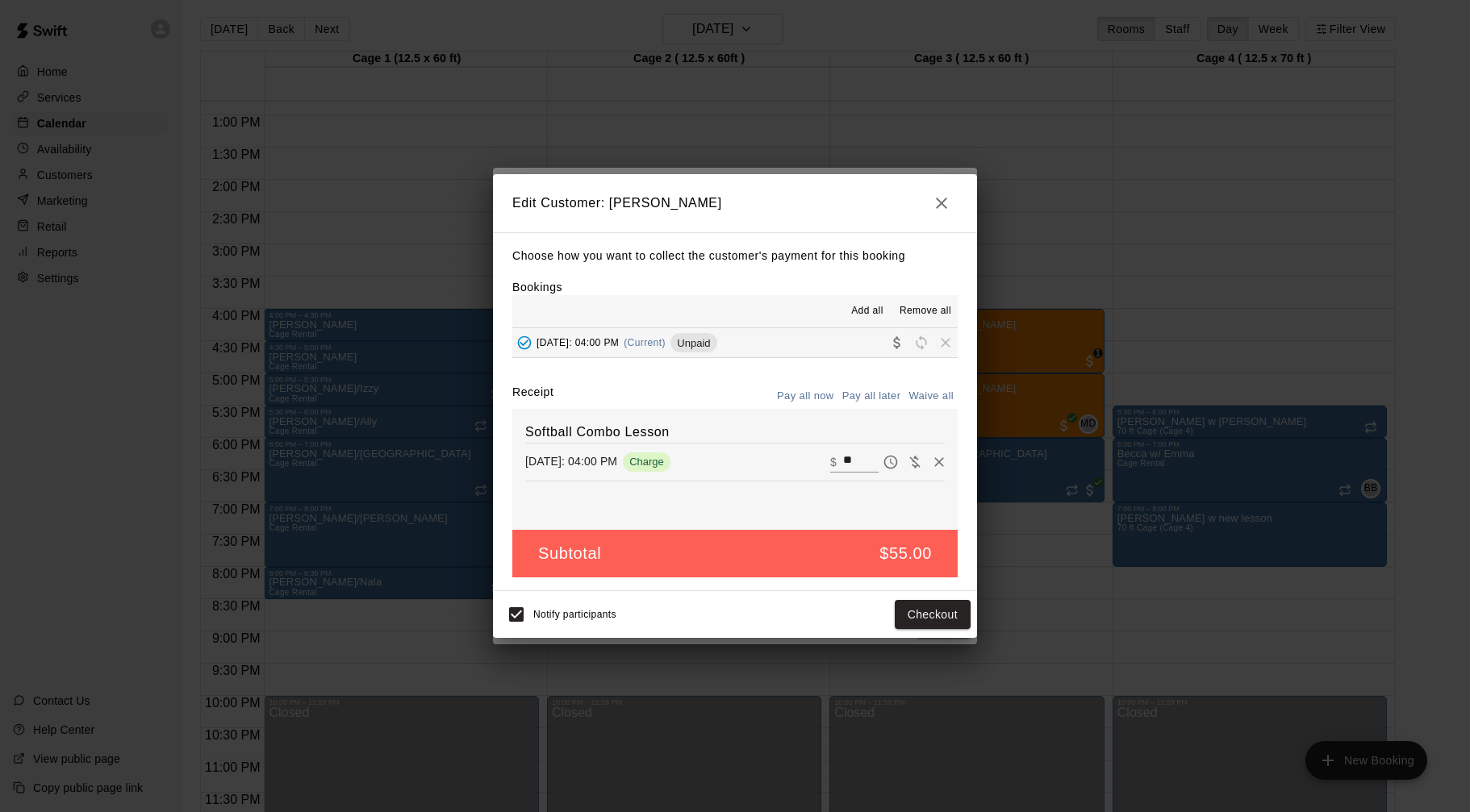
click at [938, 196] on icon "button" at bounding box center [942, 203] width 19 height 19
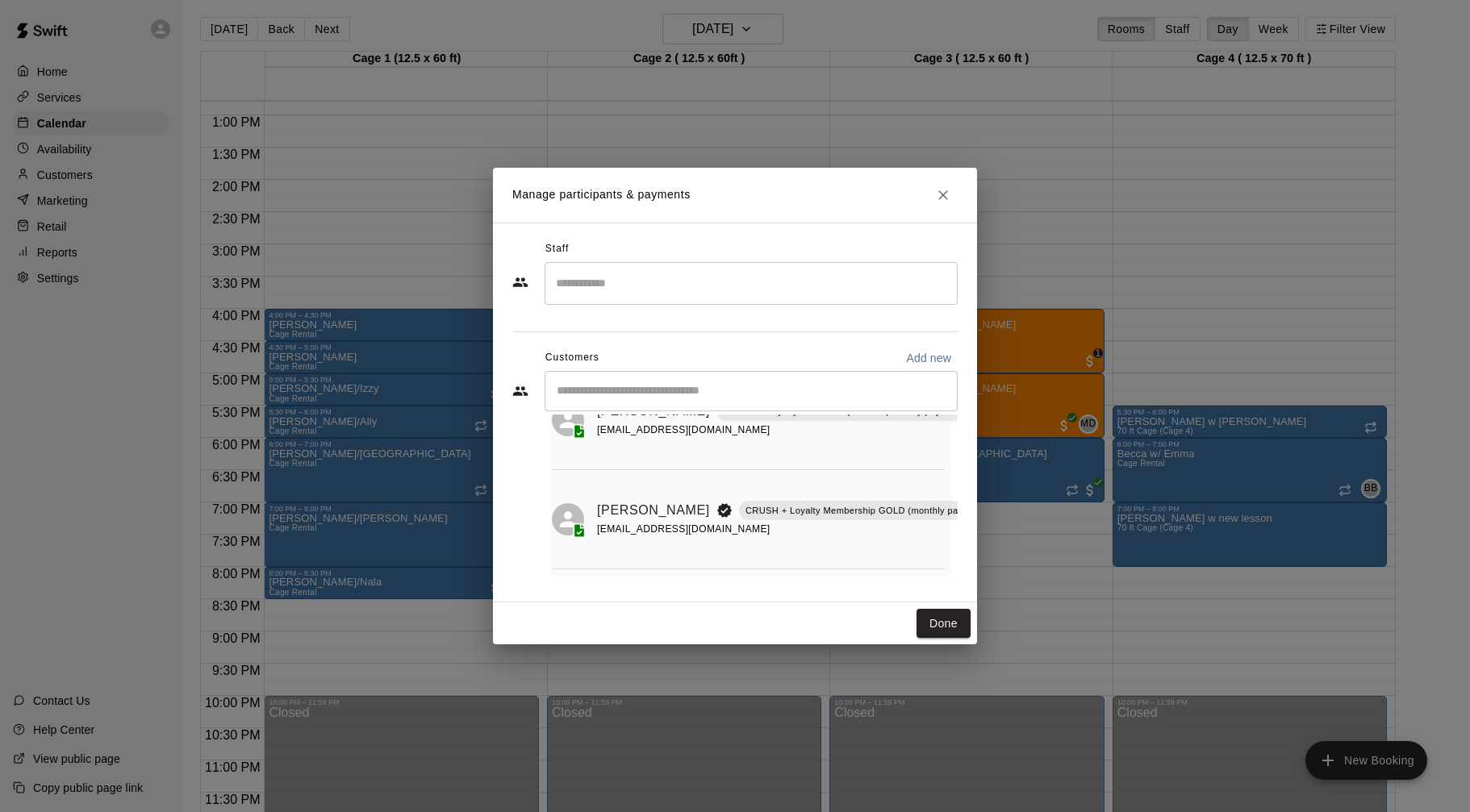
click at [1103, 219] on div "Manage participants & payments Staff ​ Customers Add new ​ 2 customers Alicia S…" at bounding box center [735, 406] width 1470 height 812
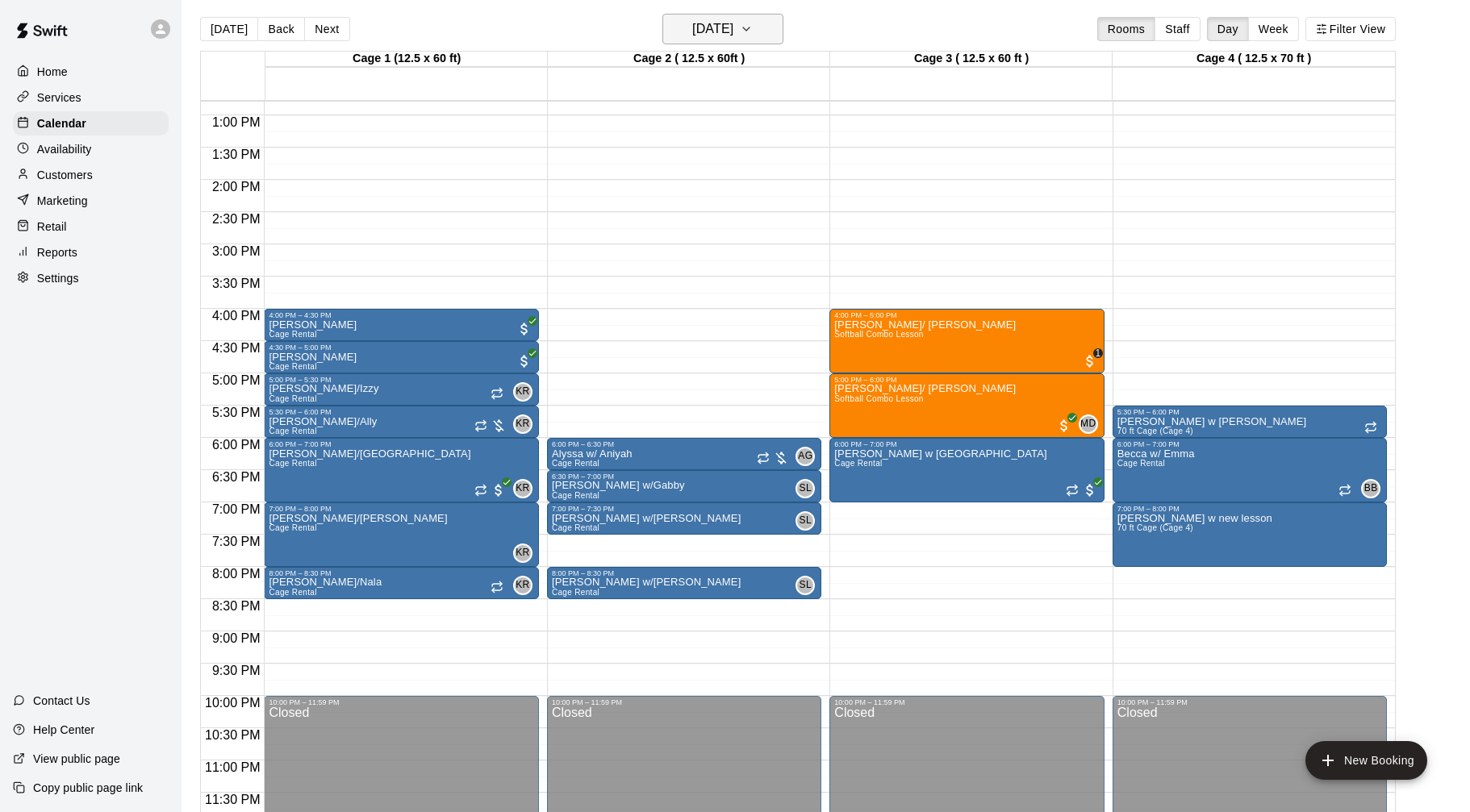
click at [763, 26] on button "Thursday Aug 28" at bounding box center [722, 29] width 121 height 31
click at [780, 261] on button "29" at bounding box center [783, 259] width 29 height 29
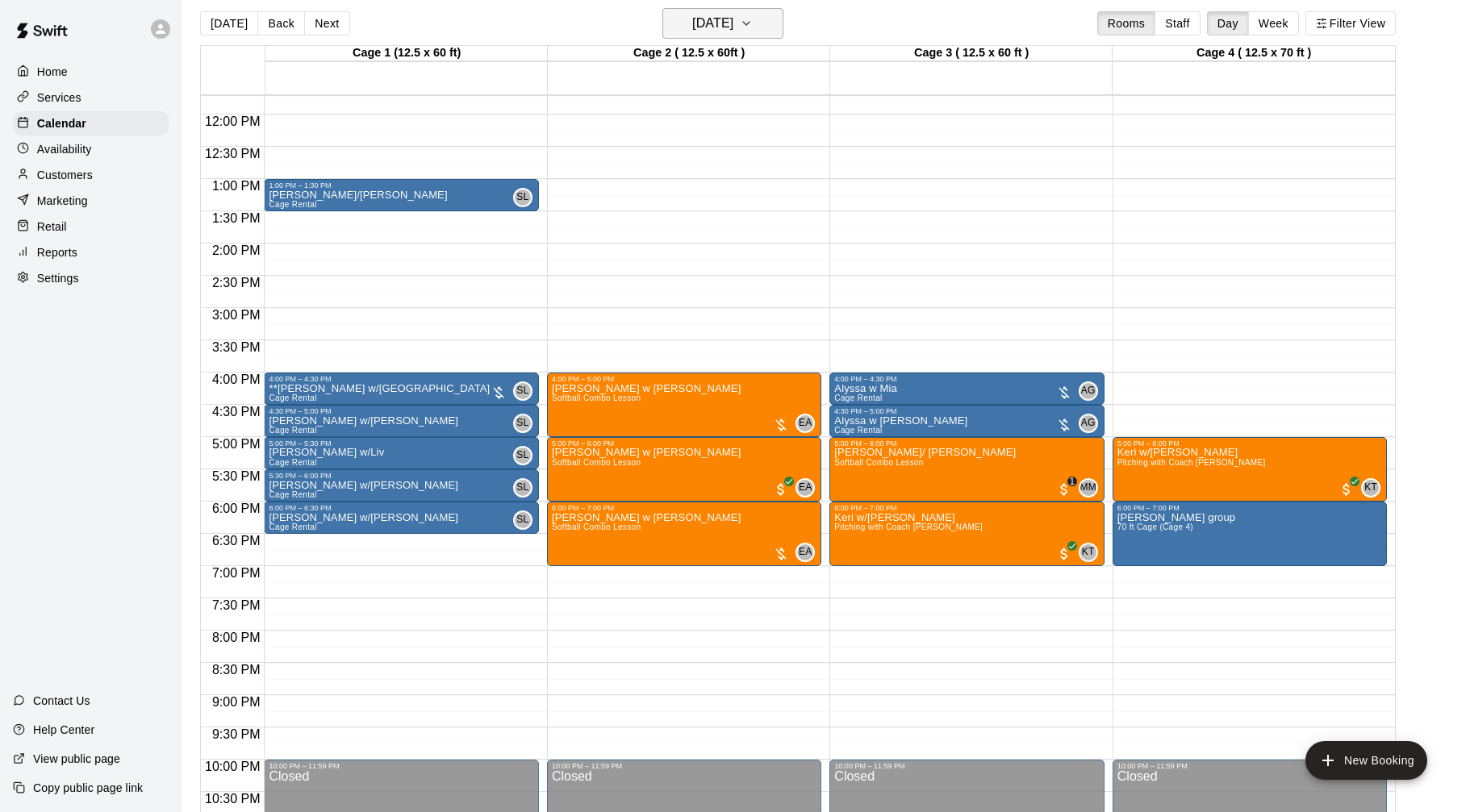
scroll to position [12, 0]
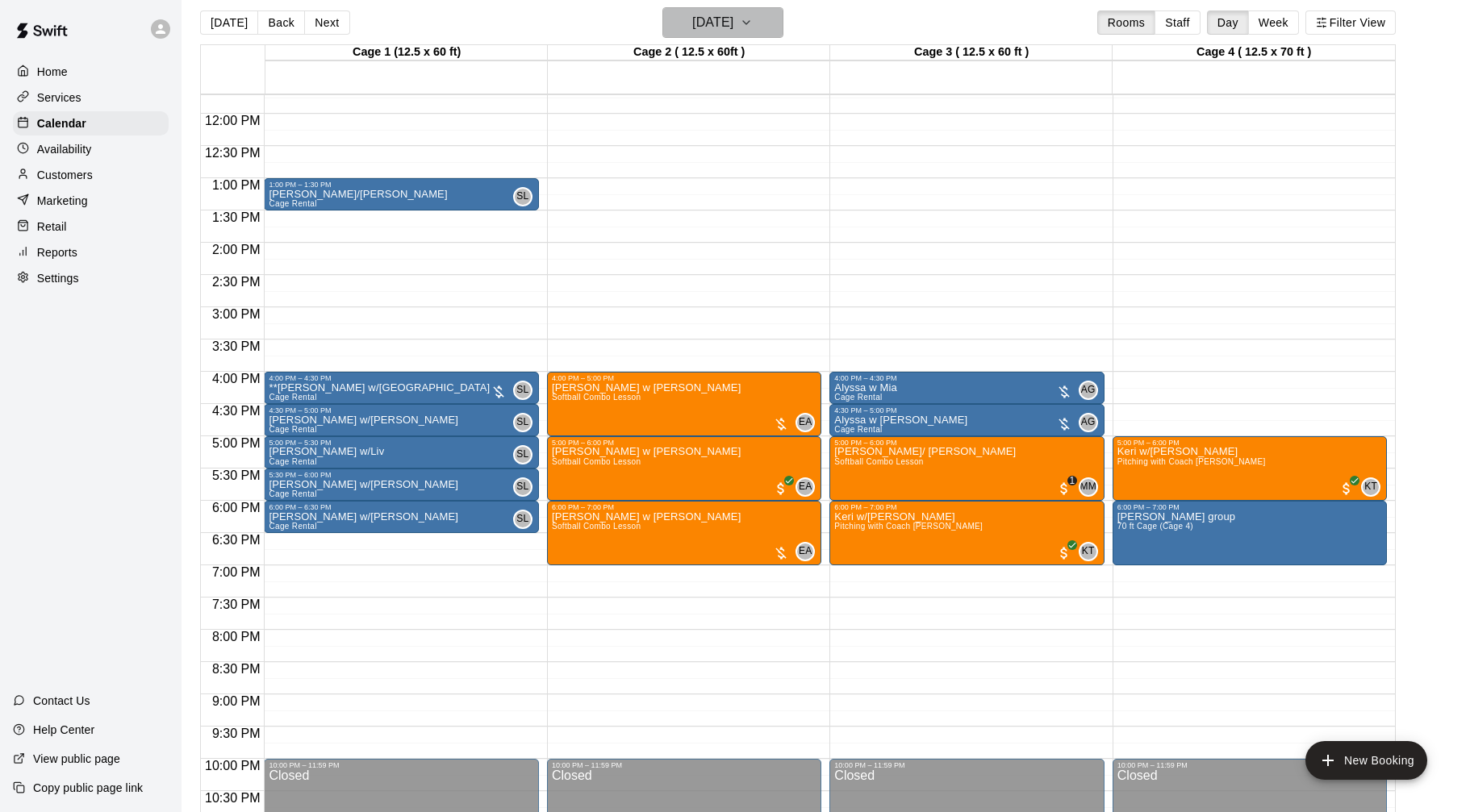
click at [714, 37] on button "Friday Aug 29" at bounding box center [722, 22] width 121 height 31
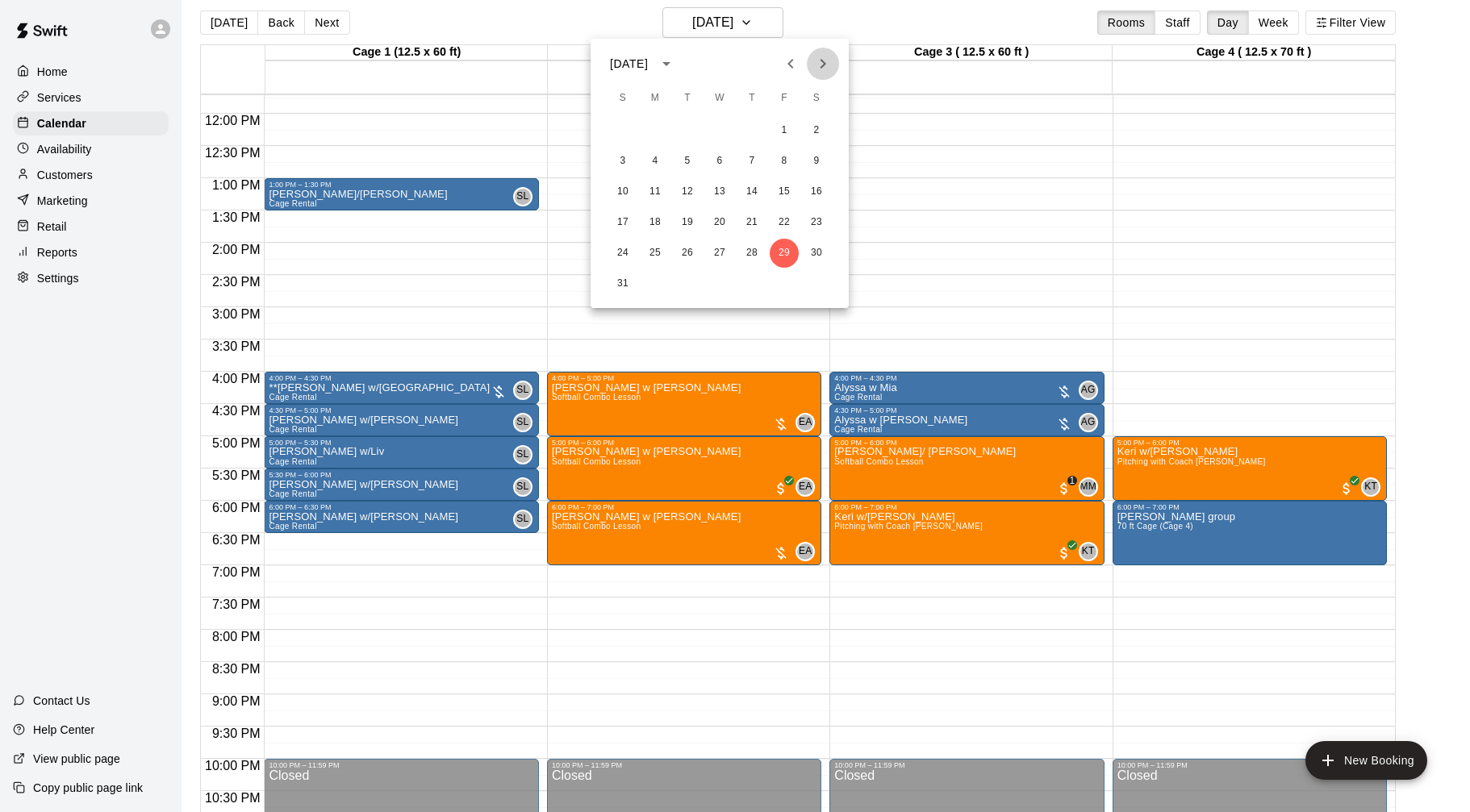
click at [837, 59] on button "Next month" at bounding box center [823, 63] width 32 height 32
click at [746, 162] on button "11" at bounding box center [751, 161] width 29 height 29
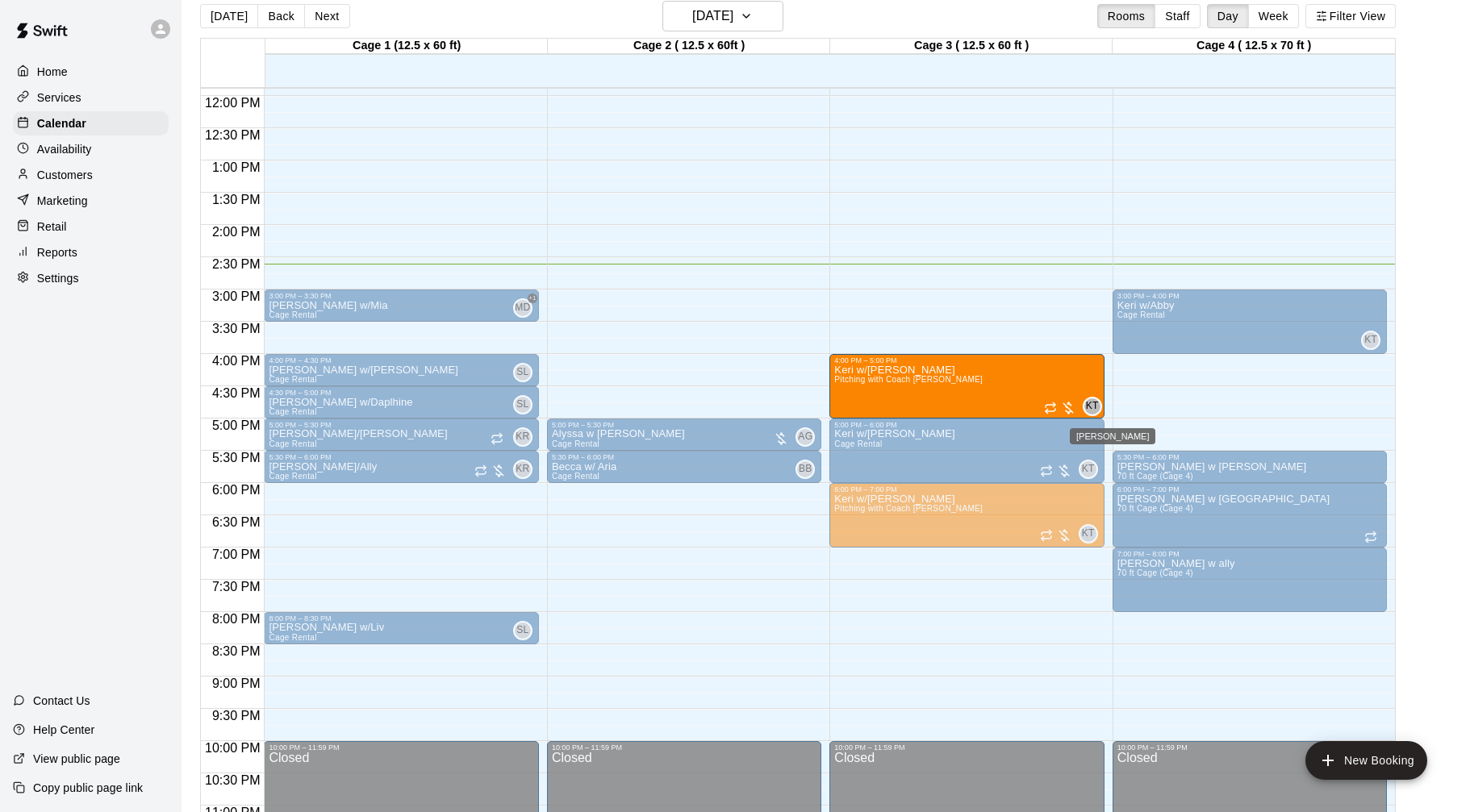
scroll to position [17, 0]
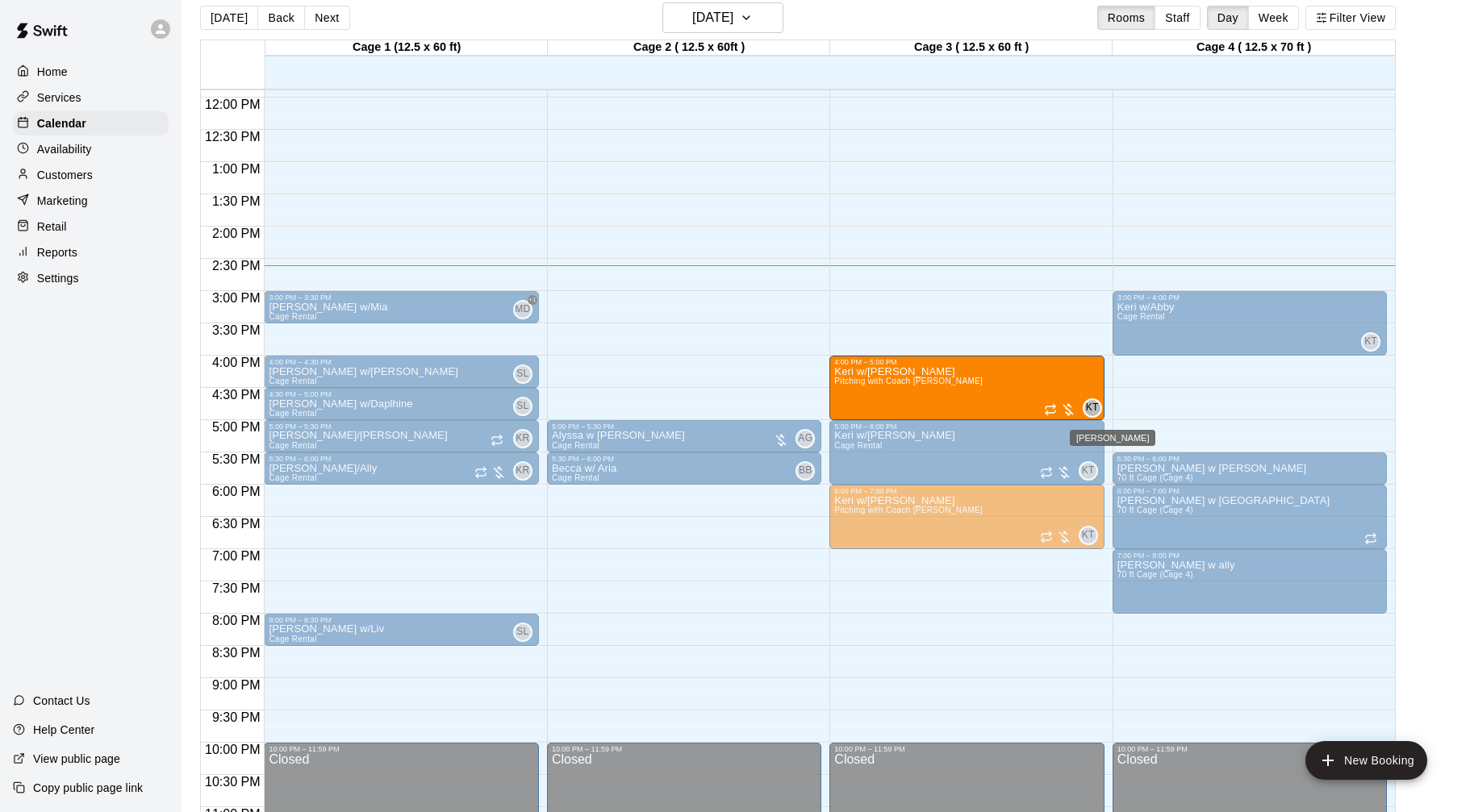
drag, startPoint x: 1184, startPoint y: 406, endPoint x: 1089, endPoint y: 403, distance: 95.0
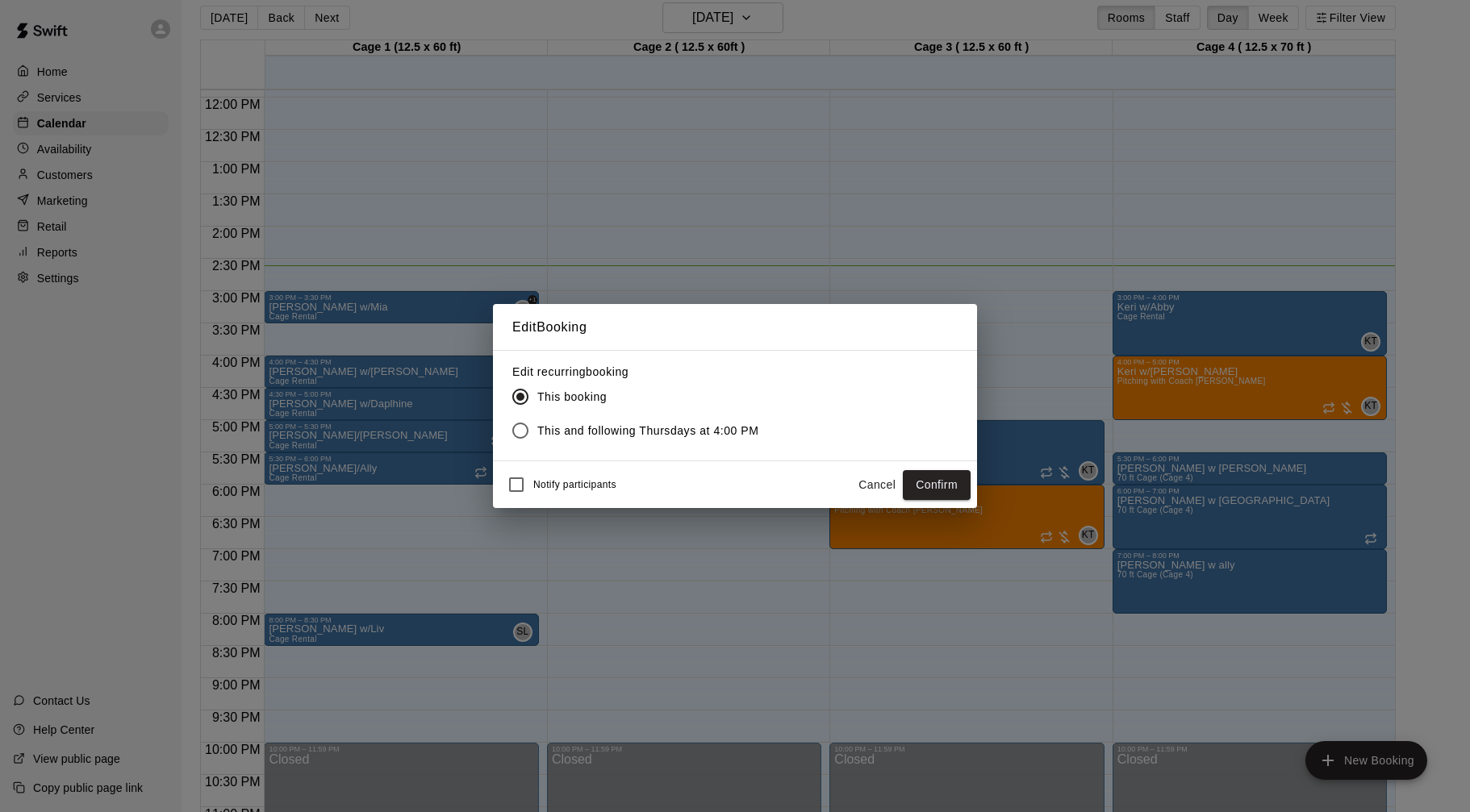
click at [930, 486] on button "Confirm" at bounding box center [937, 485] width 68 height 30
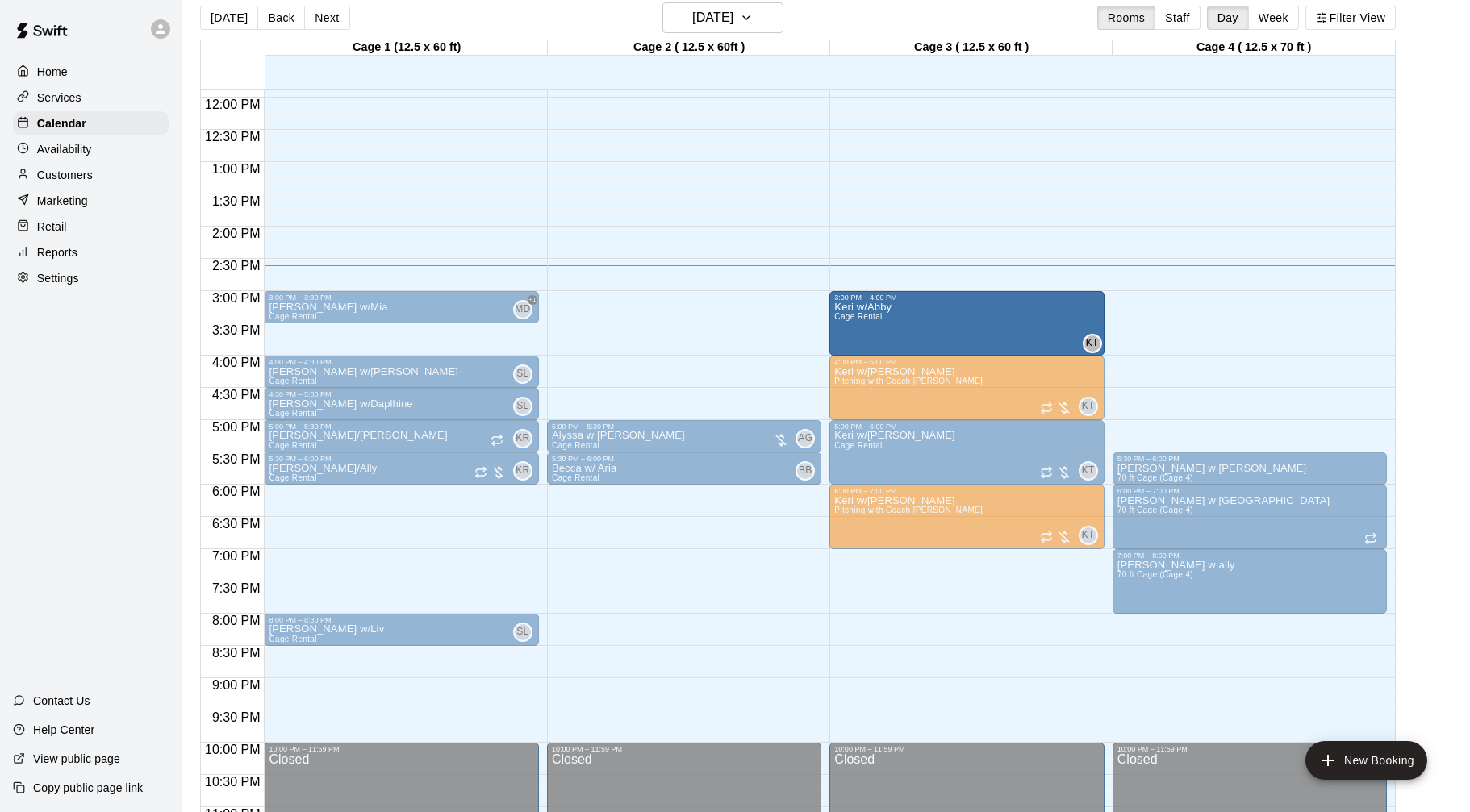
drag, startPoint x: 1231, startPoint y: 322, endPoint x: 1099, endPoint y: 329, distance: 132.2
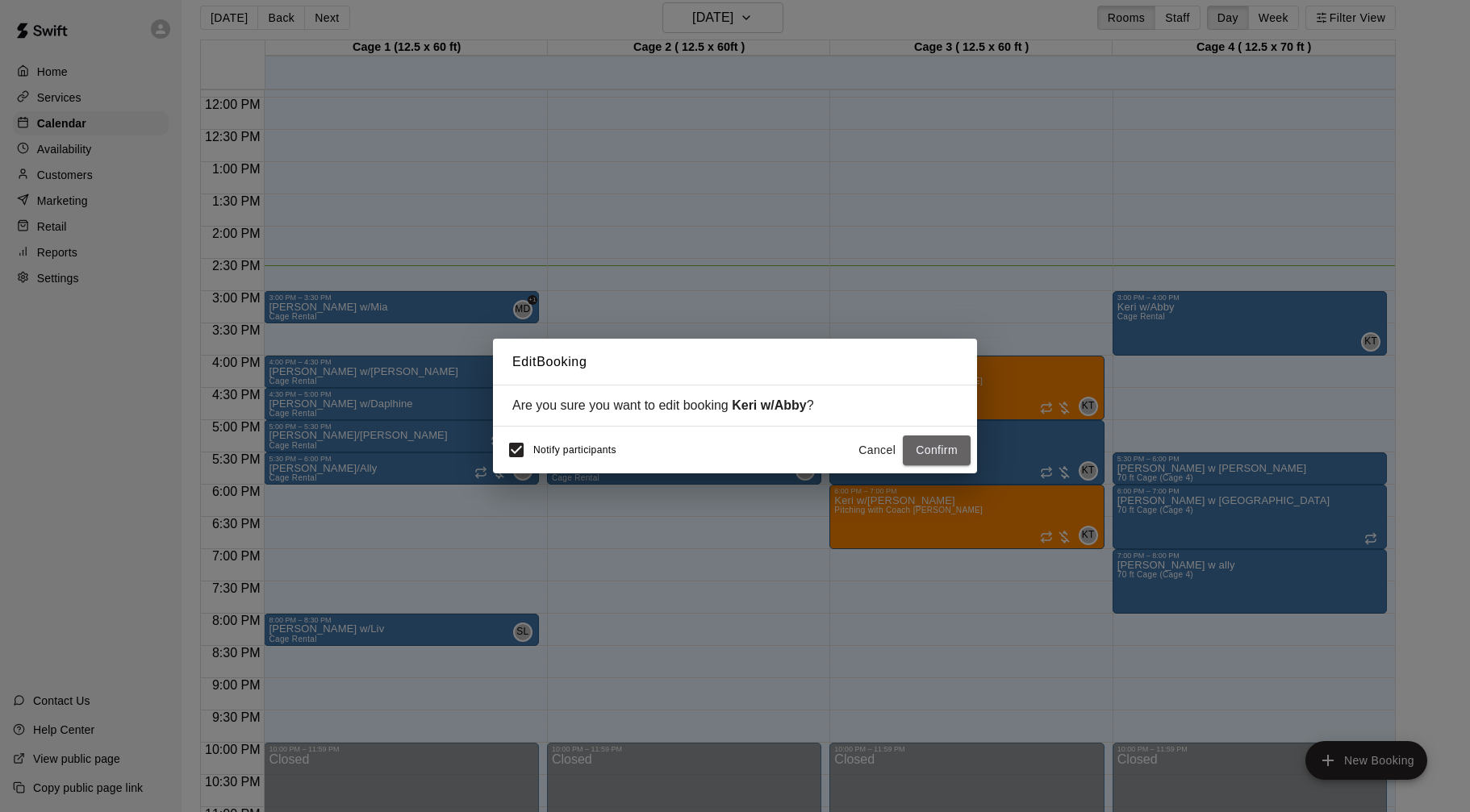
click at [918, 462] on button "Confirm" at bounding box center [937, 451] width 68 height 30
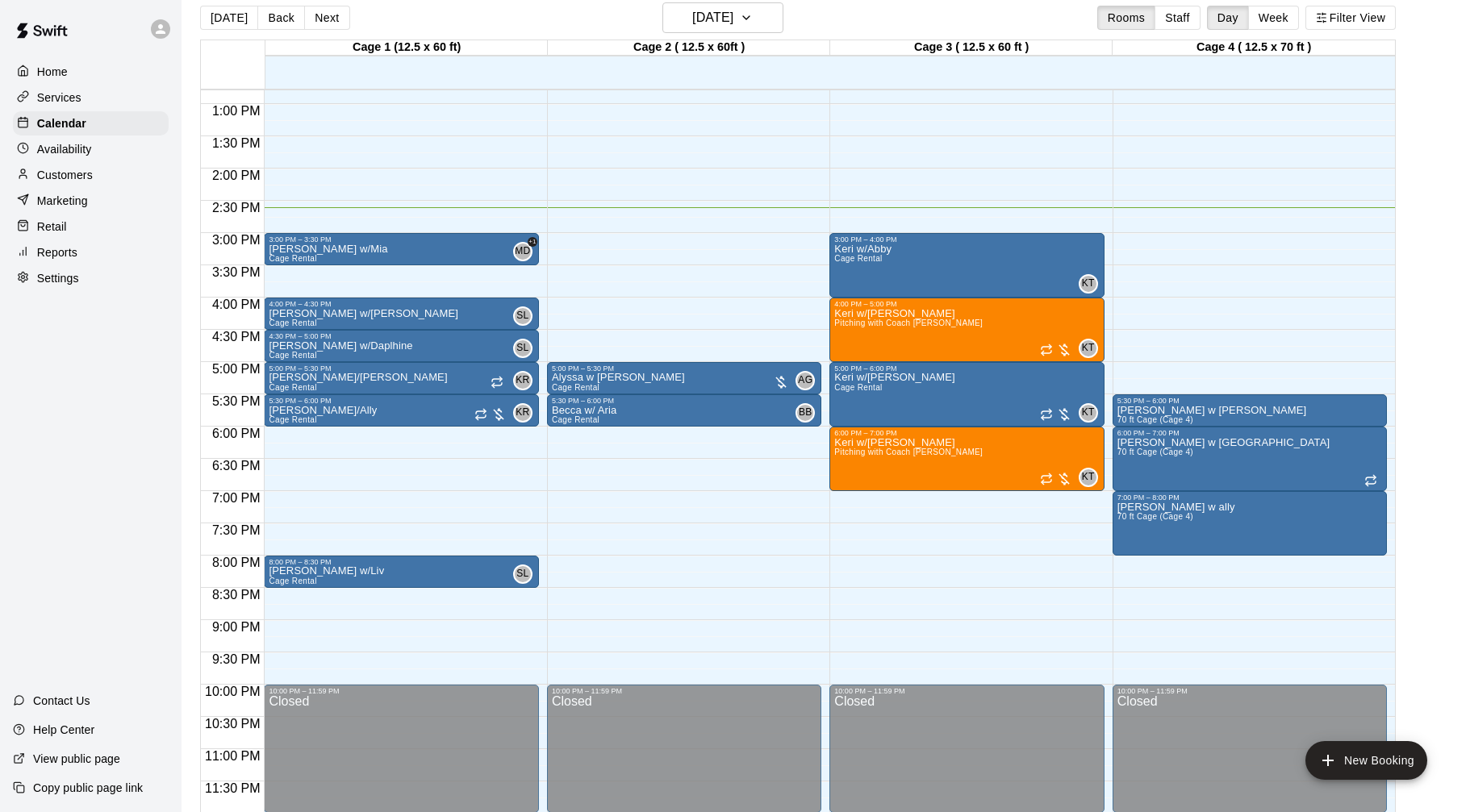
scroll to position [26, 0]
